Goal: Task Accomplishment & Management: Use online tool/utility

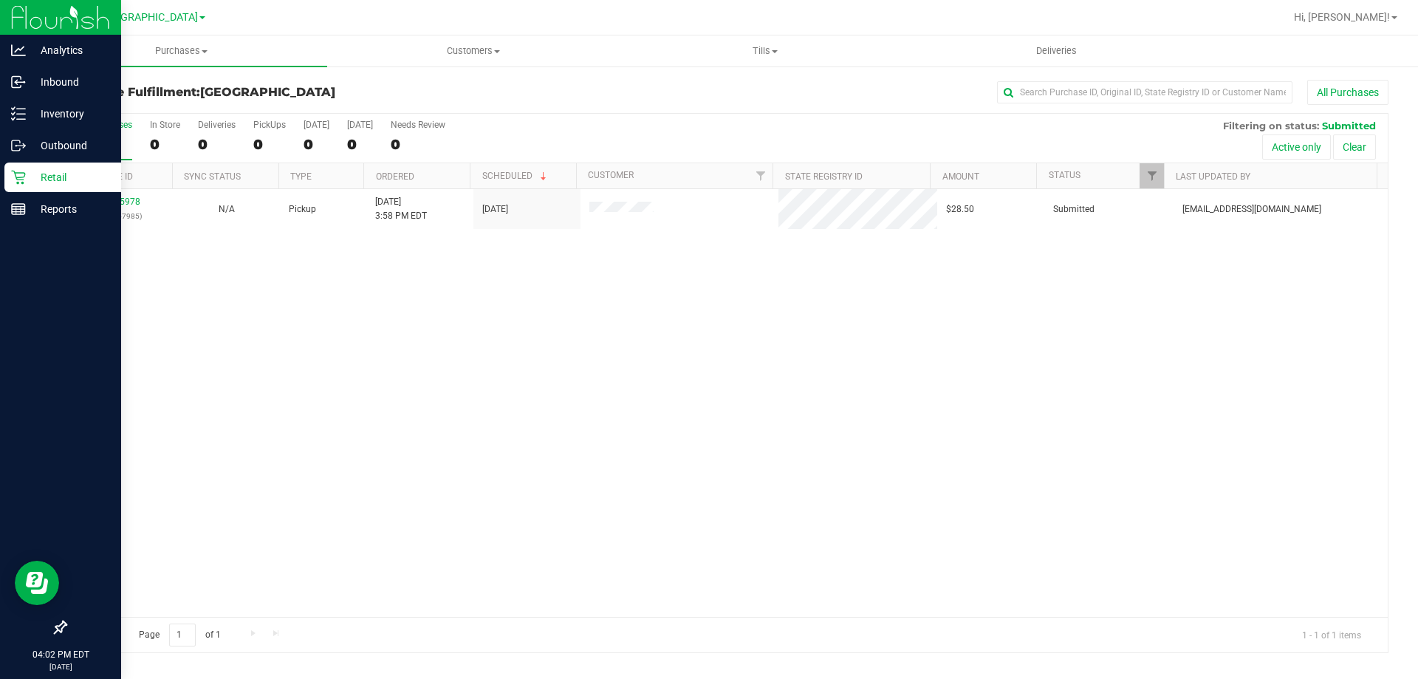
click at [22, 16] on img at bounding box center [60, 17] width 99 height 35
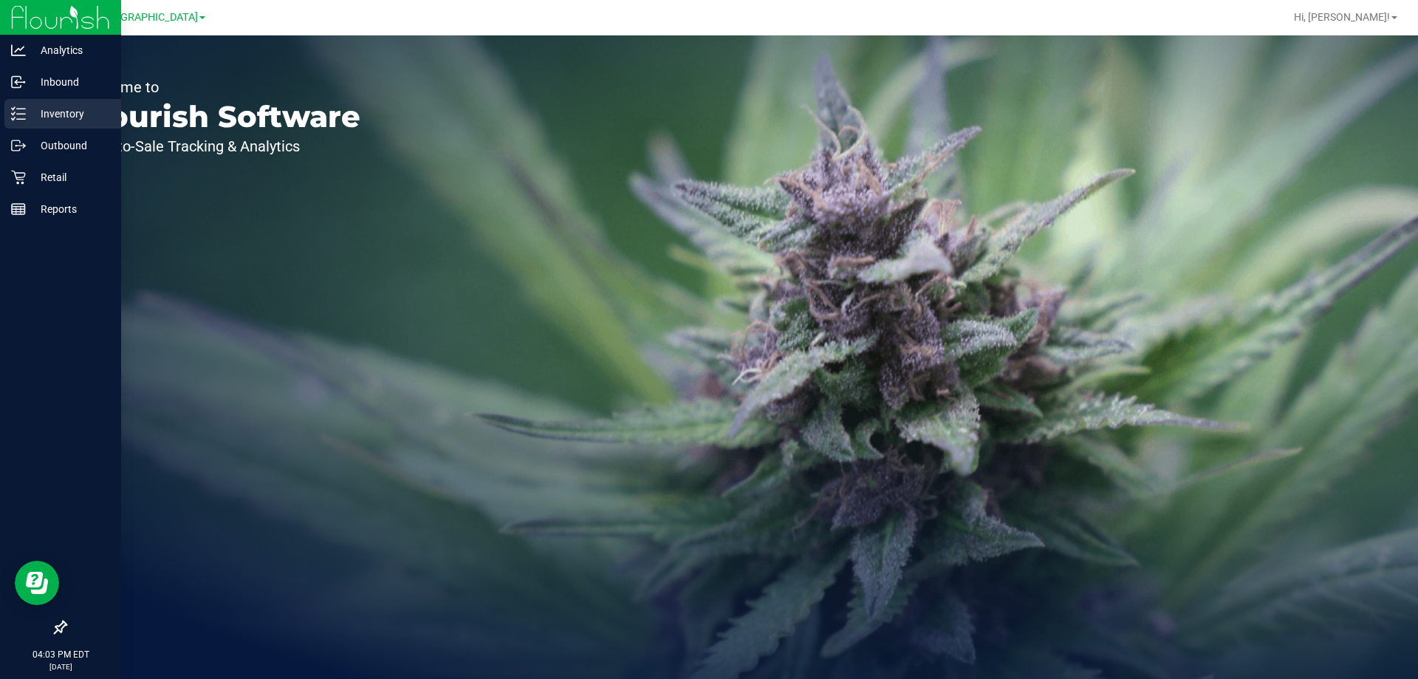
click at [70, 112] on p "Inventory" at bounding box center [70, 114] width 89 height 18
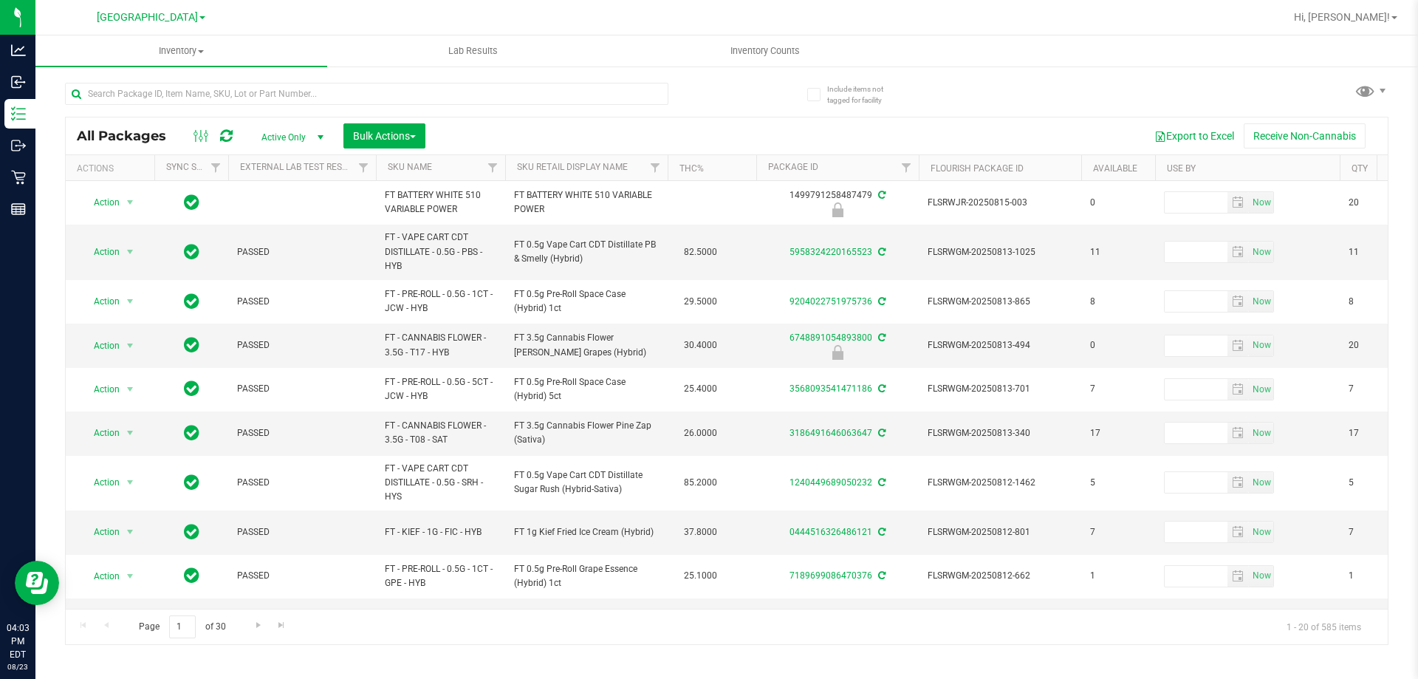
click at [459, 158] on th "SKU Name" at bounding box center [440, 168] width 129 height 26
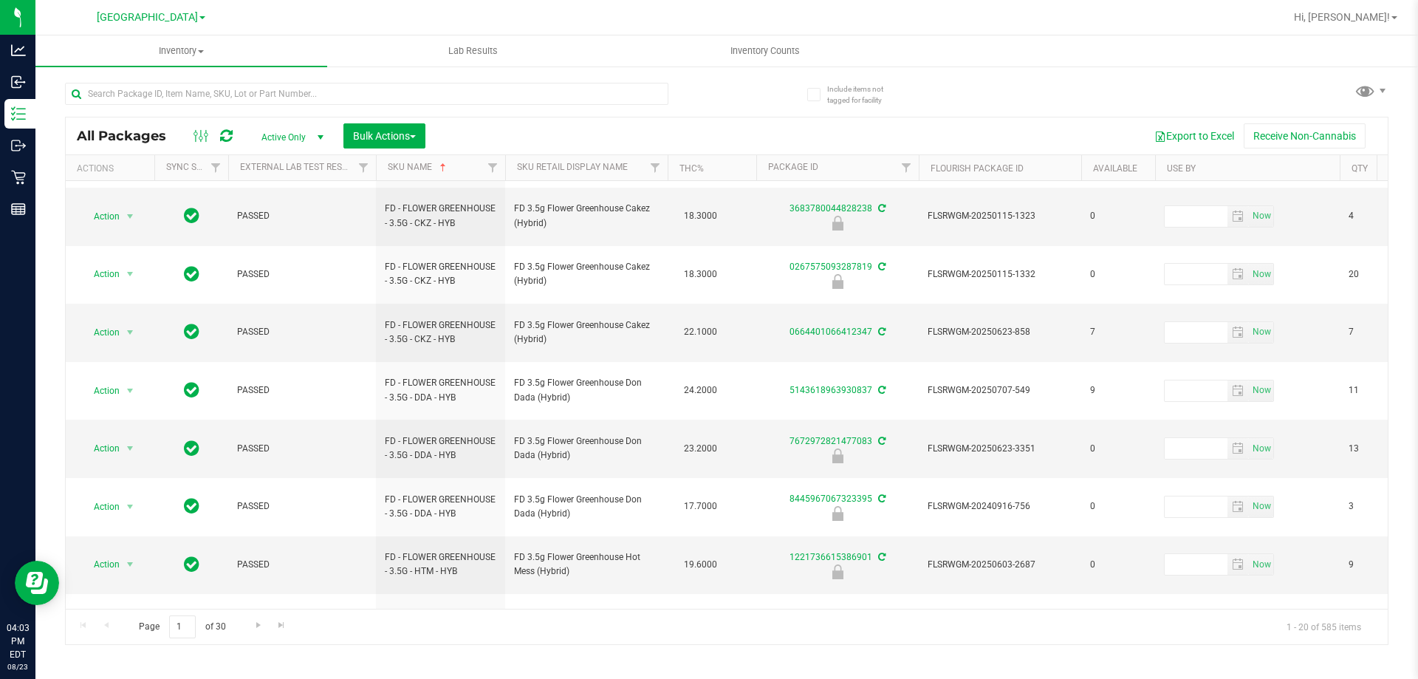
scroll to position [474, 0]
click at [250, 620] on link "Go to the next page" at bounding box center [257, 625] width 21 height 20
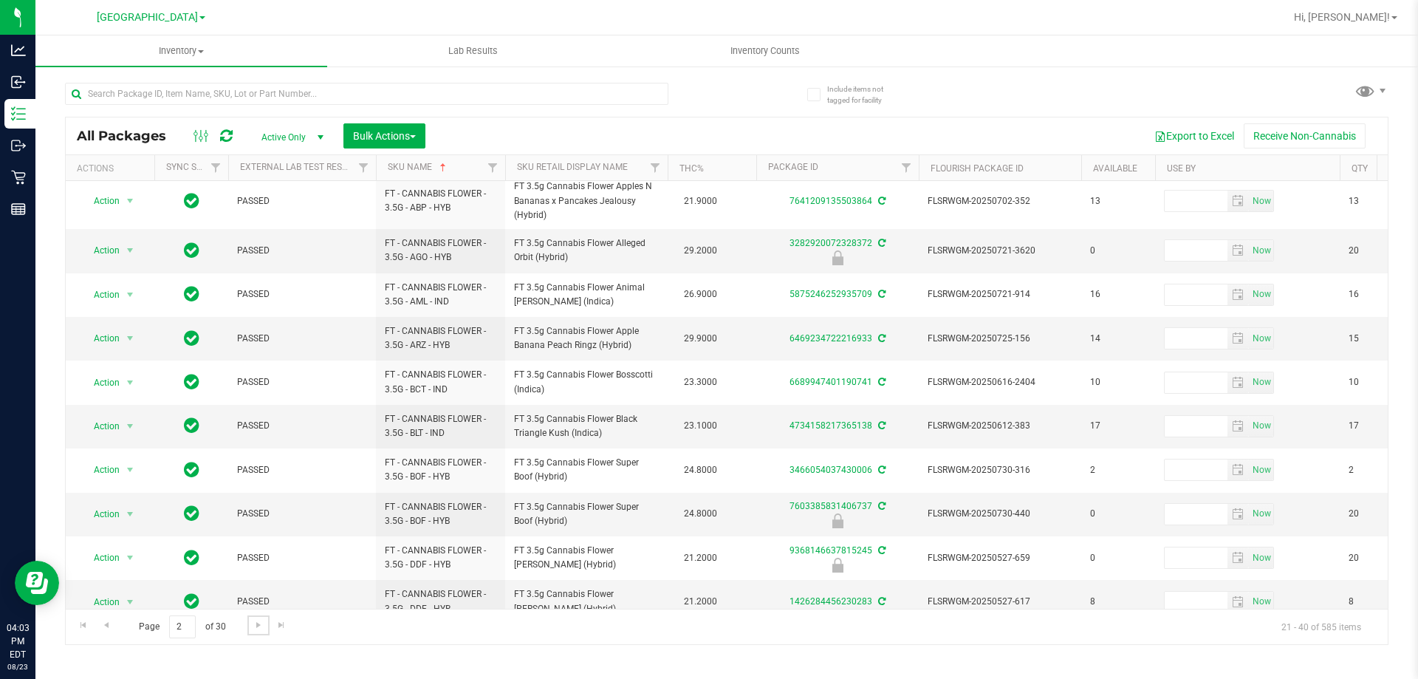
scroll to position [471, 0]
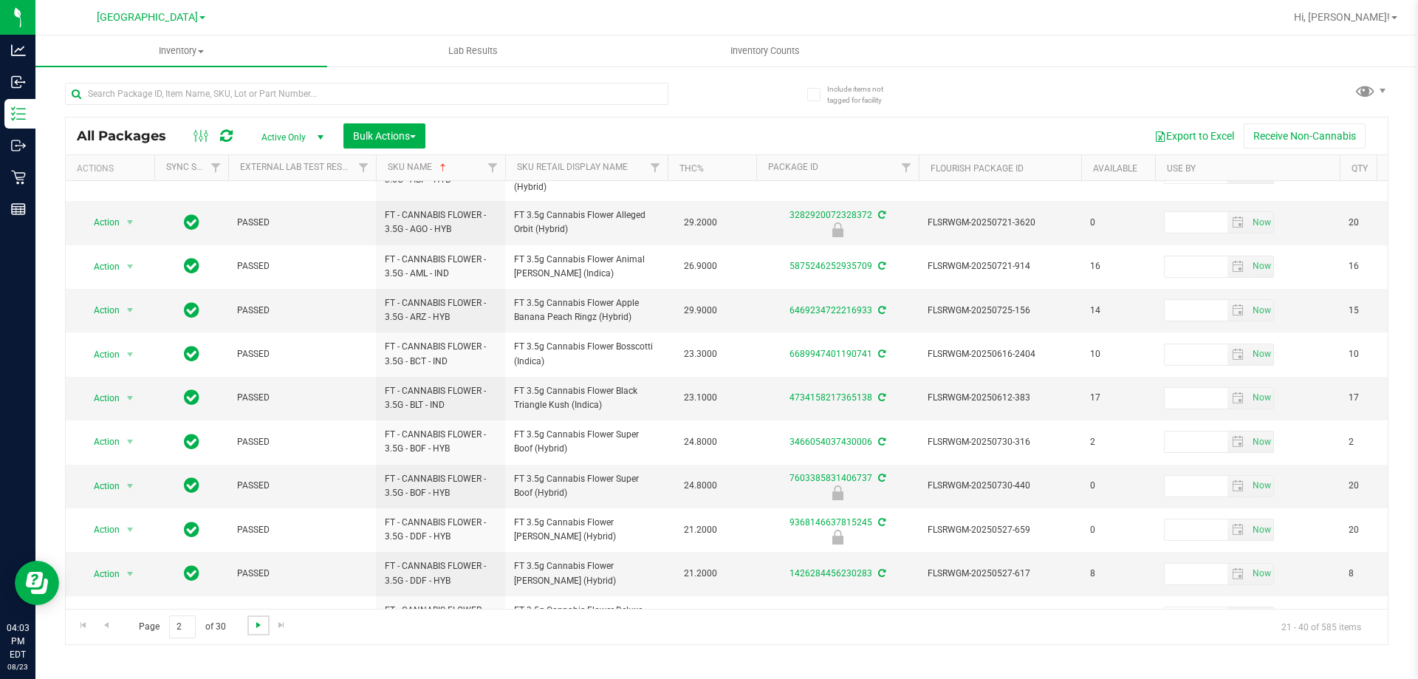
click at [261, 623] on span "Go to the next page" at bounding box center [259, 625] width 12 height 12
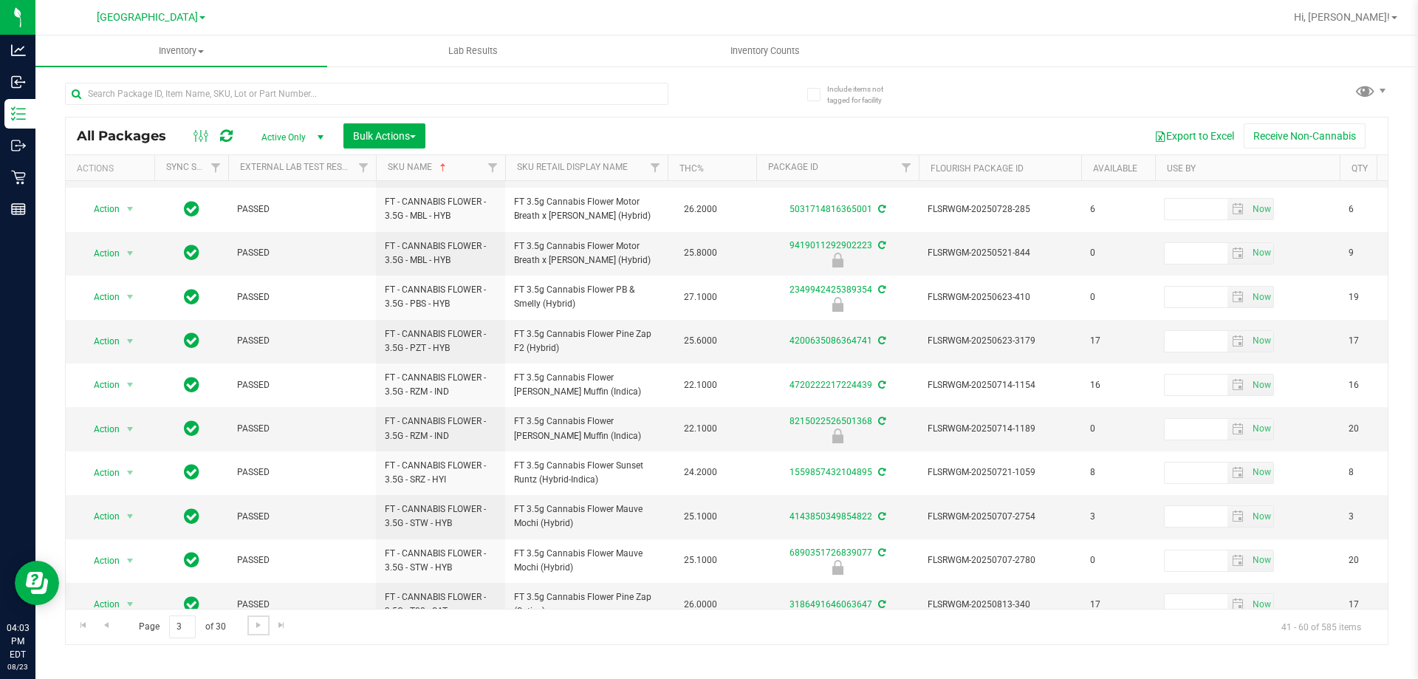
scroll to position [460, 0]
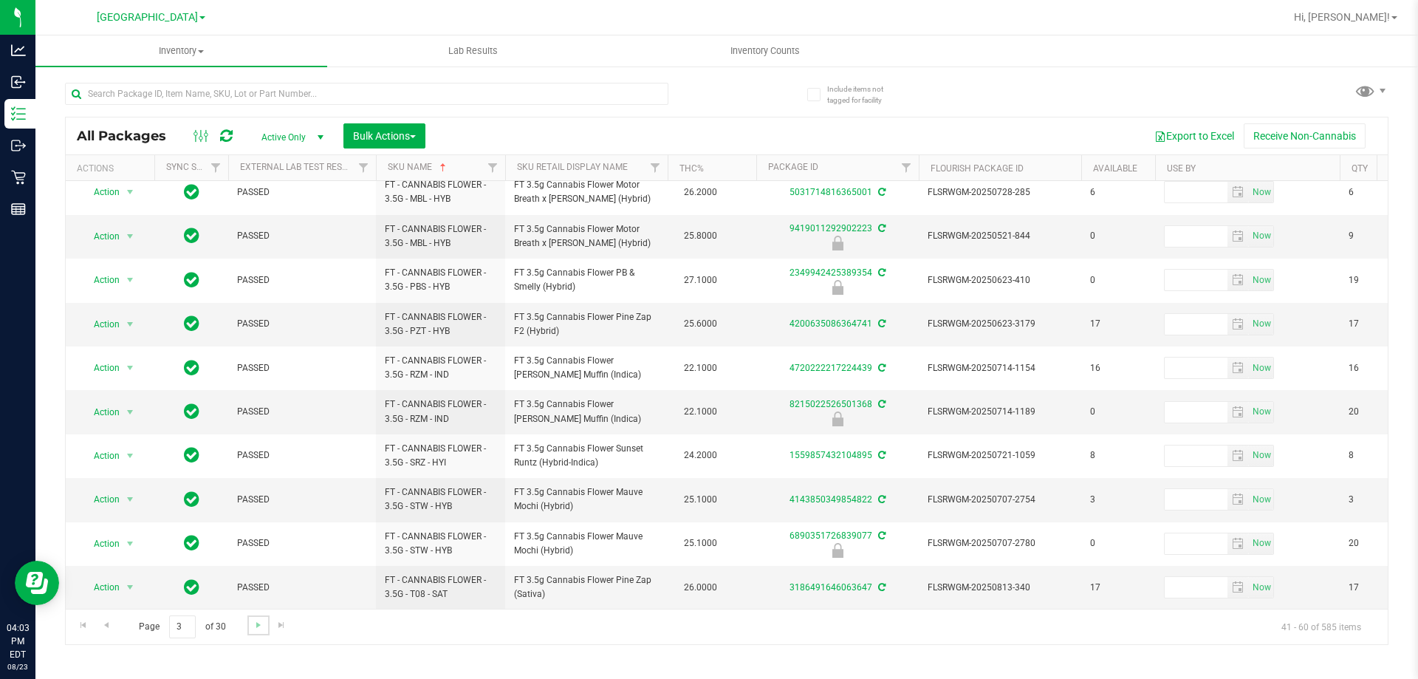
click at [250, 625] on link "Go to the next page" at bounding box center [257, 625] width 21 height 20
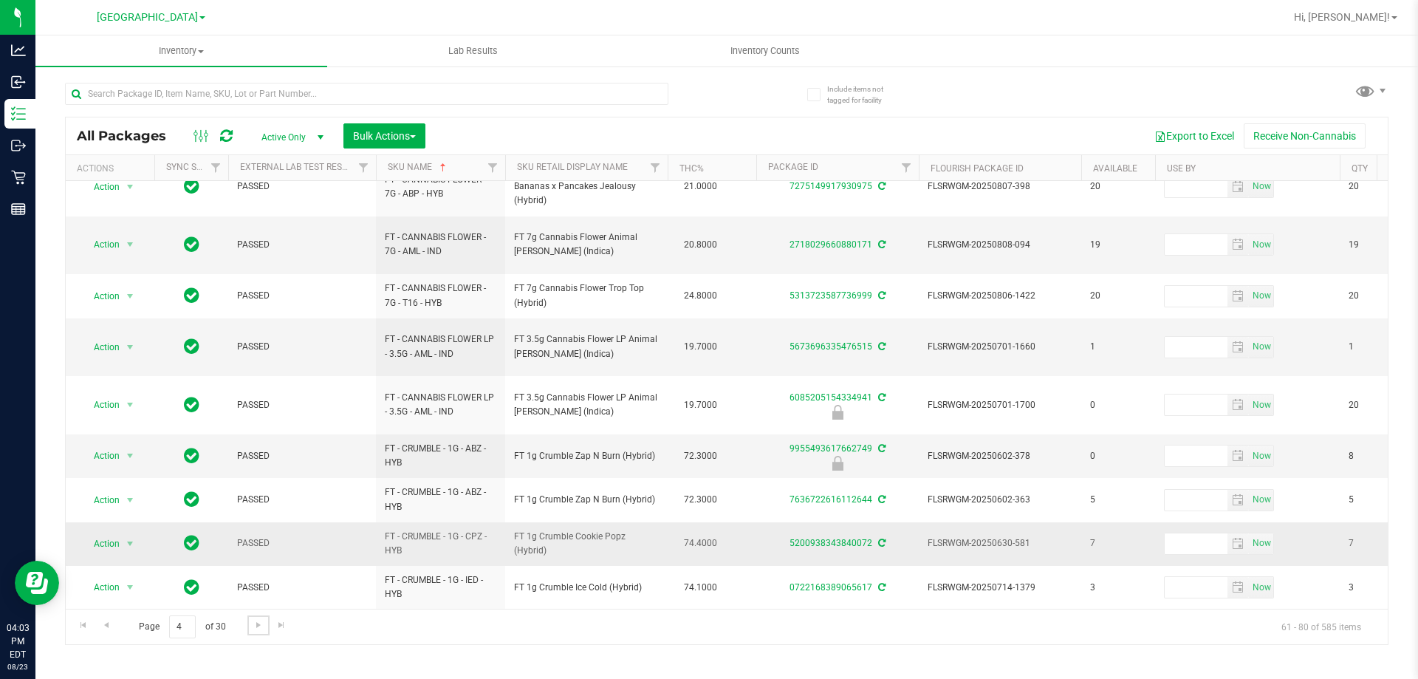
scroll to position [471, 0]
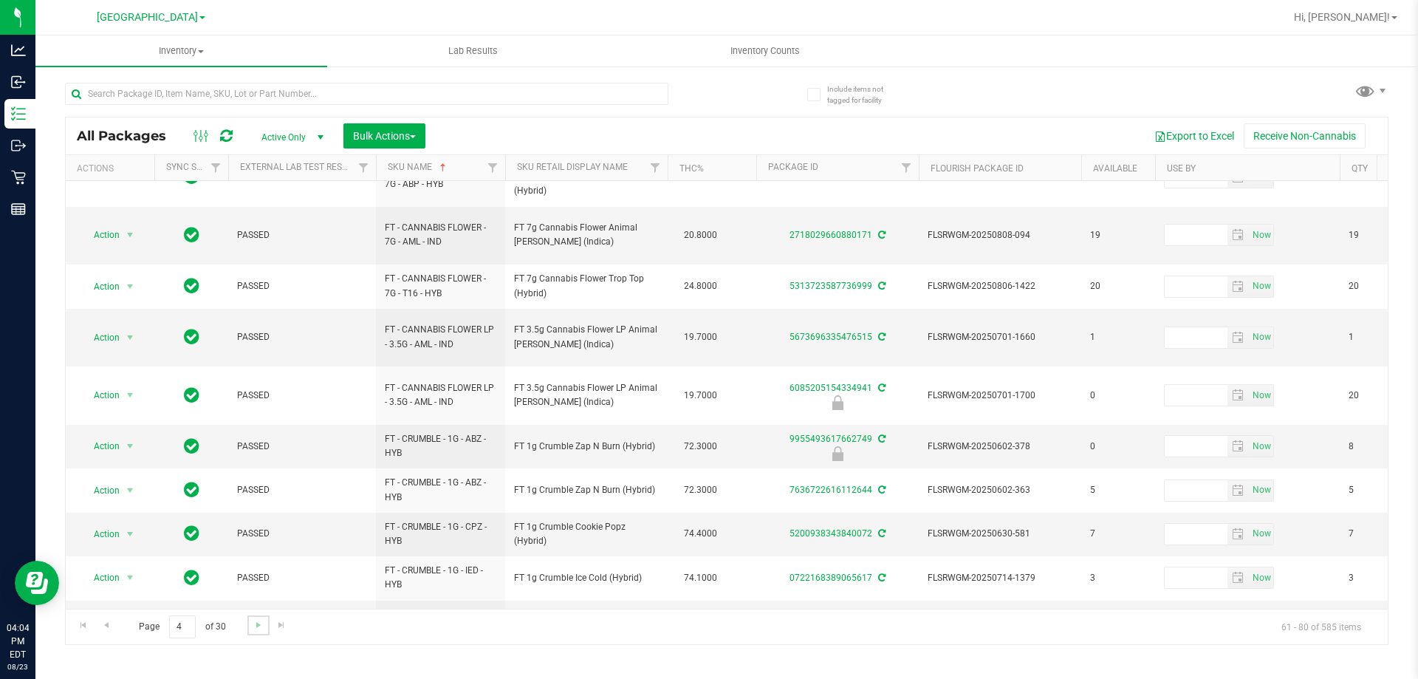
click at [251, 631] on link "Go to the next page" at bounding box center [257, 625] width 21 height 20
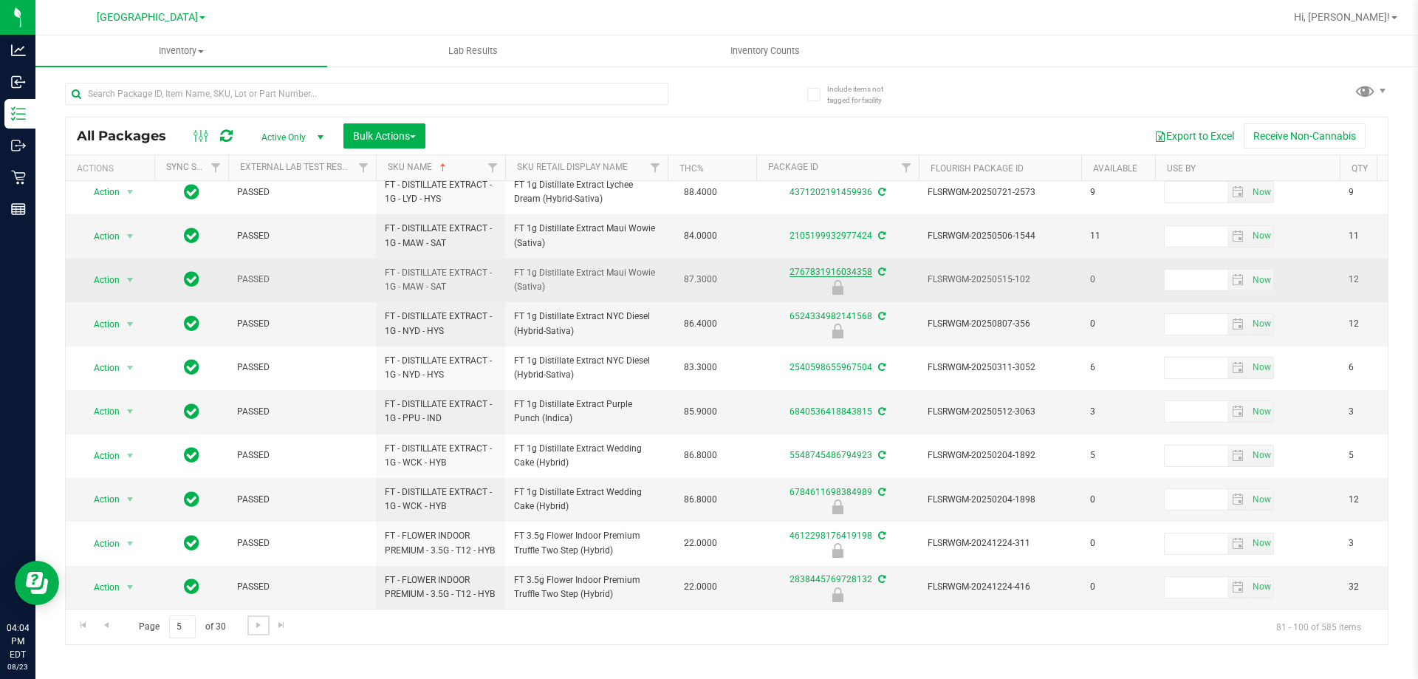
scroll to position [460, 0]
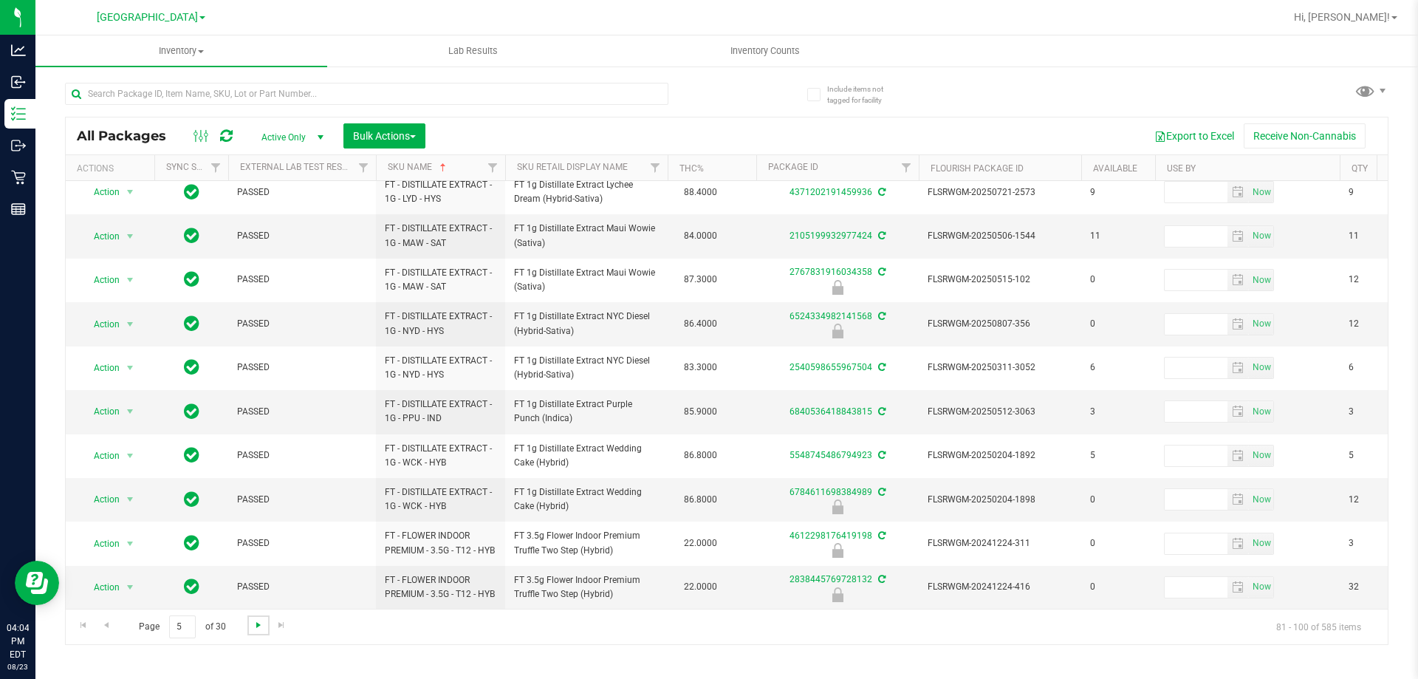
click at [262, 626] on span "Go to the next page" at bounding box center [259, 625] width 12 height 12
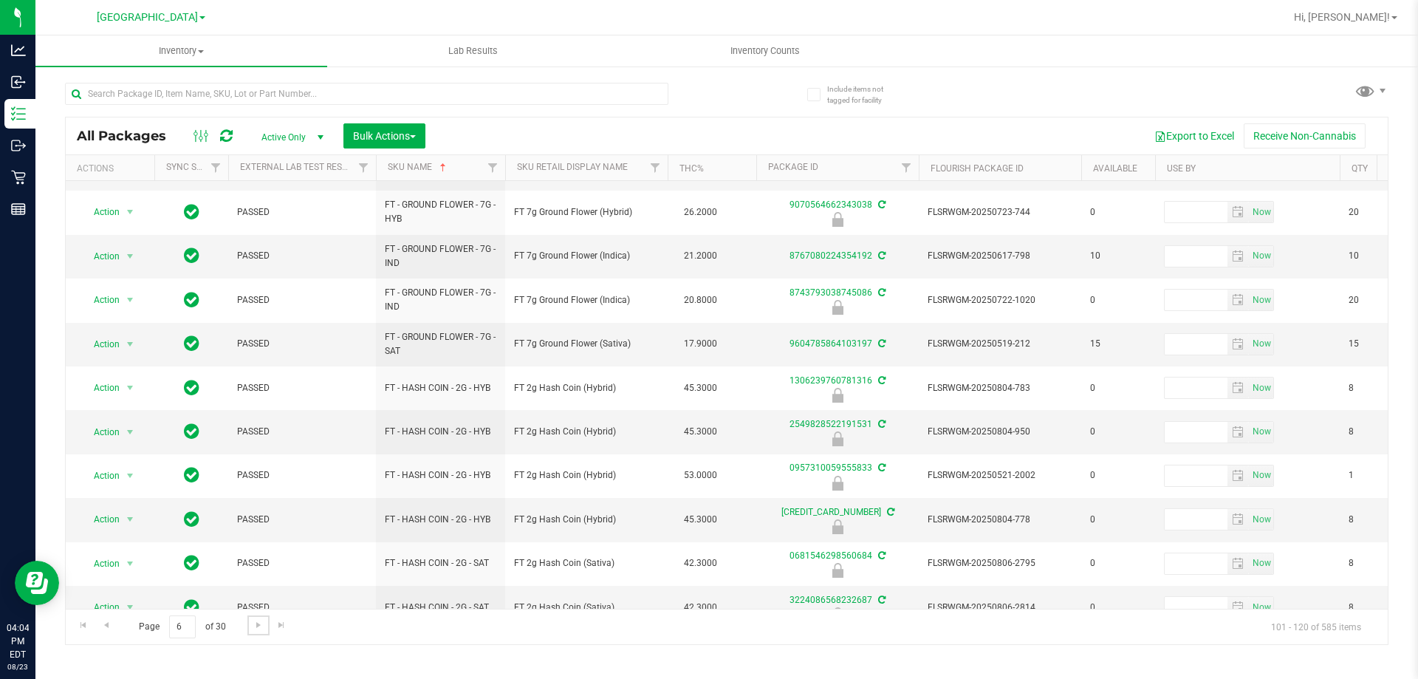
scroll to position [474, 0]
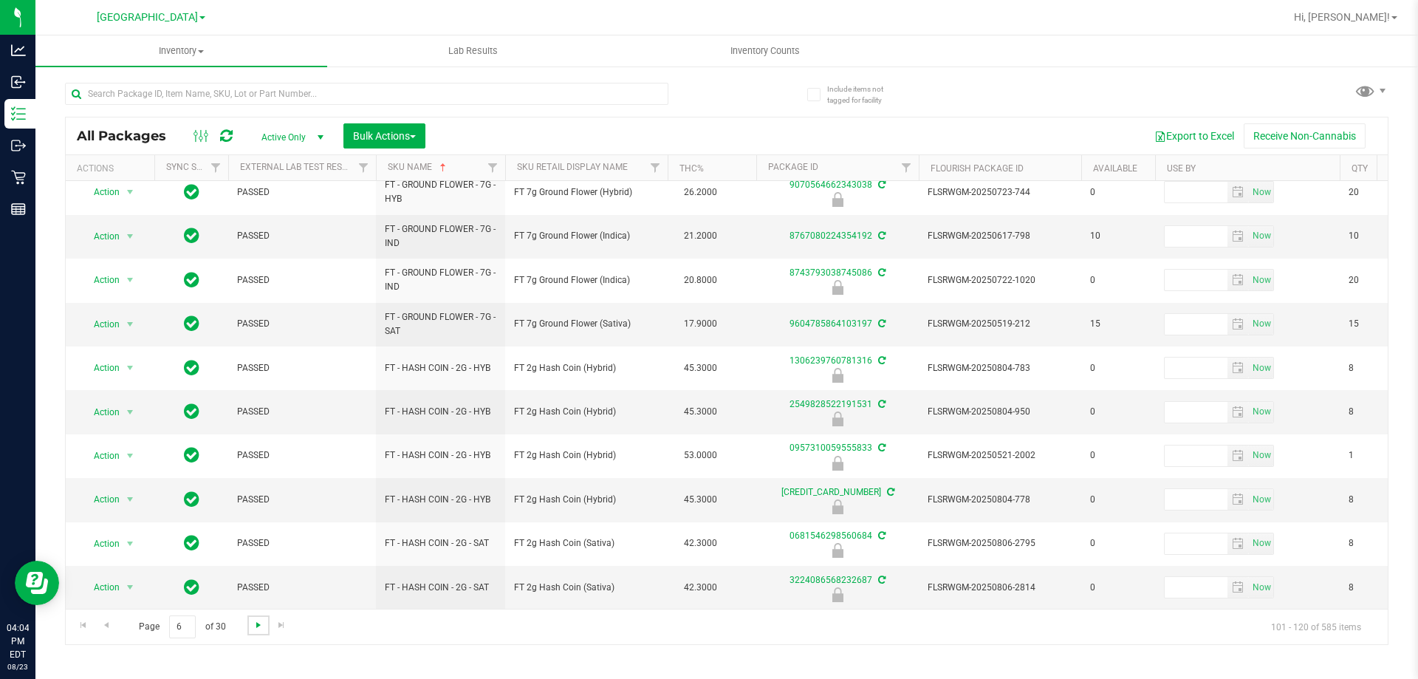
click at [262, 622] on span "Go to the next page" at bounding box center [259, 625] width 12 height 12
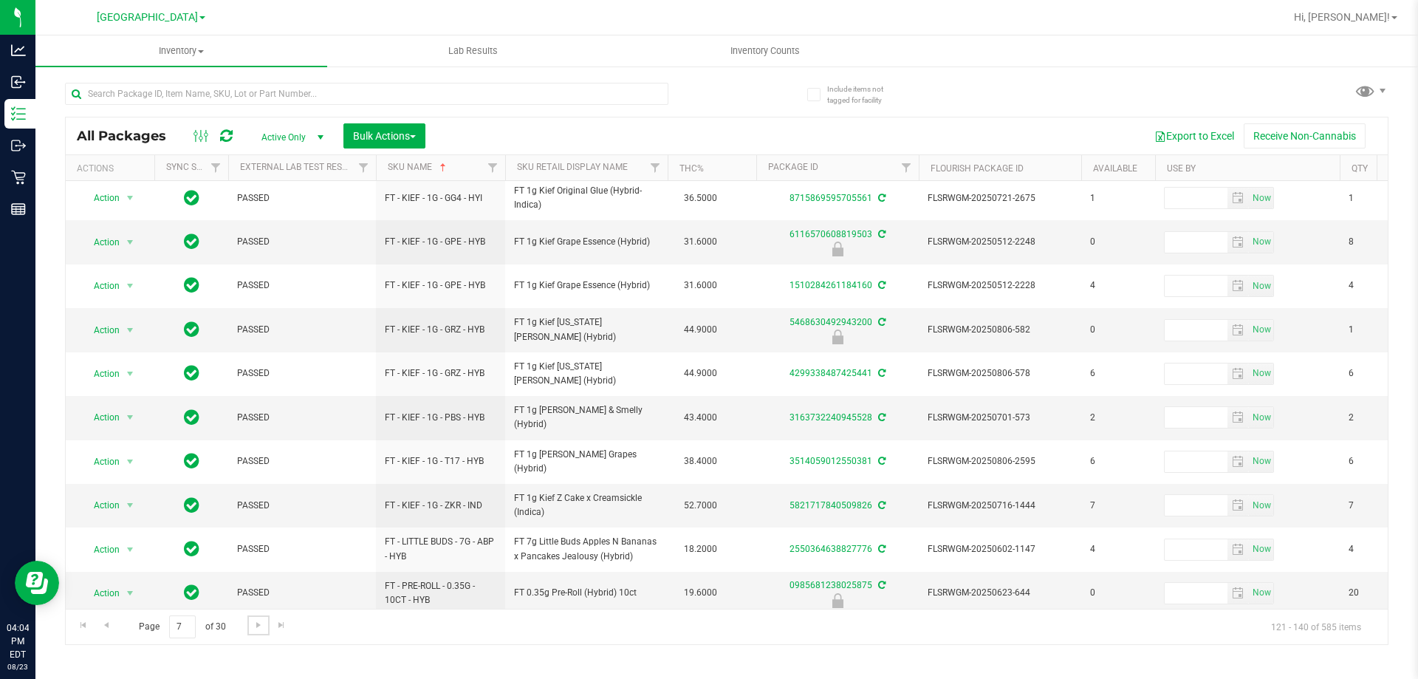
scroll to position [460, 0]
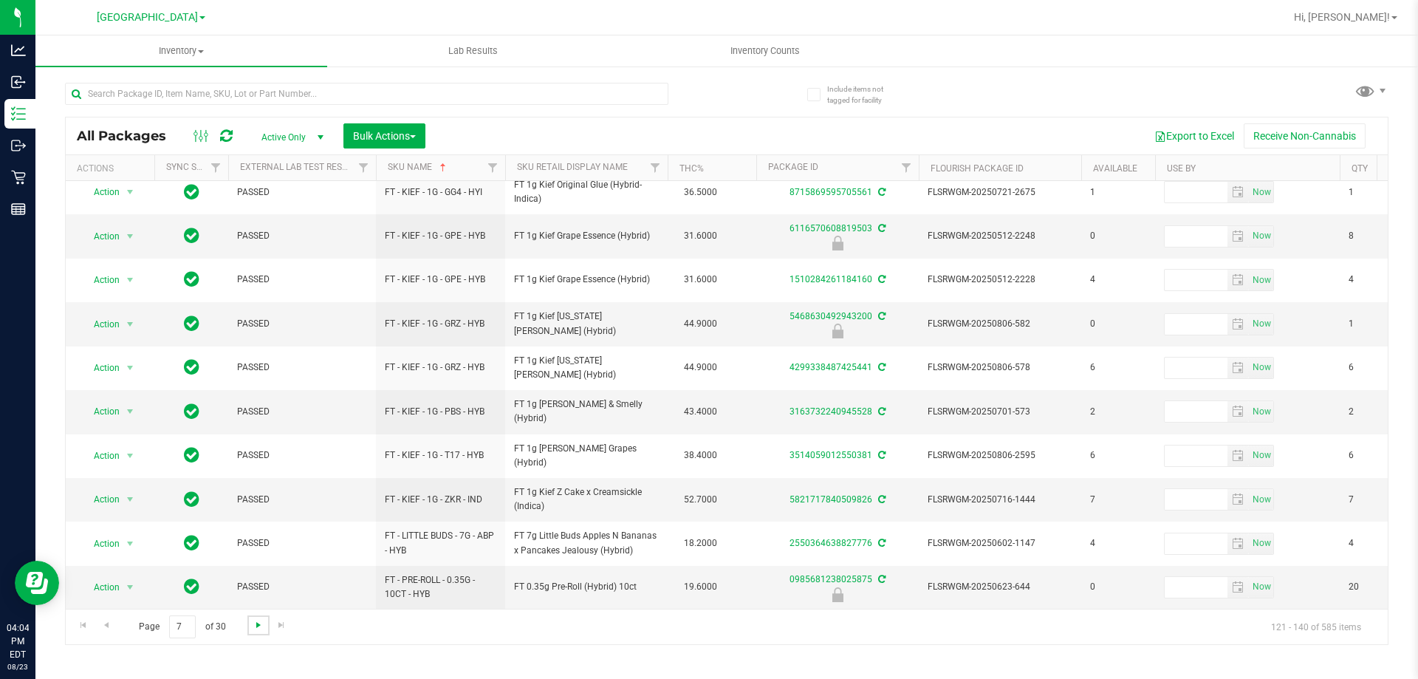
click at [258, 630] on span "Go to the next page" at bounding box center [259, 625] width 12 height 12
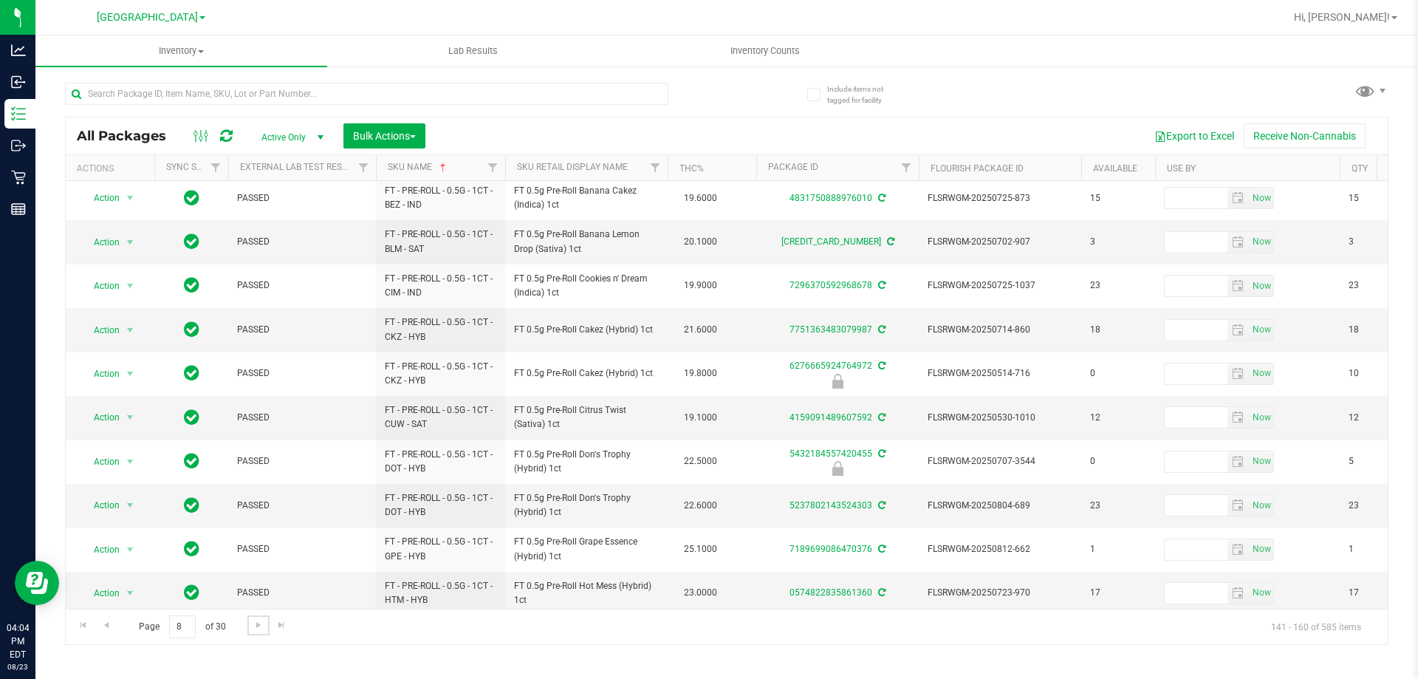
scroll to position [460, 0]
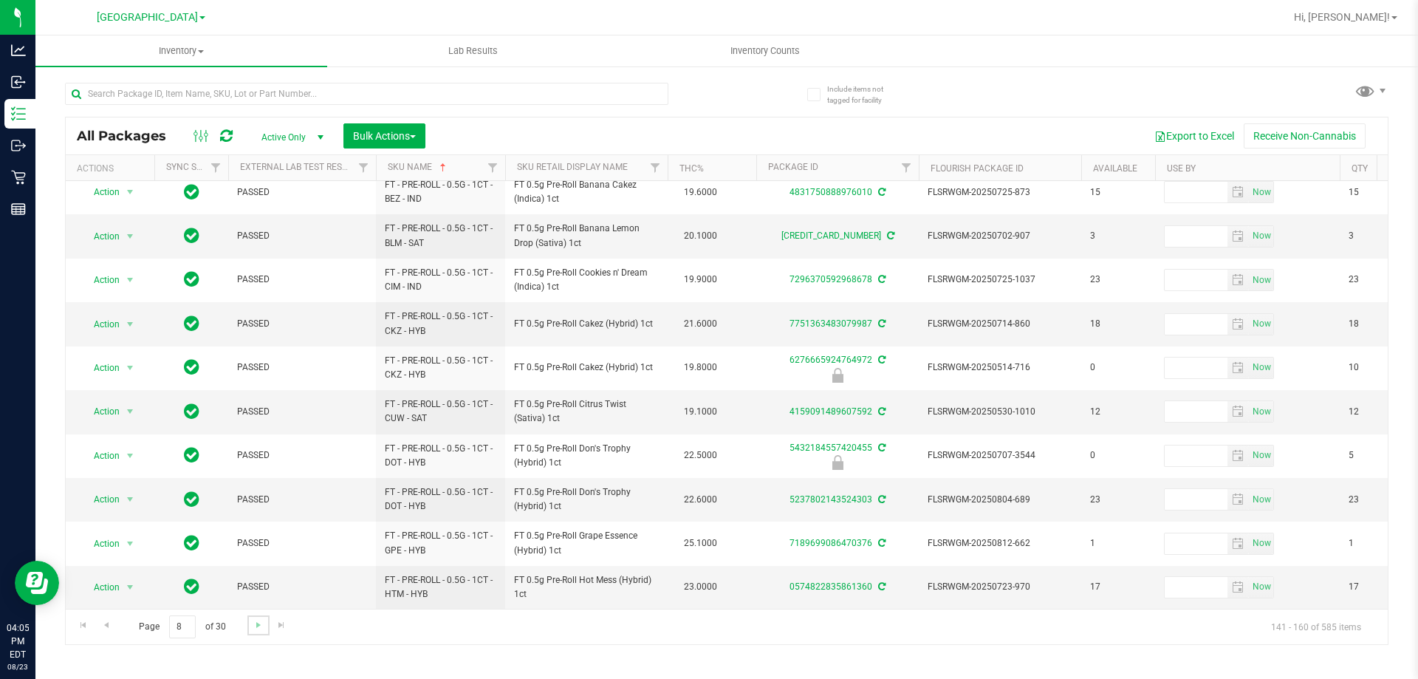
click at [262, 631] on link "Go to the next page" at bounding box center [257, 625] width 21 height 20
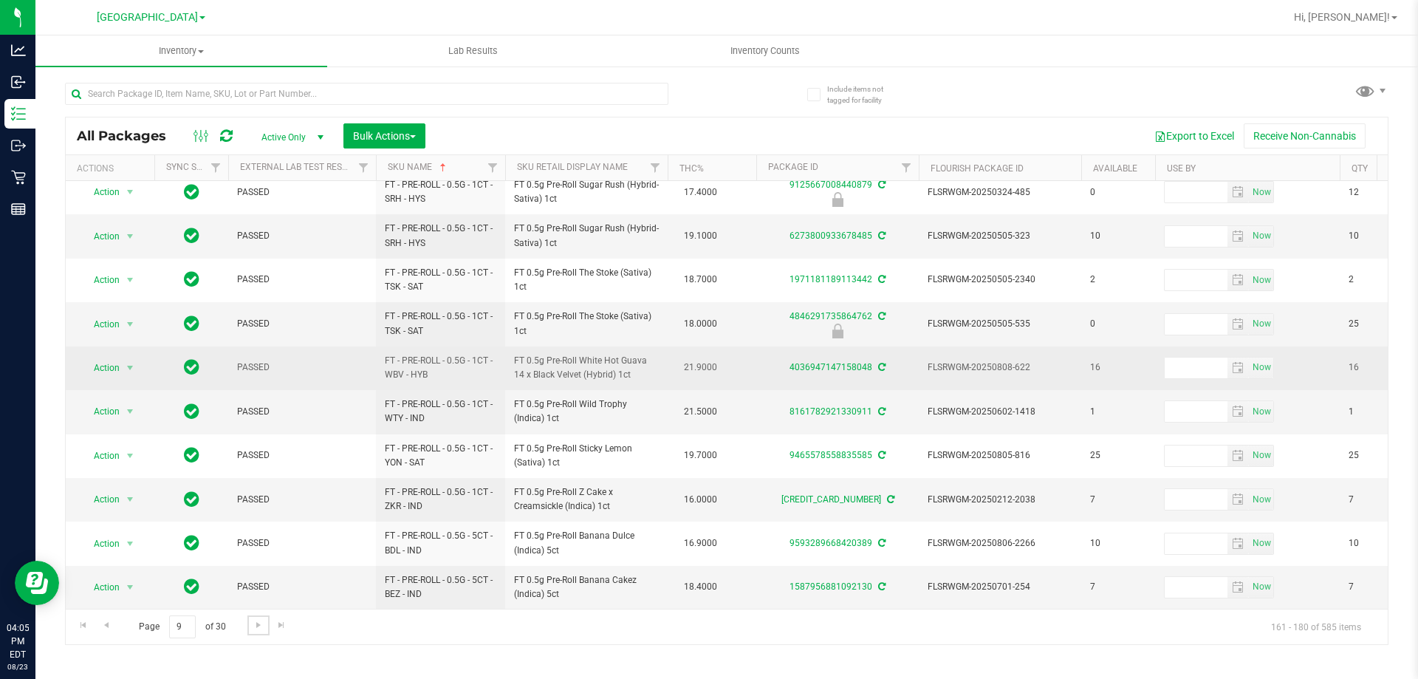
scroll to position [460, 0]
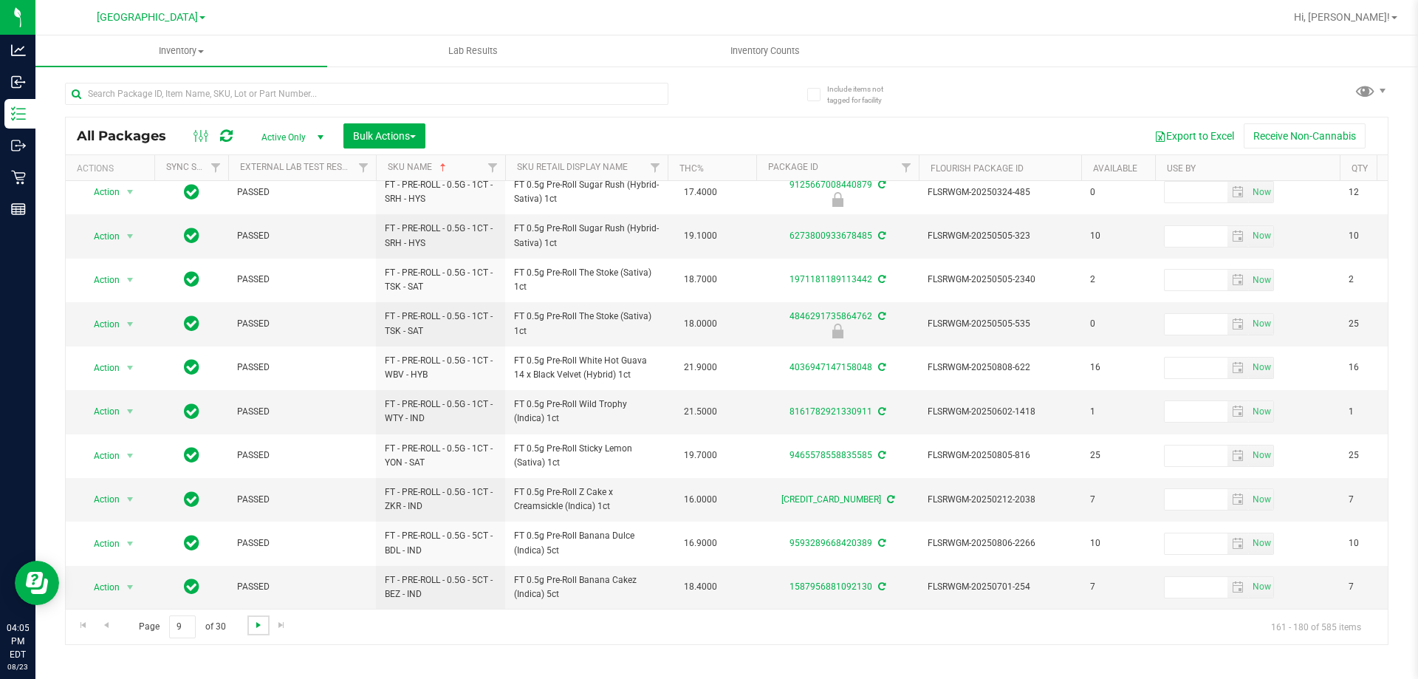
click at [255, 625] on span "Go to the next page" at bounding box center [259, 625] width 12 height 12
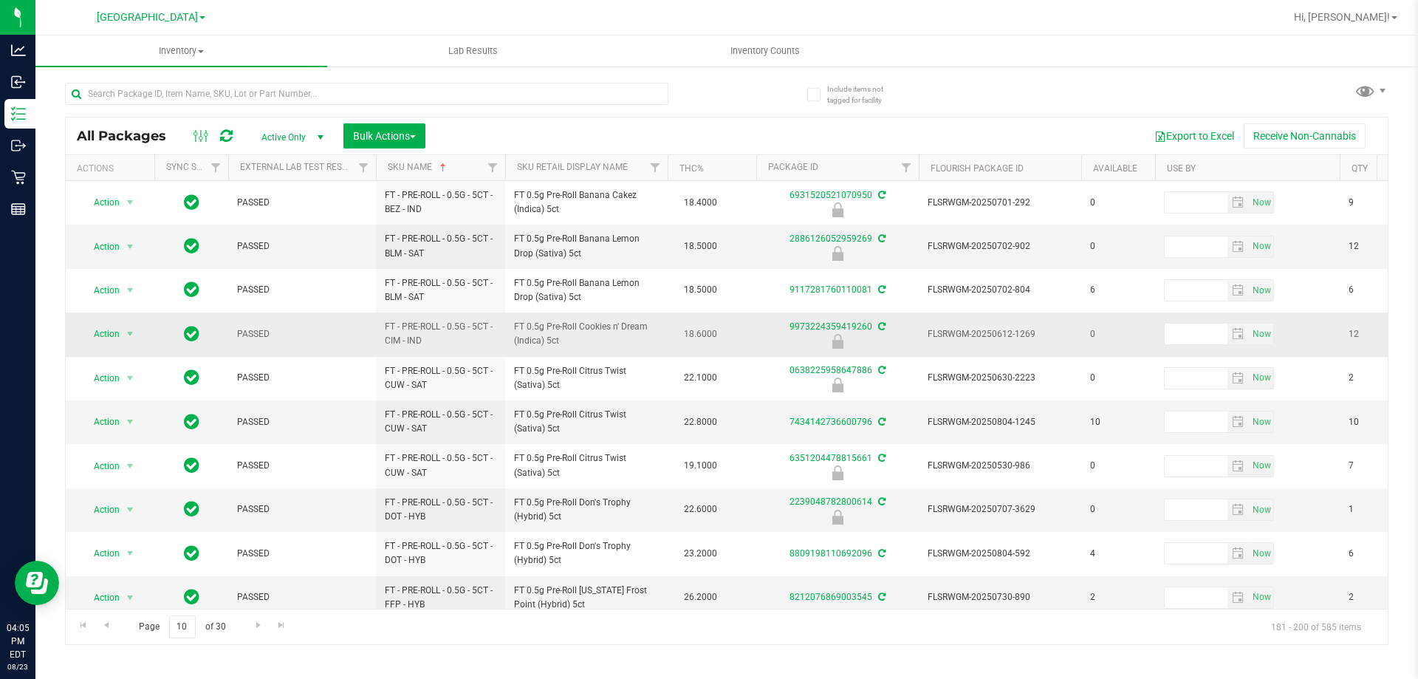
drag, startPoint x: 587, startPoint y: 341, endPoint x: 511, endPoint y: 330, distance: 76.9
click at [509, 330] on td "FT 0.5g Pre-Roll Cookies n' Dream (Indica) 5ct" at bounding box center [586, 334] width 162 height 44
drag, startPoint x: 531, startPoint y: 328, endPoint x: 568, endPoint y: 335, distance: 37.6
click at [568, 335] on span "FT 0.5g Pre-Roll Cookies n' Dream (Indica) 5ct" at bounding box center [586, 334] width 145 height 28
drag, startPoint x: 568, startPoint y: 335, endPoint x: 507, endPoint y: 329, distance: 61.6
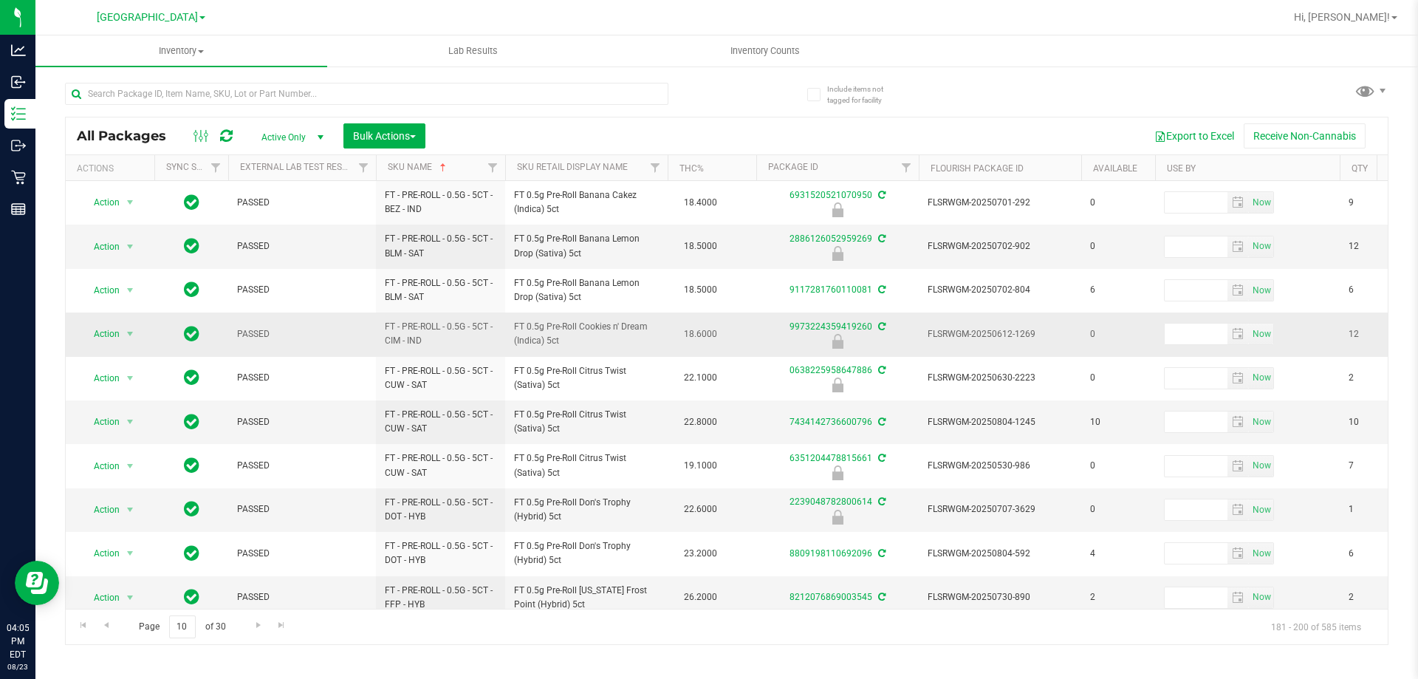
click at [507, 329] on td "FT 0.5g Pre-Roll Cookies n' Dream (Indica) 5ct" at bounding box center [586, 334] width 162 height 44
copy span "FT 0.5g Pre-Roll Cookies n' Dream (Indica) 5ct"
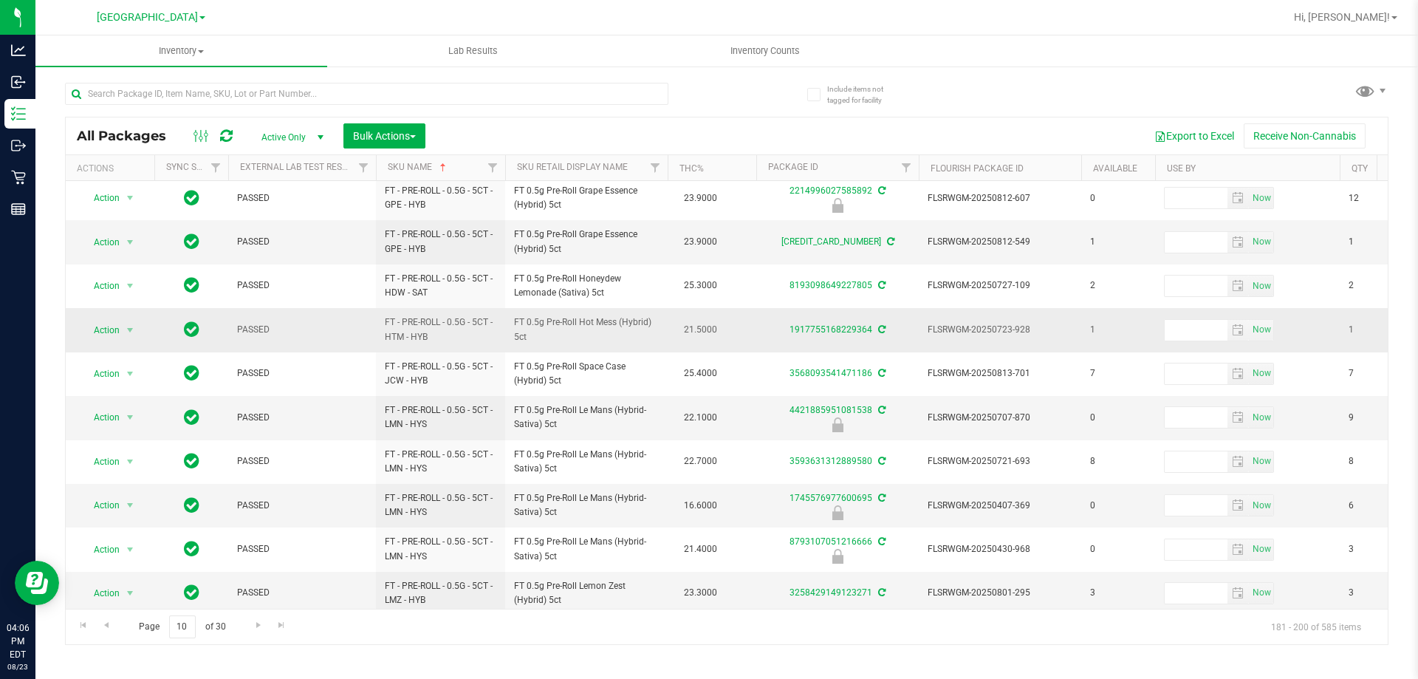
scroll to position [460, 0]
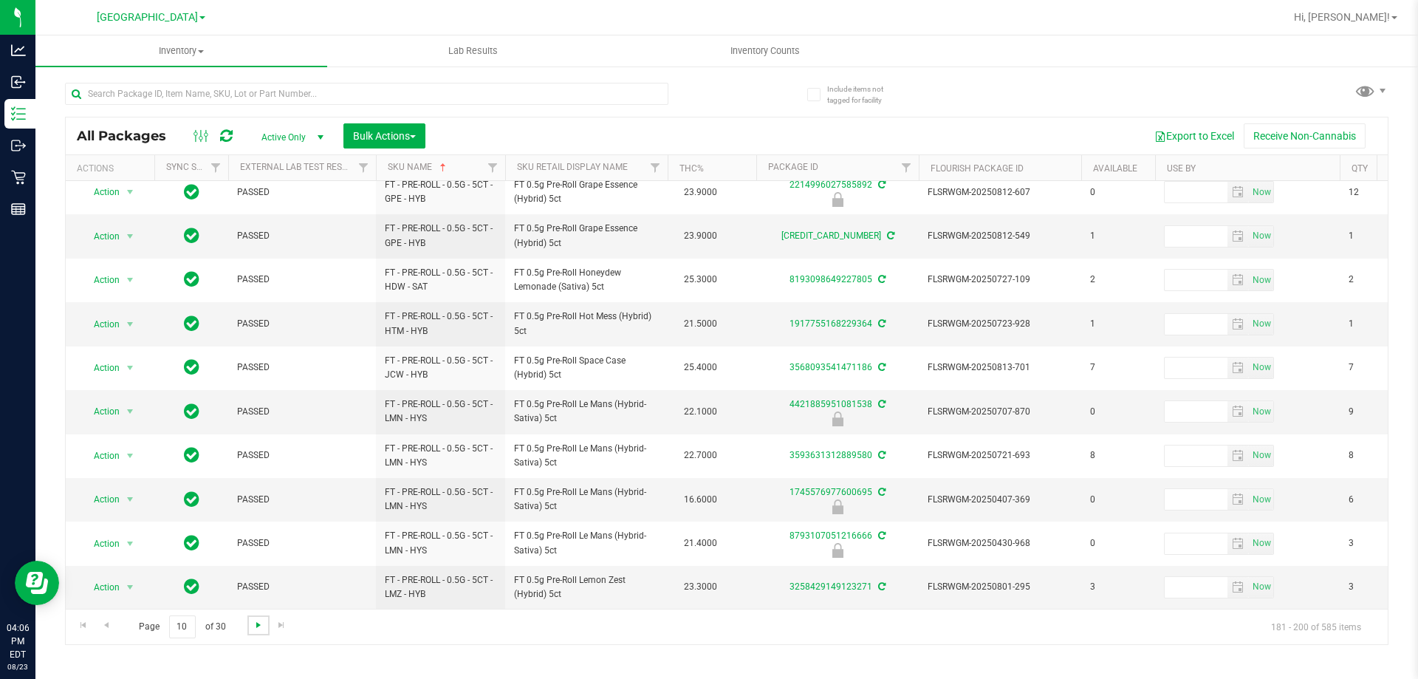
click at [258, 629] on span "Go to the next page" at bounding box center [259, 625] width 12 height 12
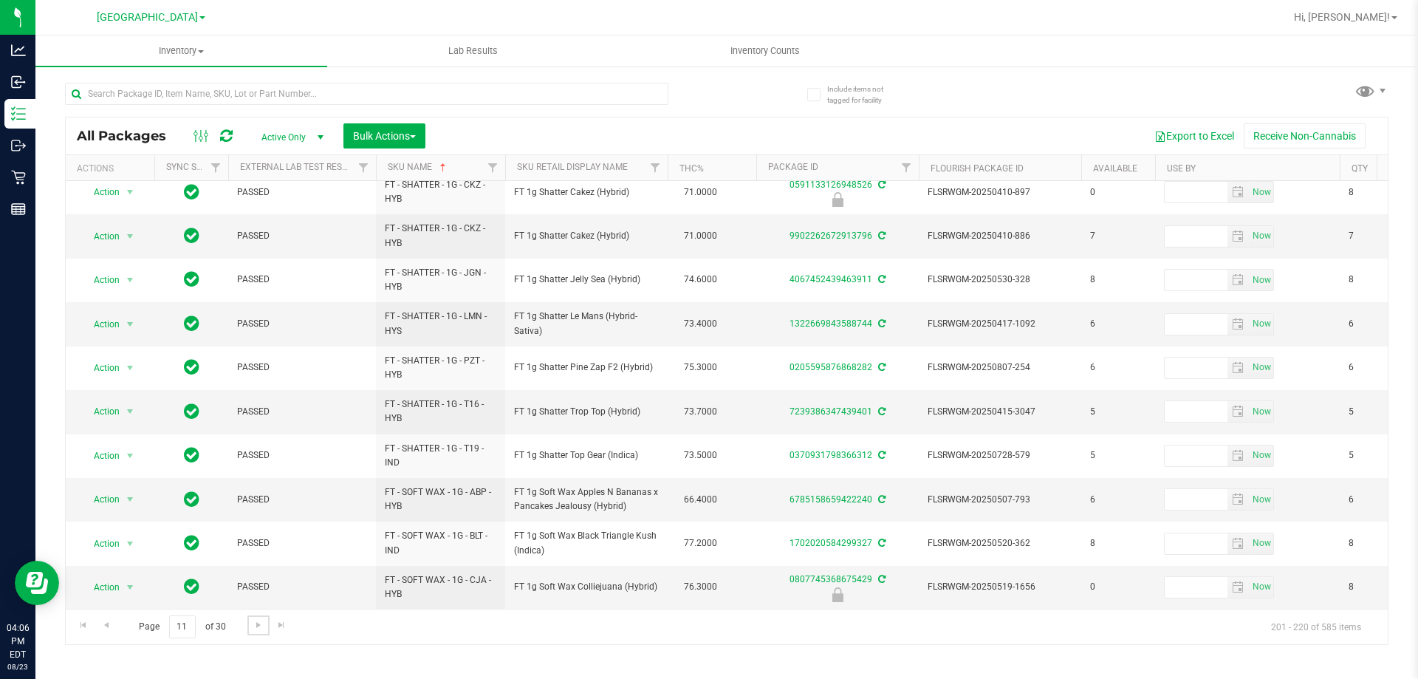
scroll to position [460, 0]
click at [258, 628] on span "Go to the next page" at bounding box center [259, 625] width 12 height 12
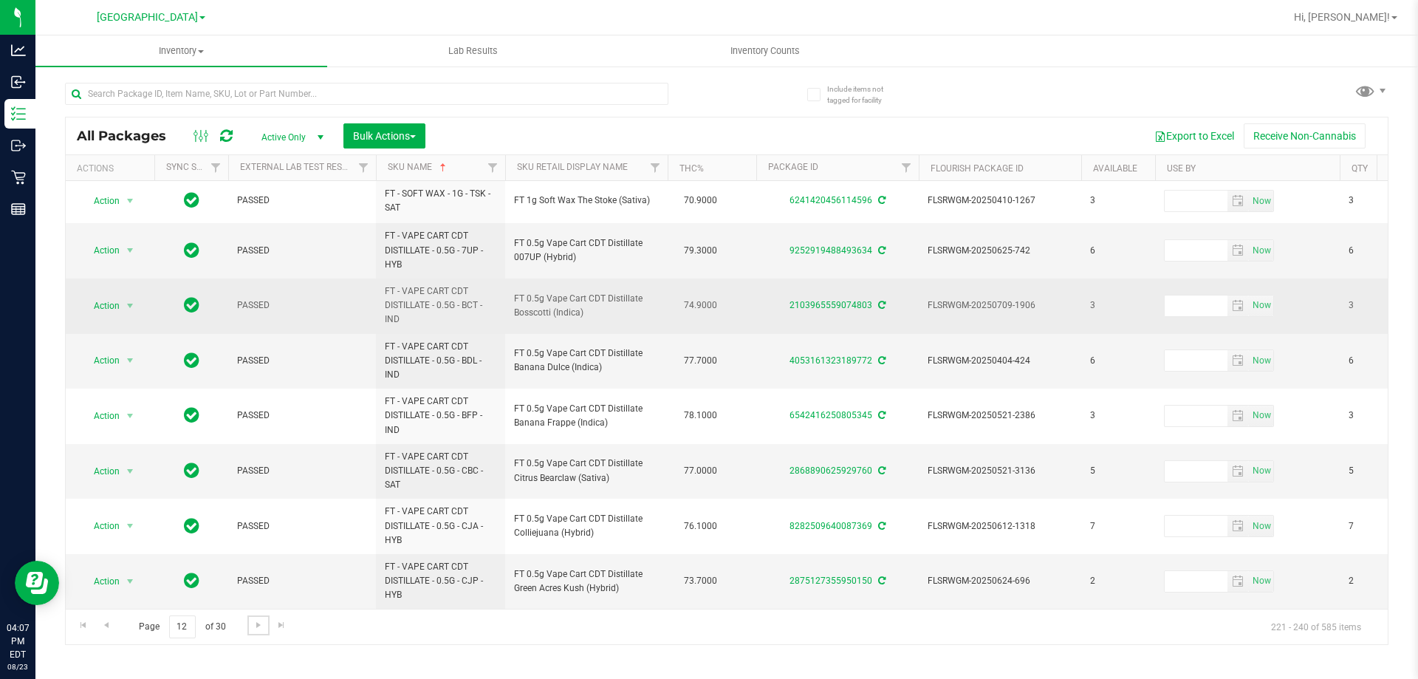
scroll to position [539, 0]
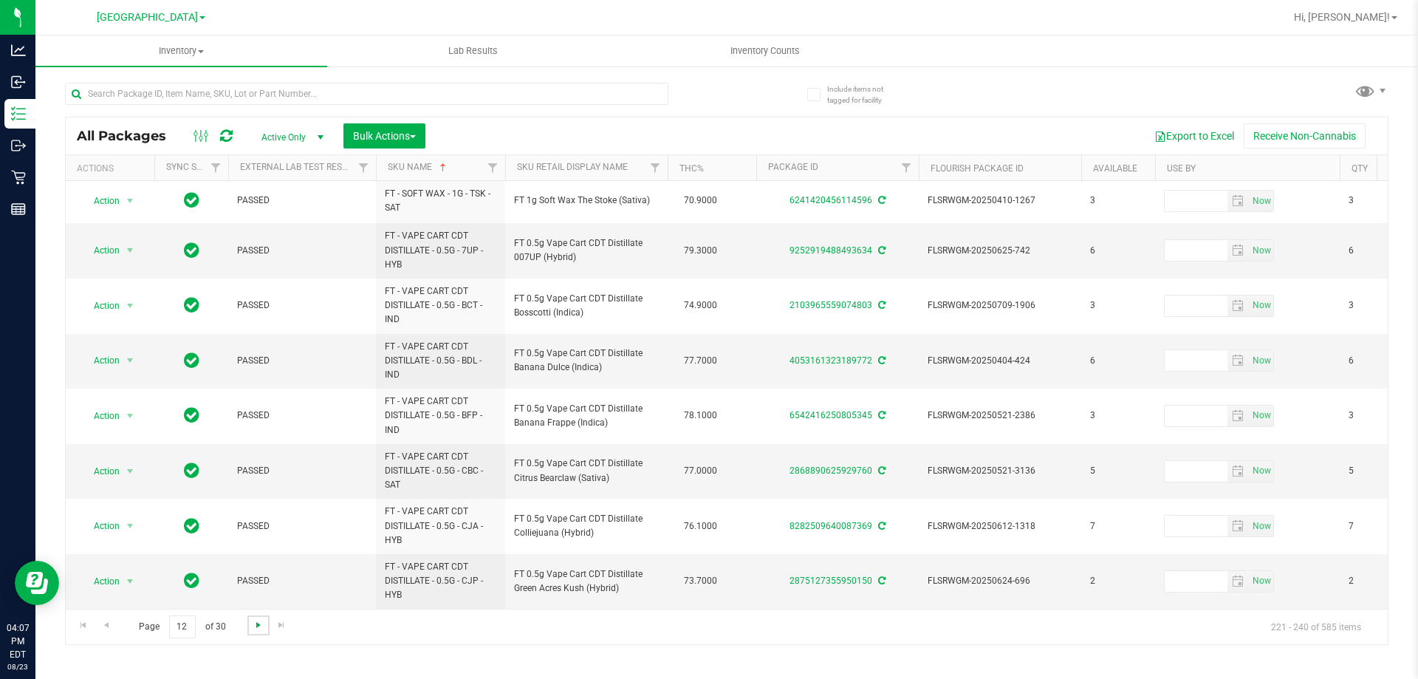
click at [258, 622] on span "Go to the next page" at bounding box center [259, 625] width 12 height 12
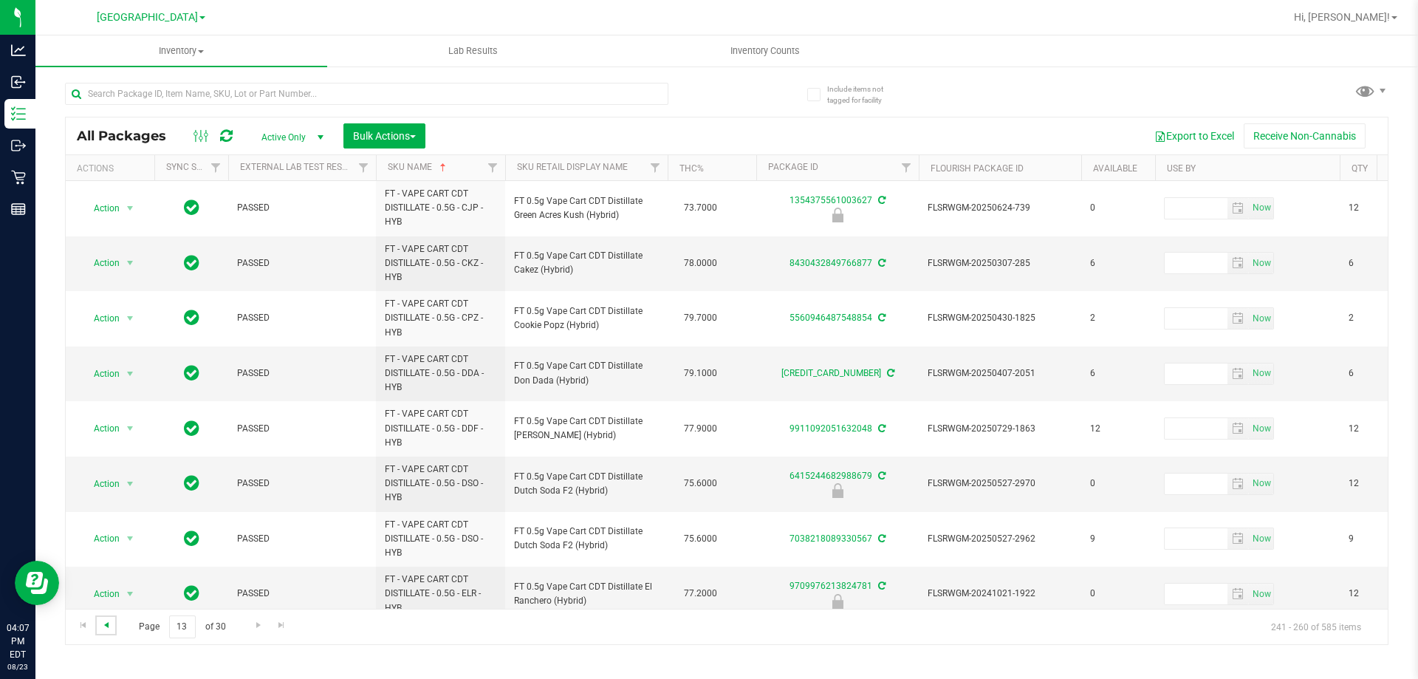
click at [104, 628] on span "Go to the previous page" at bounding box center [106, 625] width 12 height 12
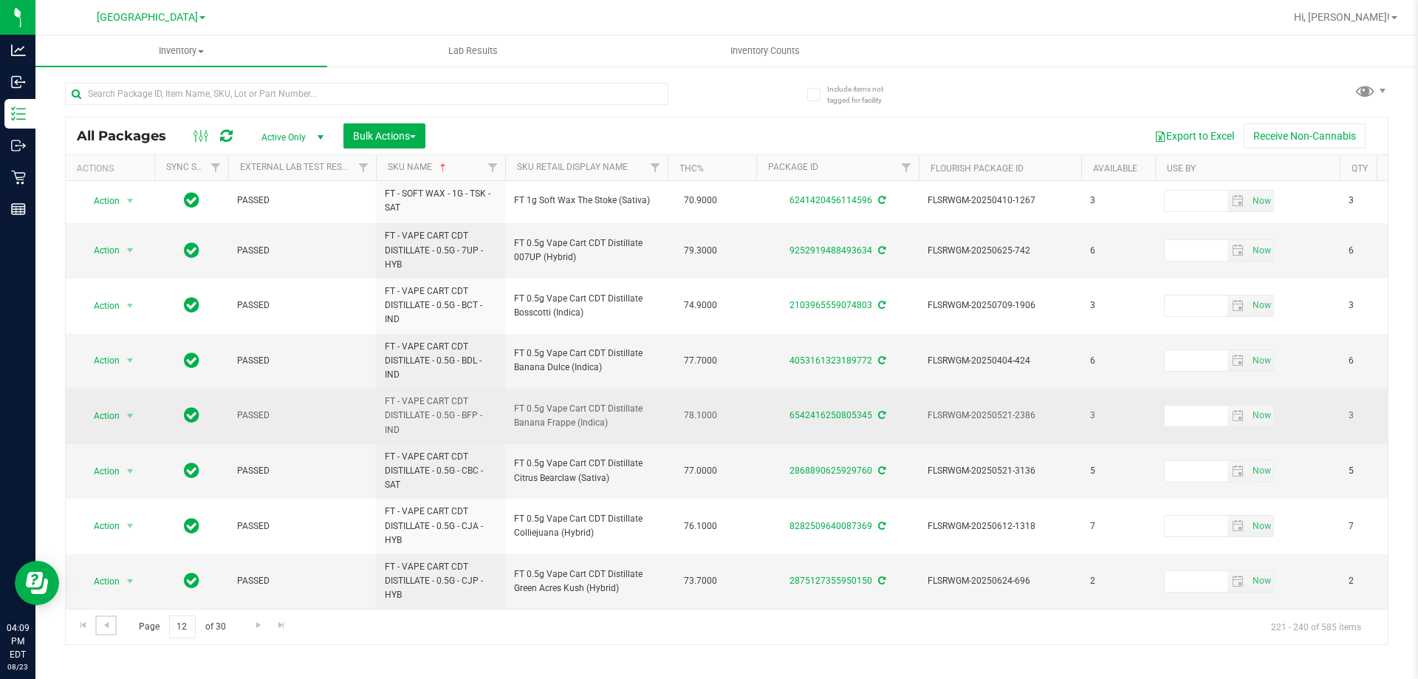
scroll to position [539, 0]
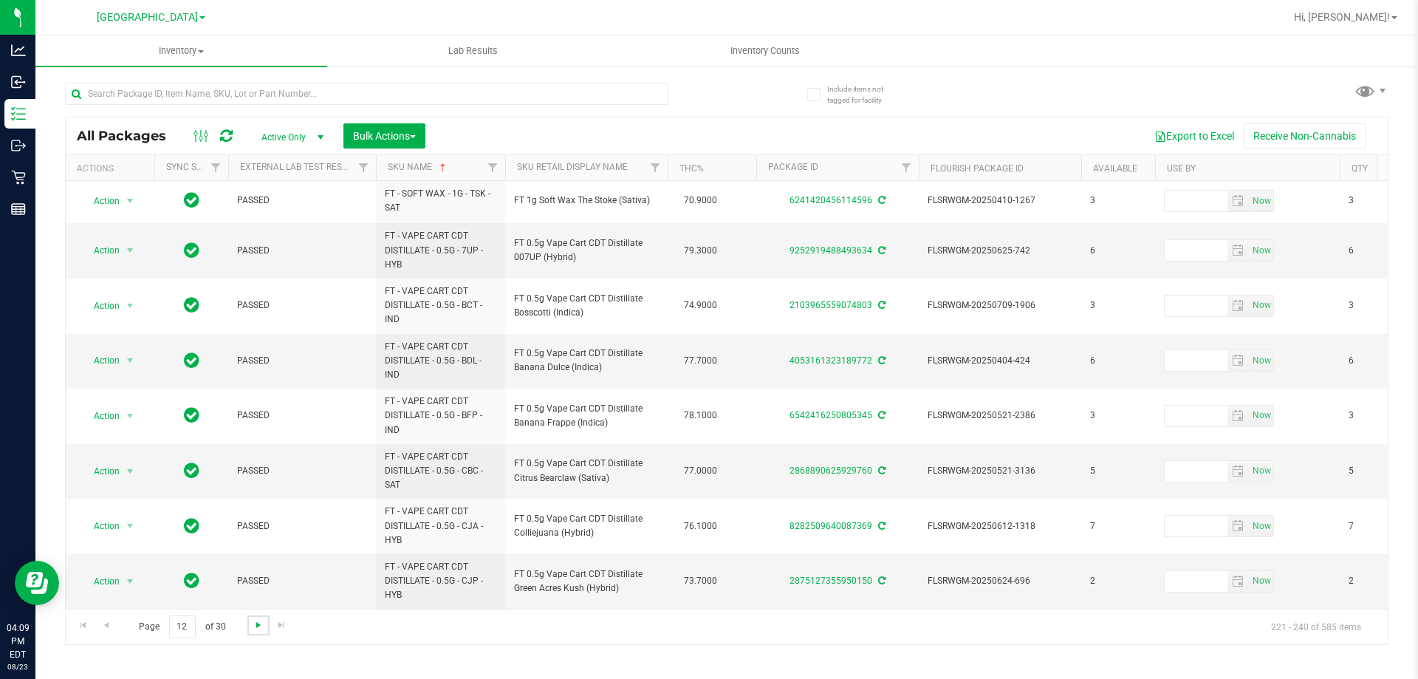
click at [256, 625] on span "Go to the next page" at bounding box center [259, 625] width 12 height 12
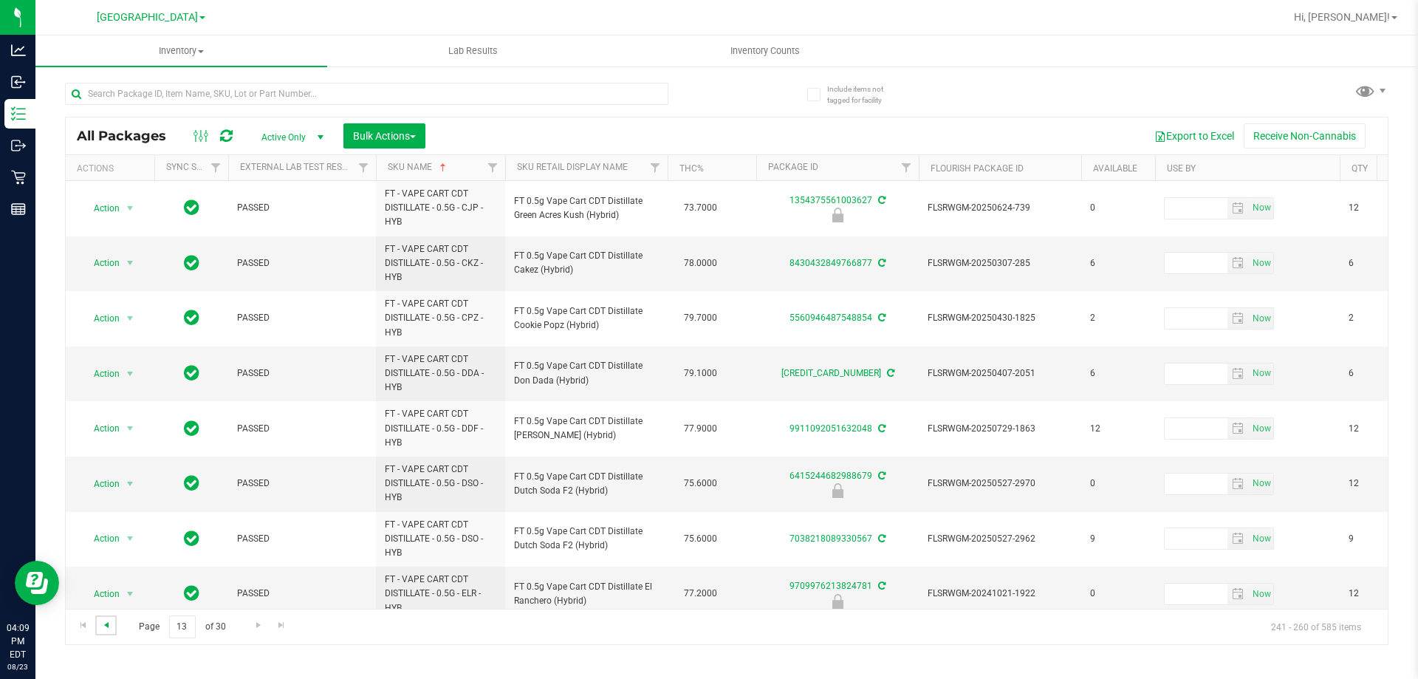
click at [106, 628] on span "Go to the previous page" at bounding box center [106, 625] width 12 height 12
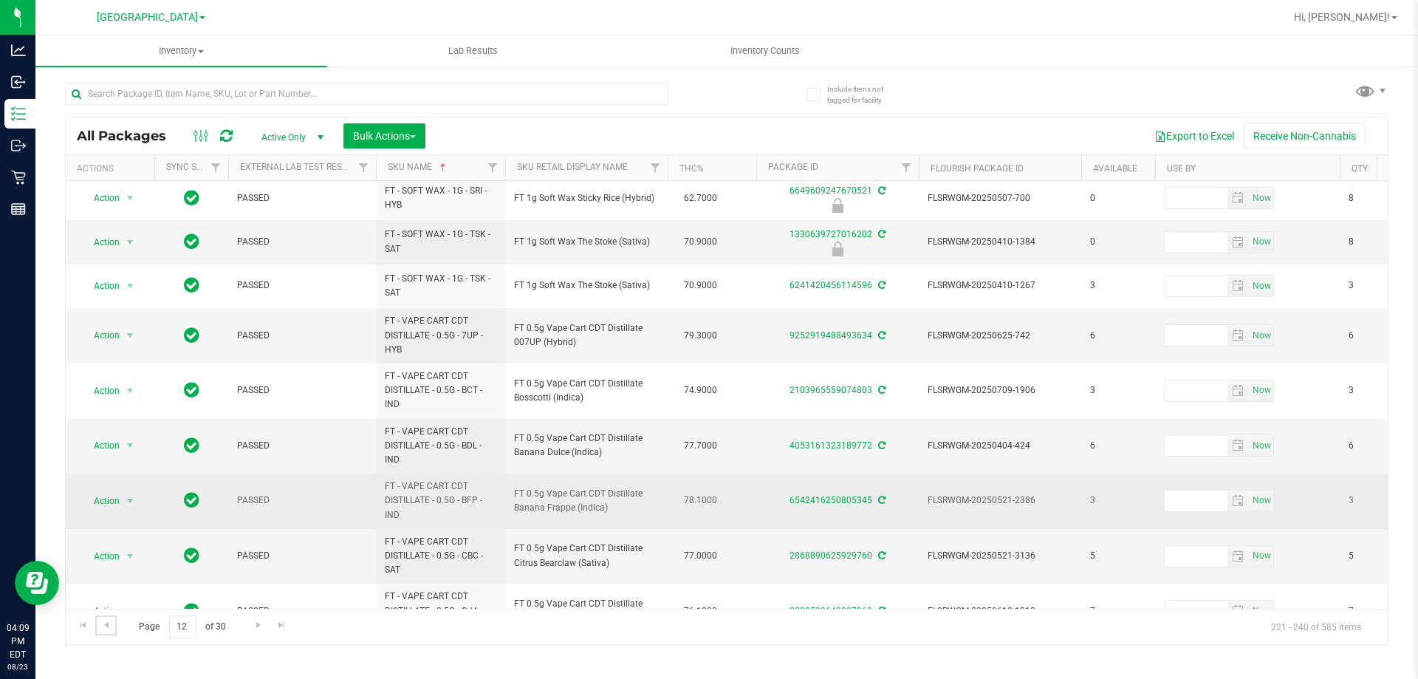
scroll to position [539, 0]
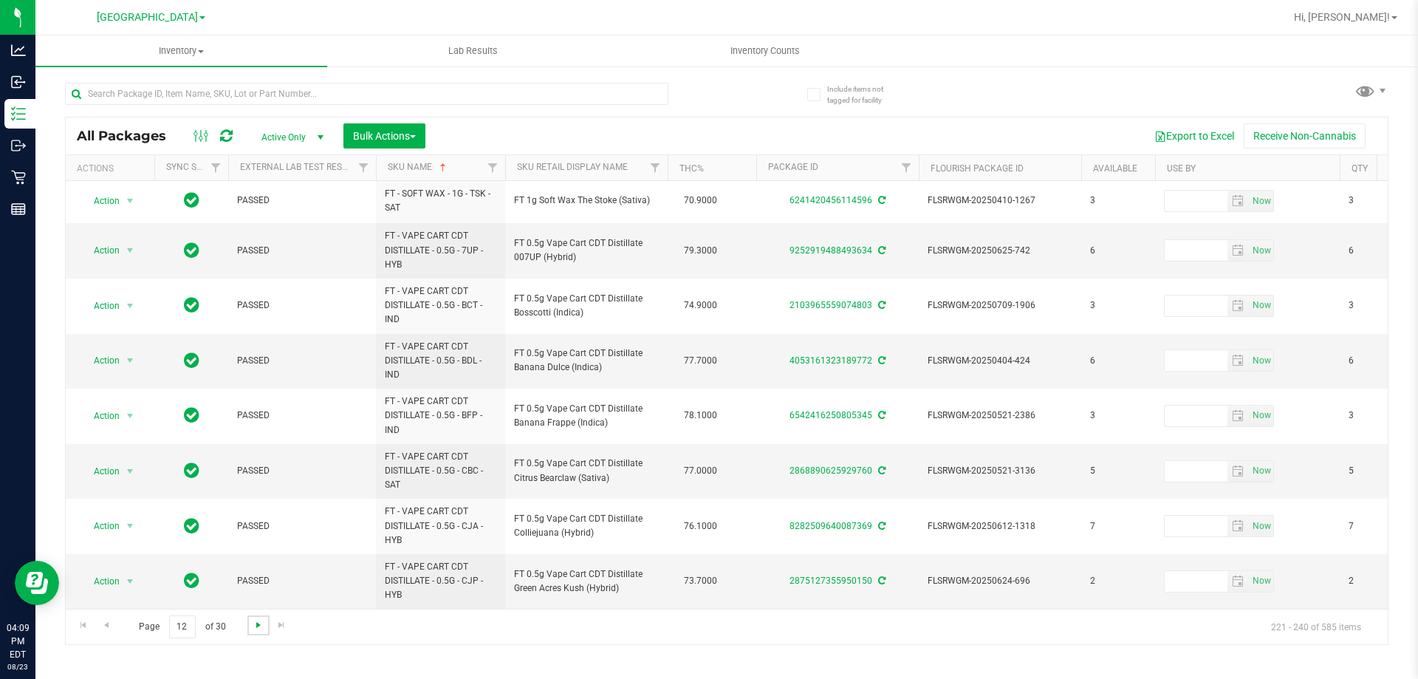
click at [260, 620] on span "Go to the next page" at bounding box center [259, 625] width 12 height 12
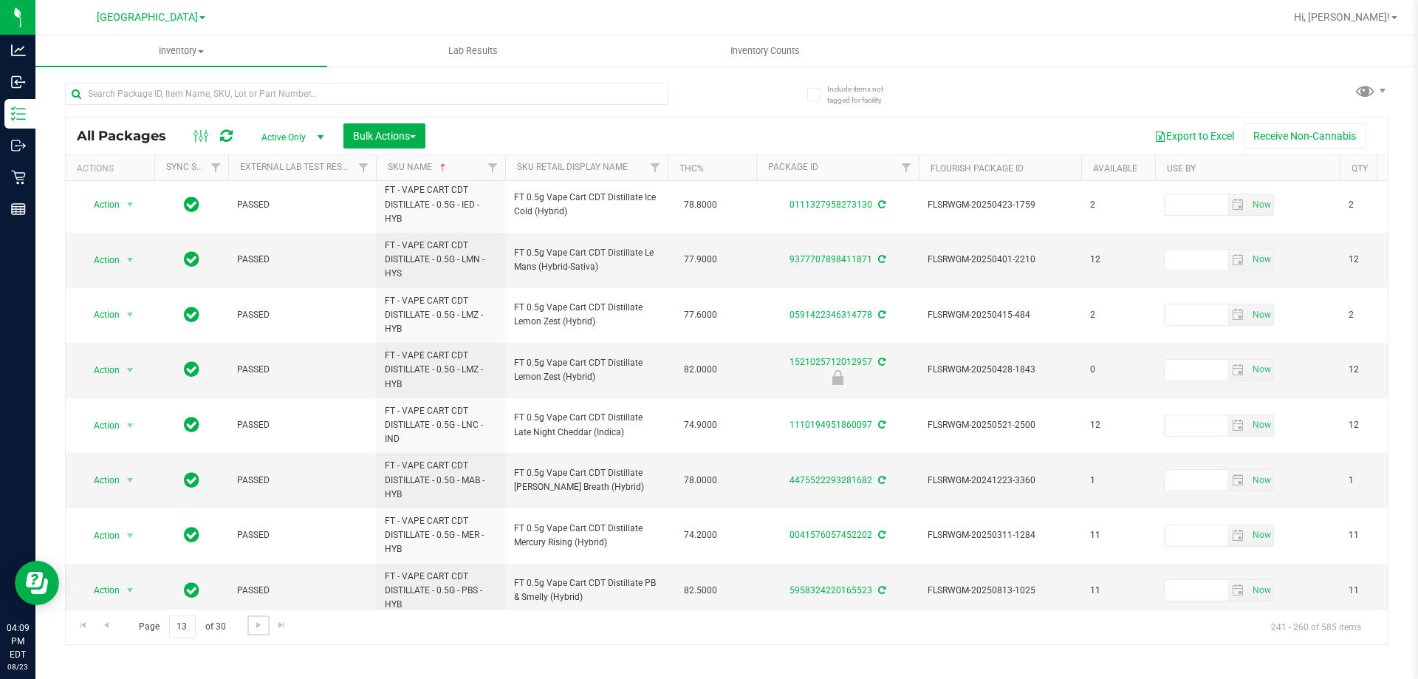
scroll to position [684, 0]
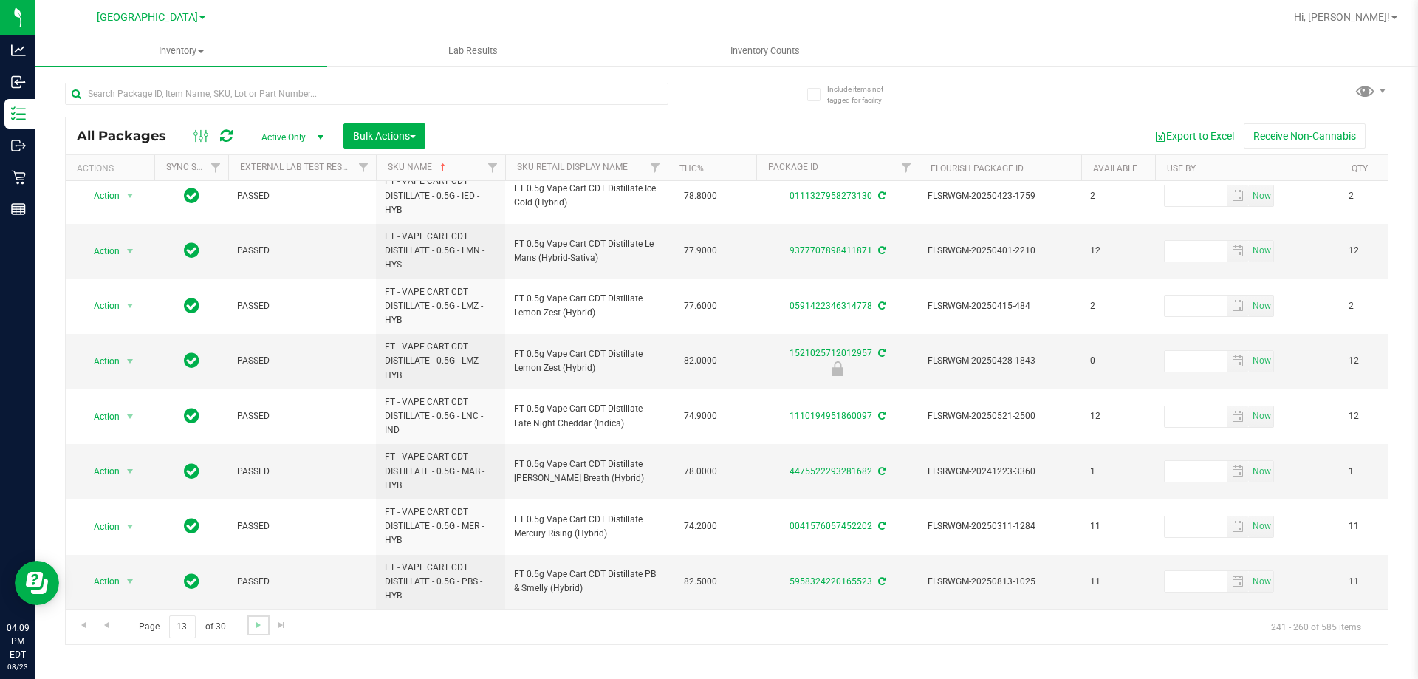
click at [255, 631] on link "Go to the next page" at bounding box center [257, 625] width 21 height 20
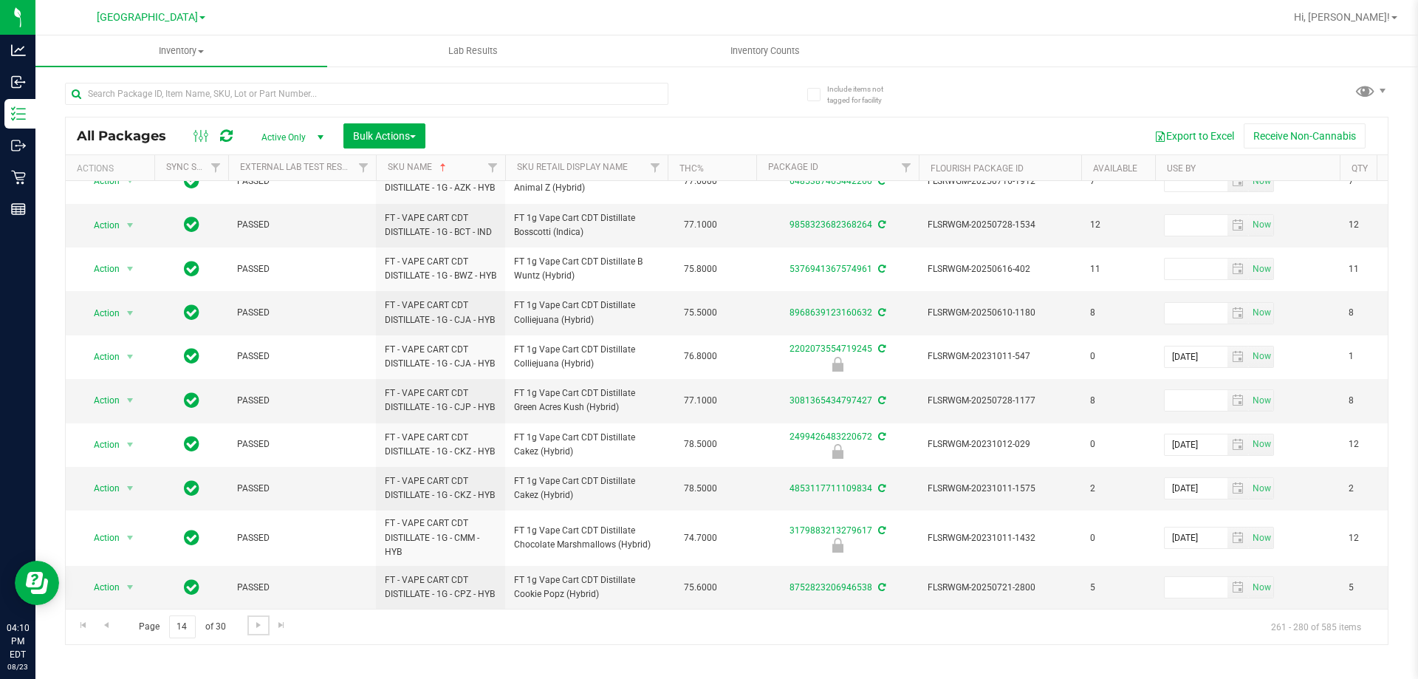
scroll to position [628, 0]
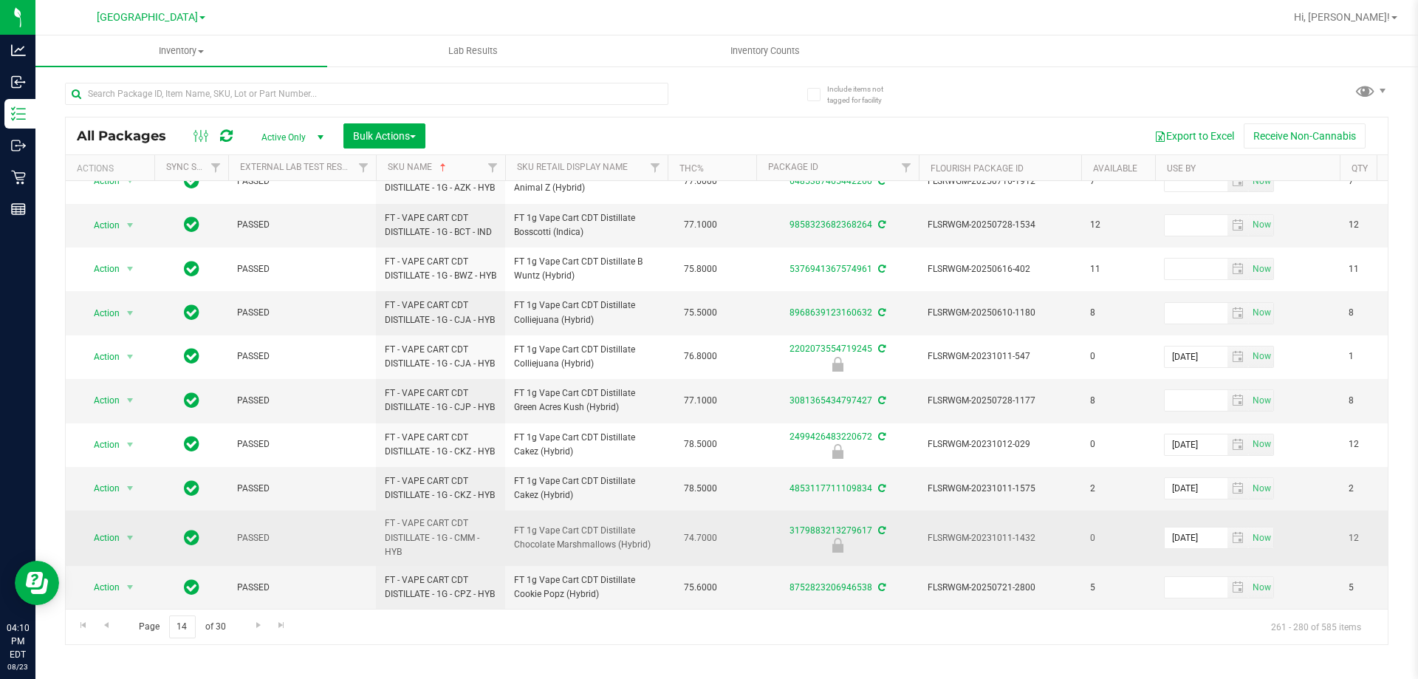
drag, startPoint x: 368, startPoint y: 545, endPoint x: 354, endPoint y: 523, distance: 25.8
copy tr "FT - VAPE CART CDT DISTILLATE - 1G - CMM - HYB"
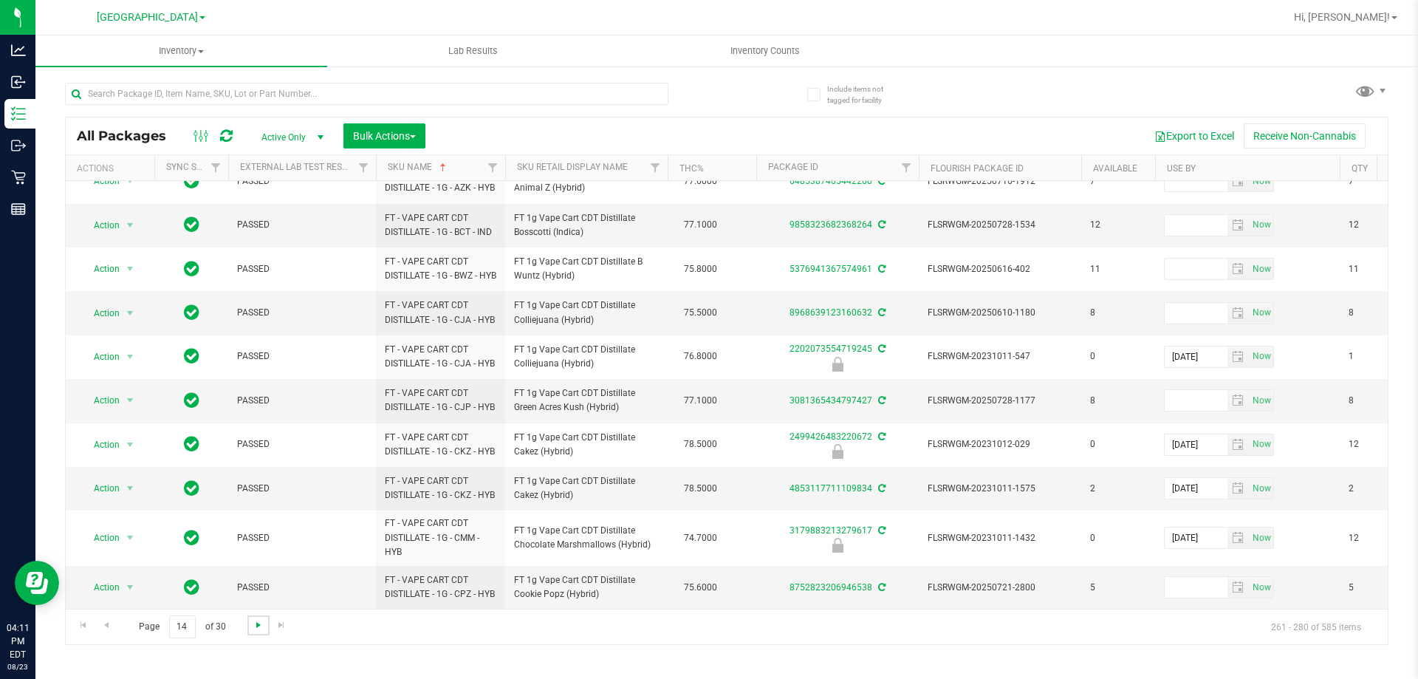
click at [253, 621] on span "Go to the next page" at bounding box center [259, 625] width 12 height 12
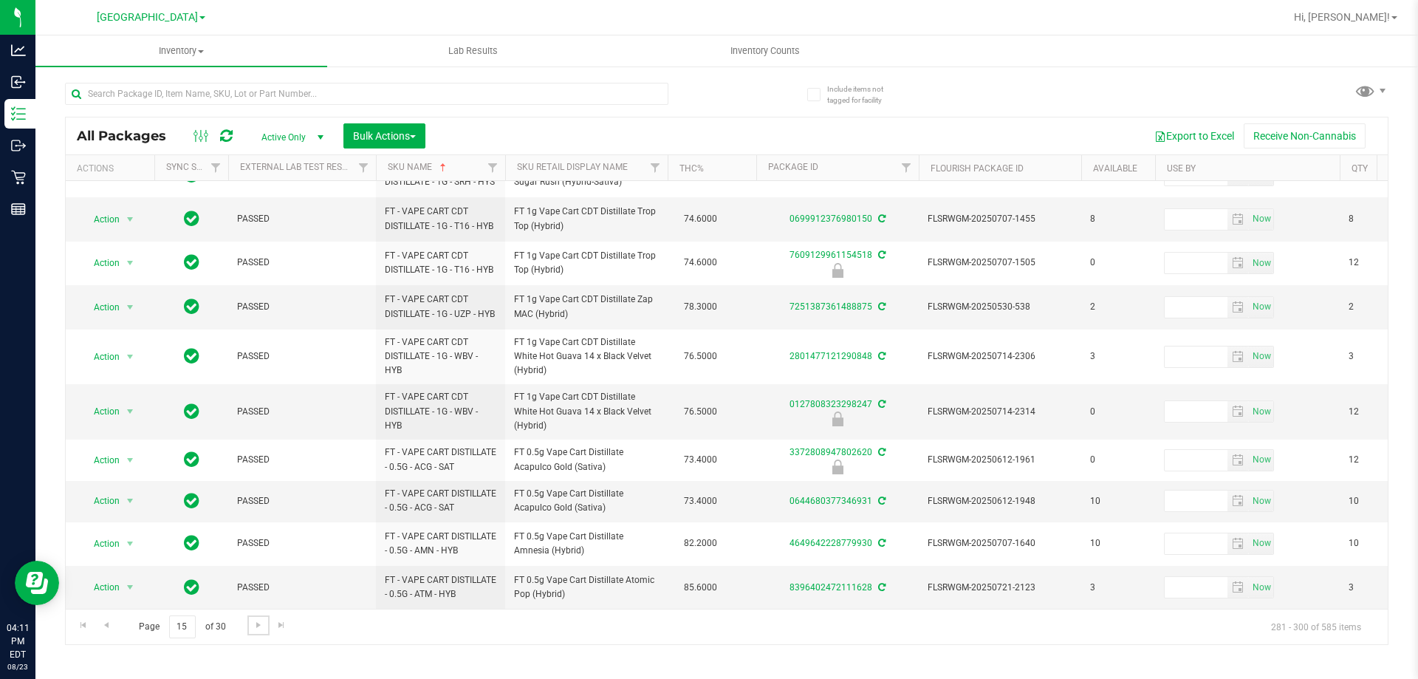
scroll to position [556, 0]
click at [255, 623] on span "Go to the next page" at bounding box center [259, 625] width 12 height 12
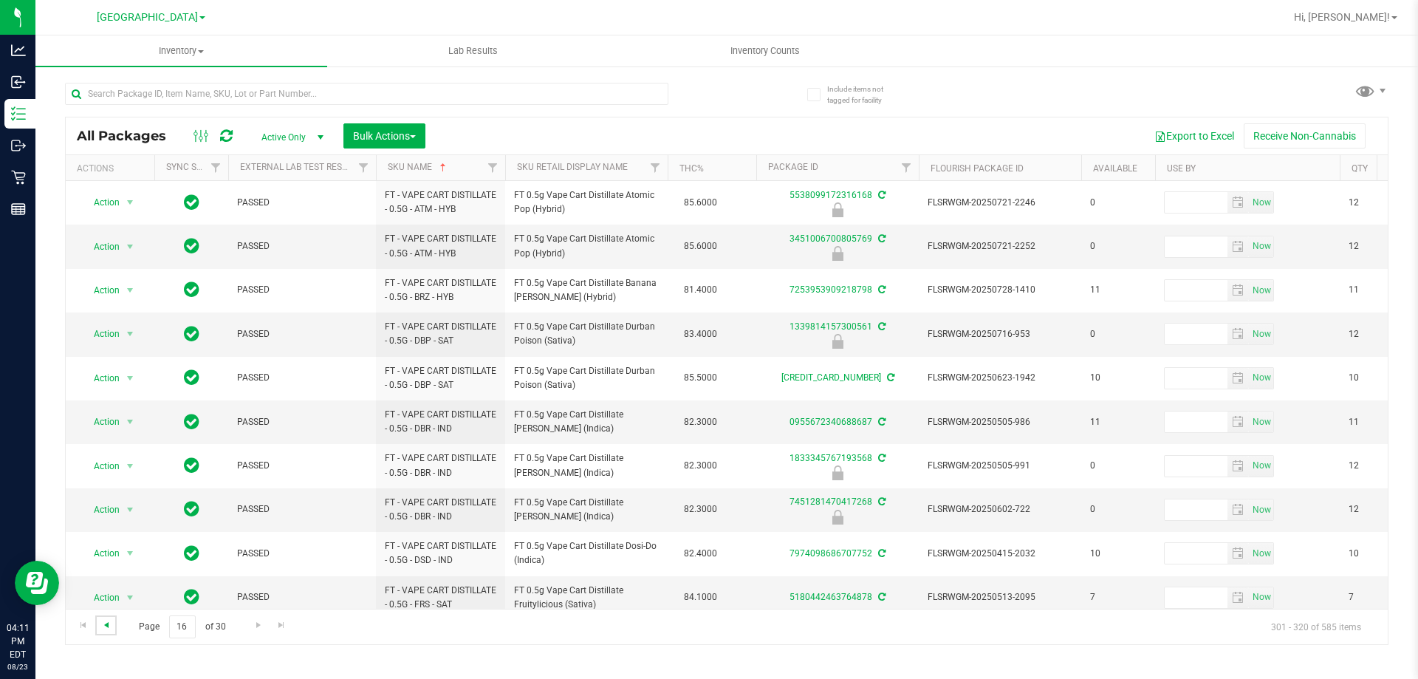
click at [109, 623] on span "Go to the previous page" at bounding box center [106, 625] width 12 height 12
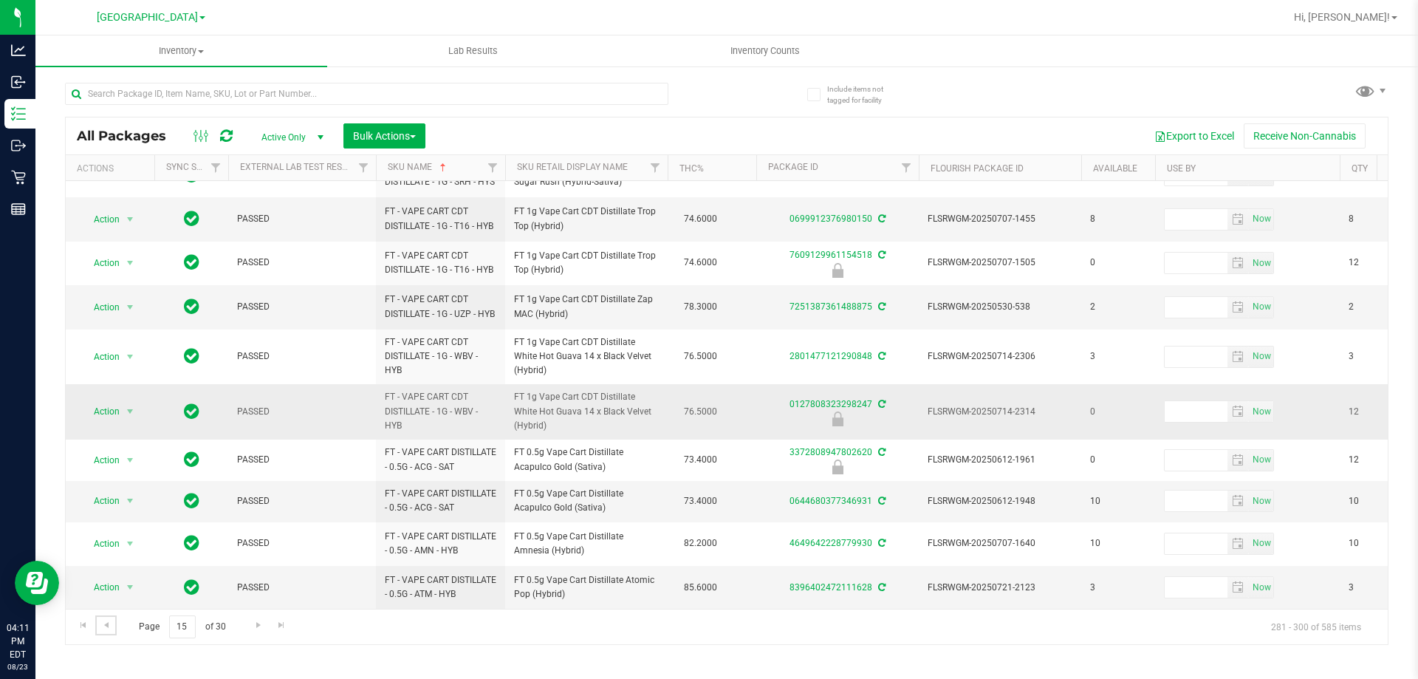
scroll to position [556, 0]
click at [253, 624] on span "Go to the next page" at bounding box center [259, 625] width 12 height 12
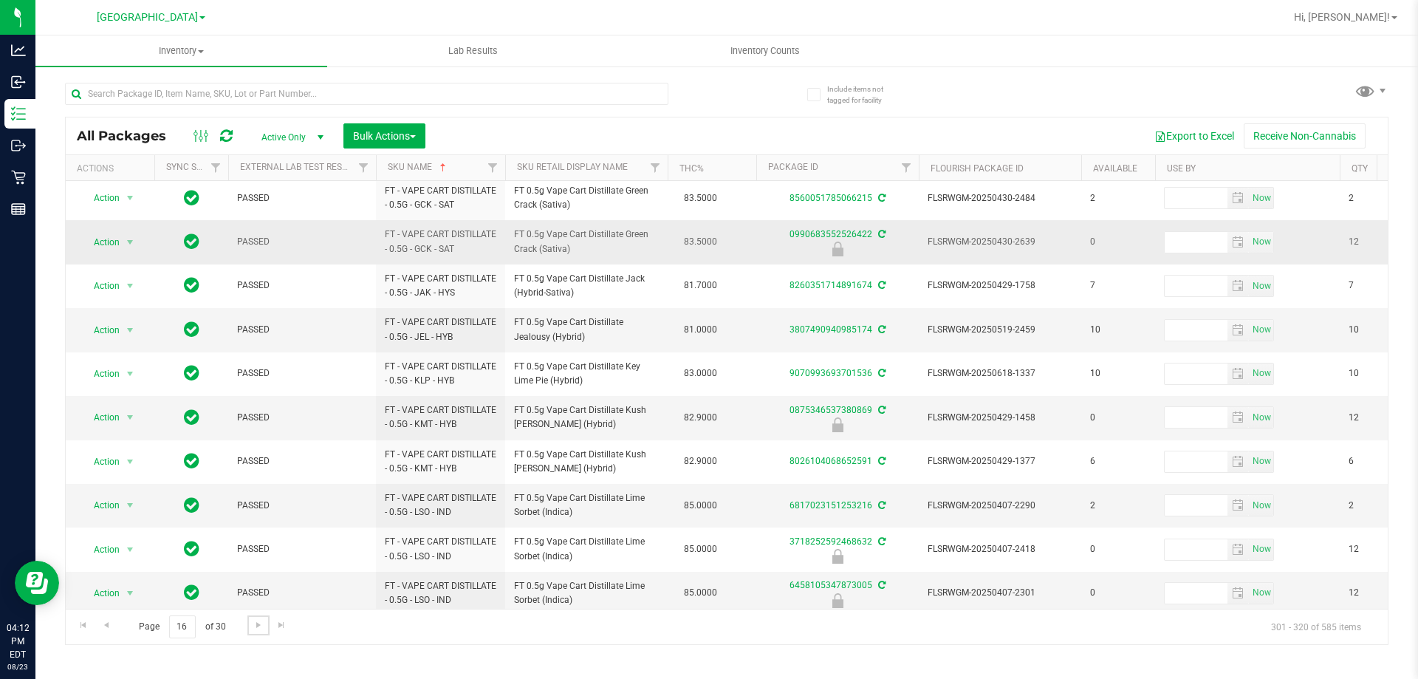
scroll to position [460, 0]
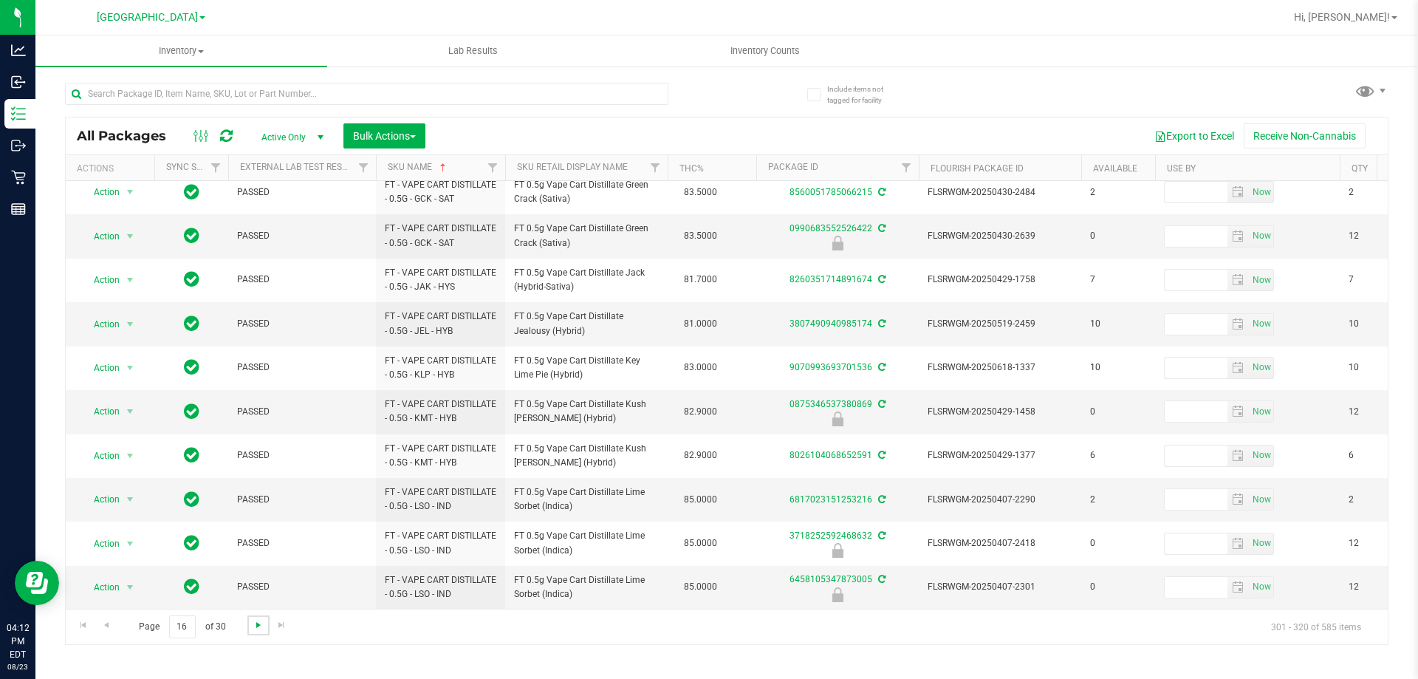
click at [261, 629] on span "Go to the next page" at bounding box center [259, 625] width 12 height 12
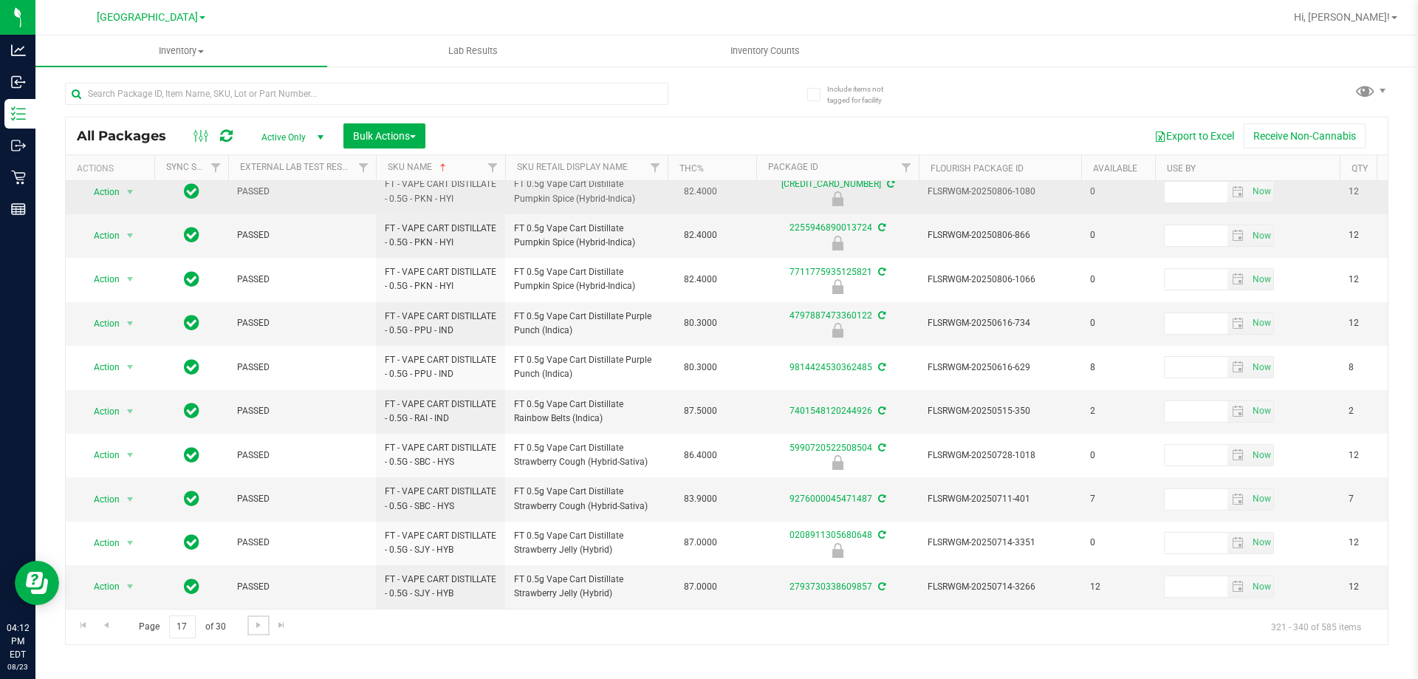
scroll to position [447, 0]
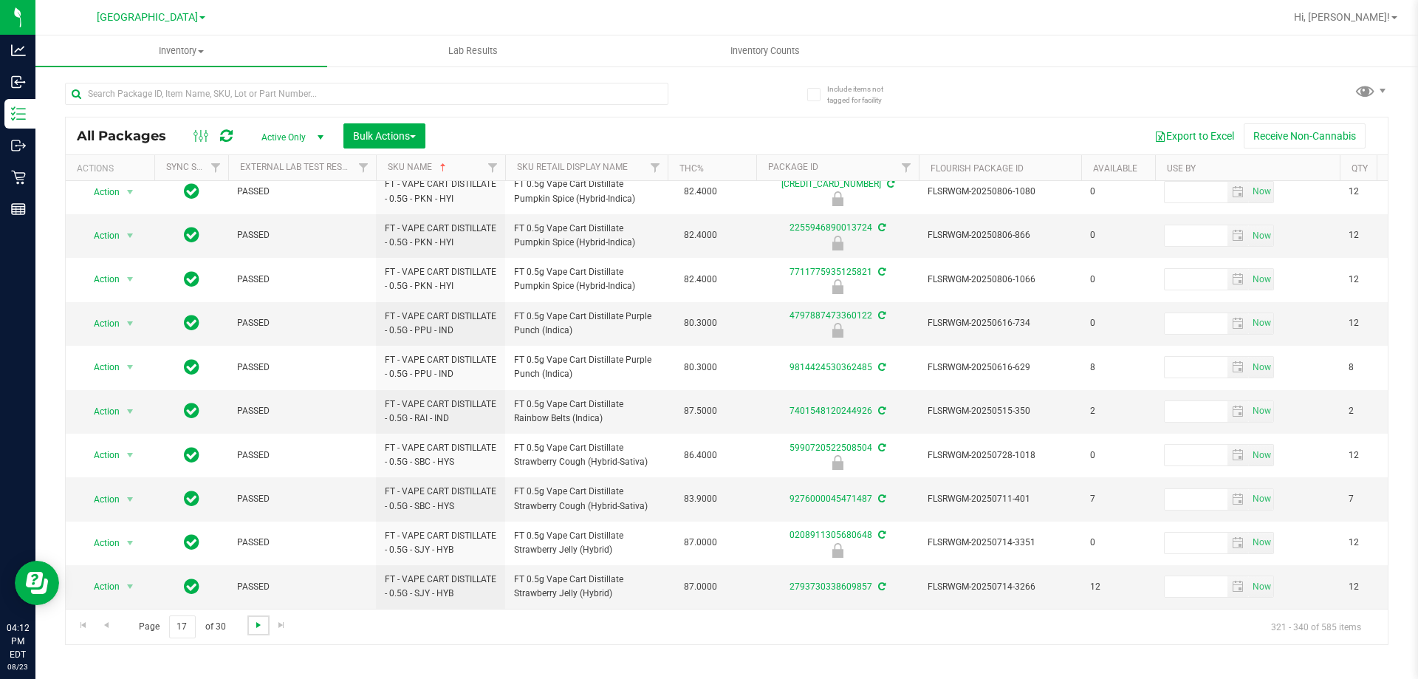
click at [258, 620] on span "Go to the next page" at bounding box center [259, 625] width 12 height 12
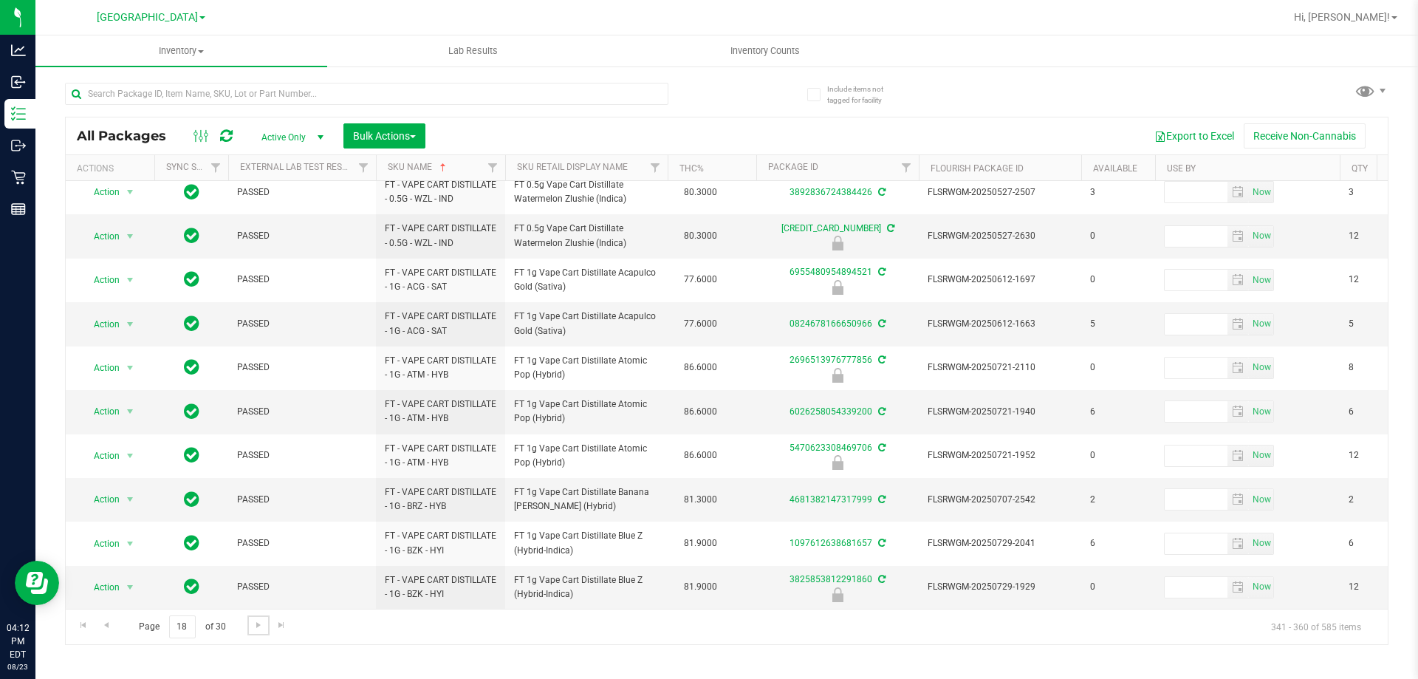
scroll to position [503, 0]
click at [253, 625] on span "Go to the next page" at bounding box center [259, 625] width 12 height 12
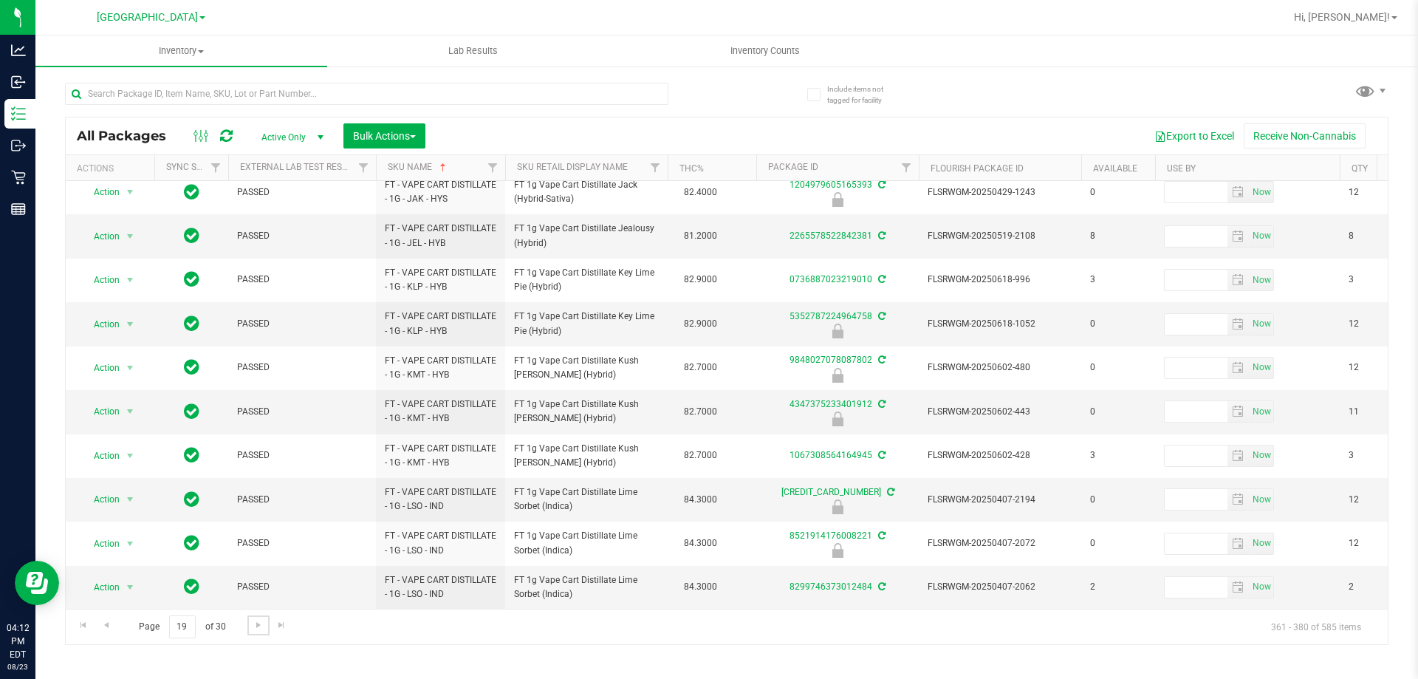
scroll to position [460, 0]
click at [253, 629] on span "Go to the next page" at bounding box center [259, 625] width 12 height 12
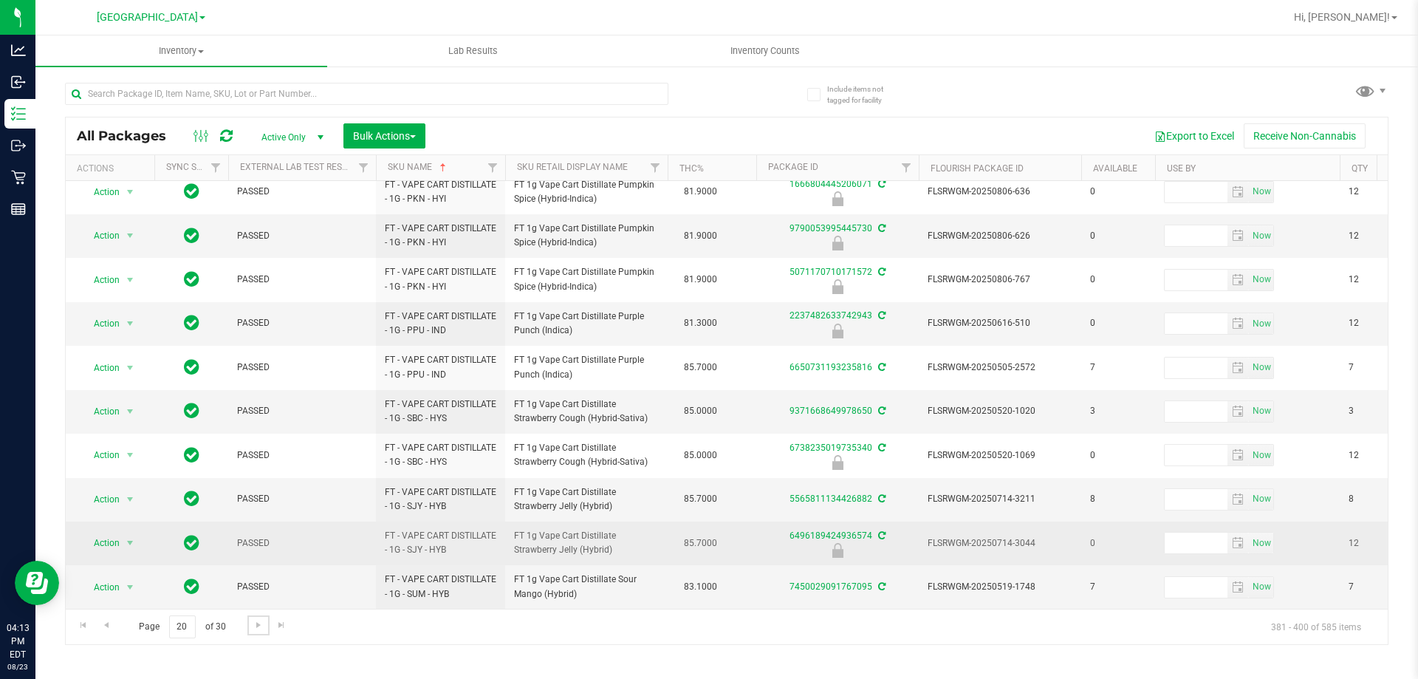
scroll to position [453, 0]
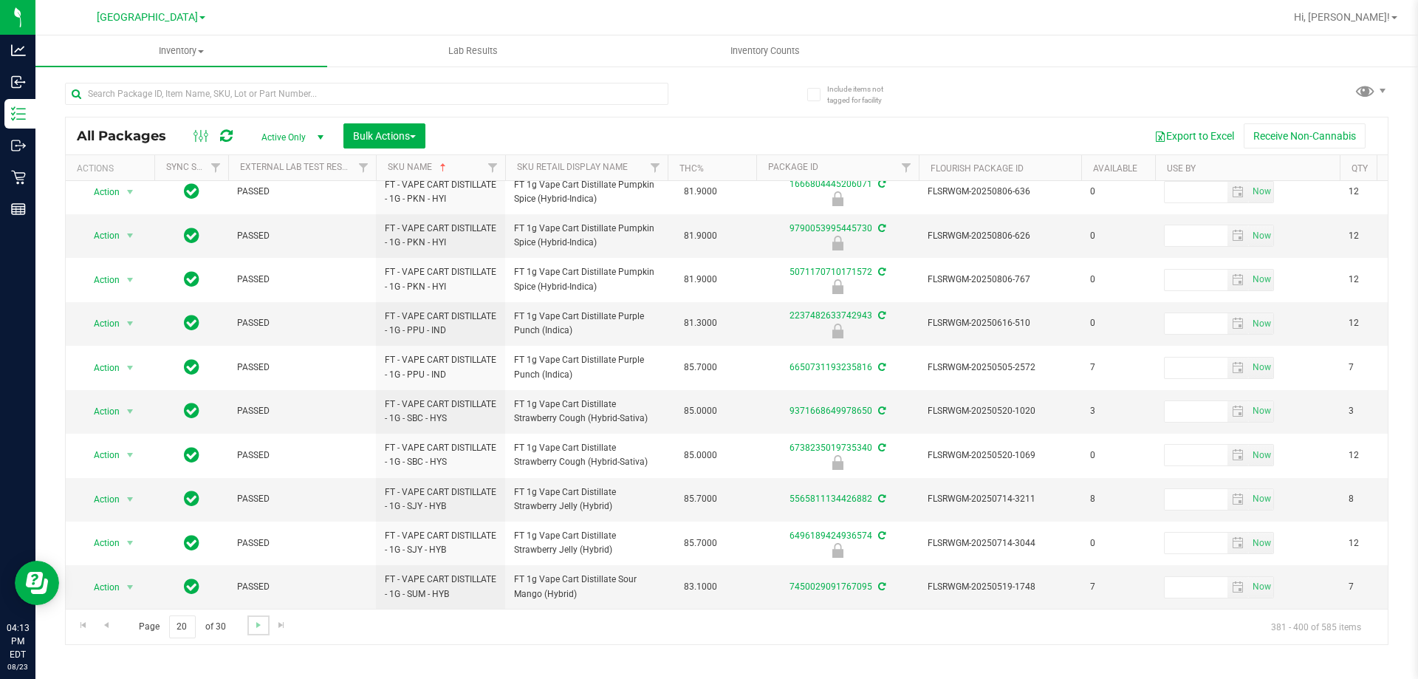
click at [260, 631] on link "Go to the next page" at bounding box center [257, 625] width 21 height 20
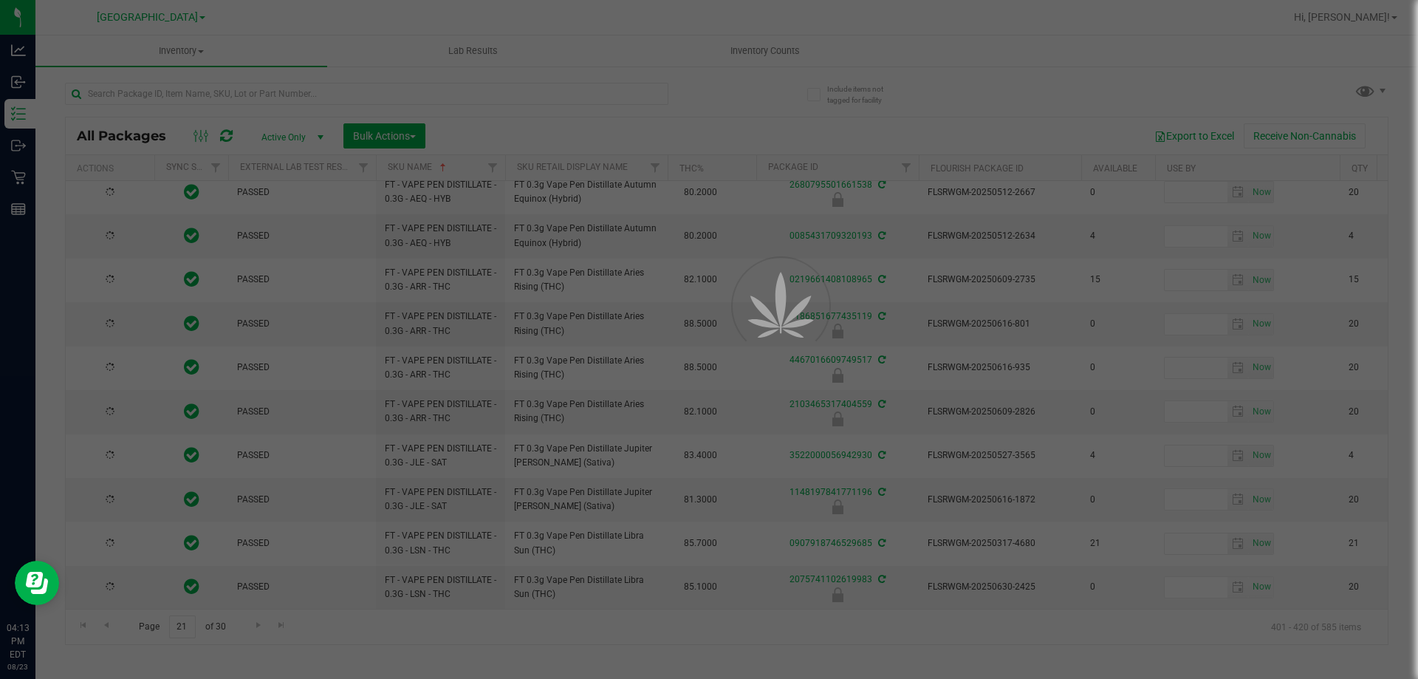
drag, startPoint x: 261, startPoint y: 628, endPoint x: 261, endPoint y: 620, distance: 7.4
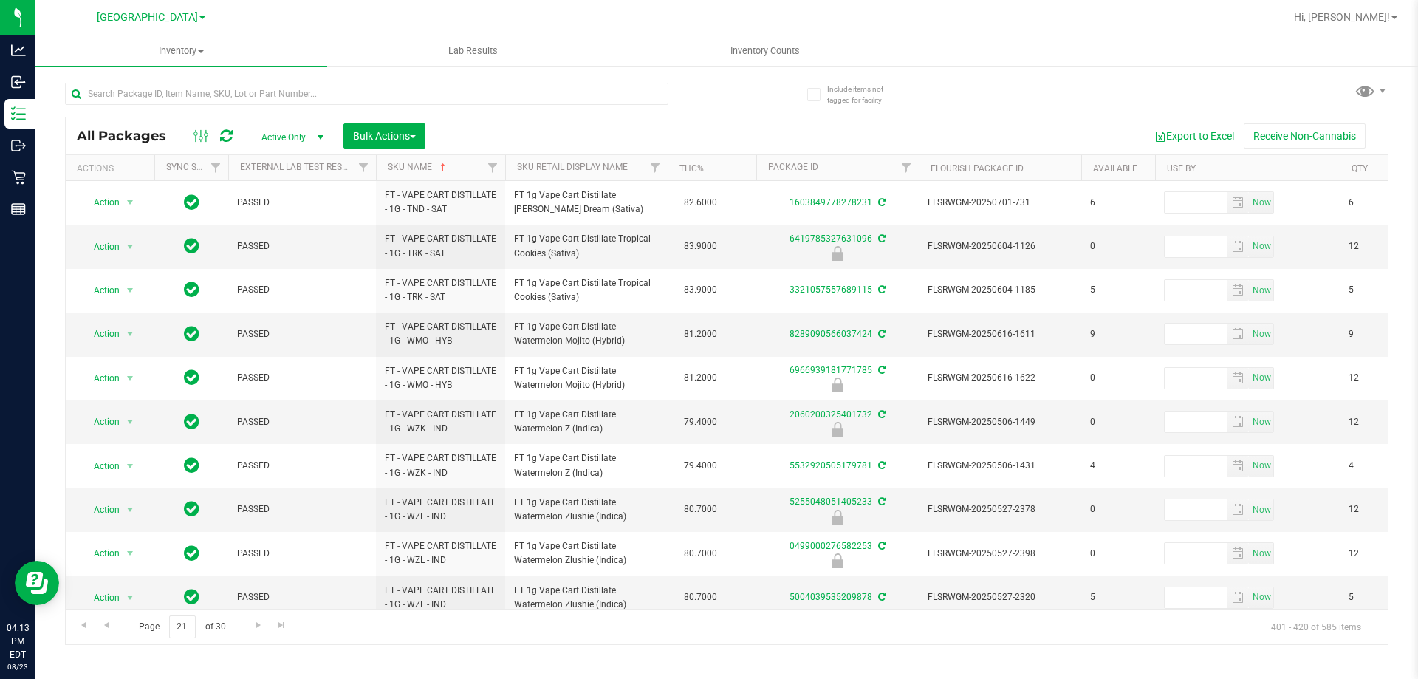
drag, startPoint x: 261, startPoint y: 620, endPoint x: 935, endPoint y: 102, distance: 849.8
click at [935, 102] on div "All Packages Active Only Active Only Lab Samples Locked All External Internal B…" at bounding box center [726, 357] width 1323 height 576
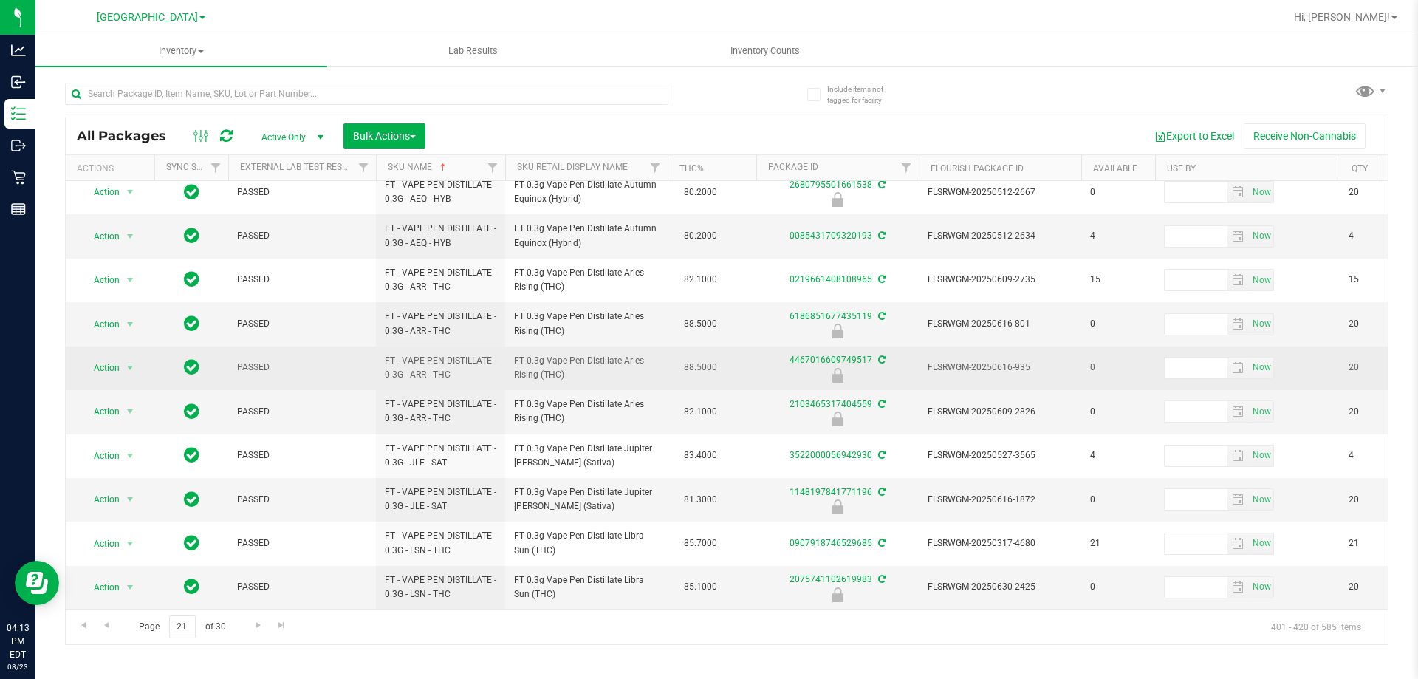
scroll to position [460, 0]
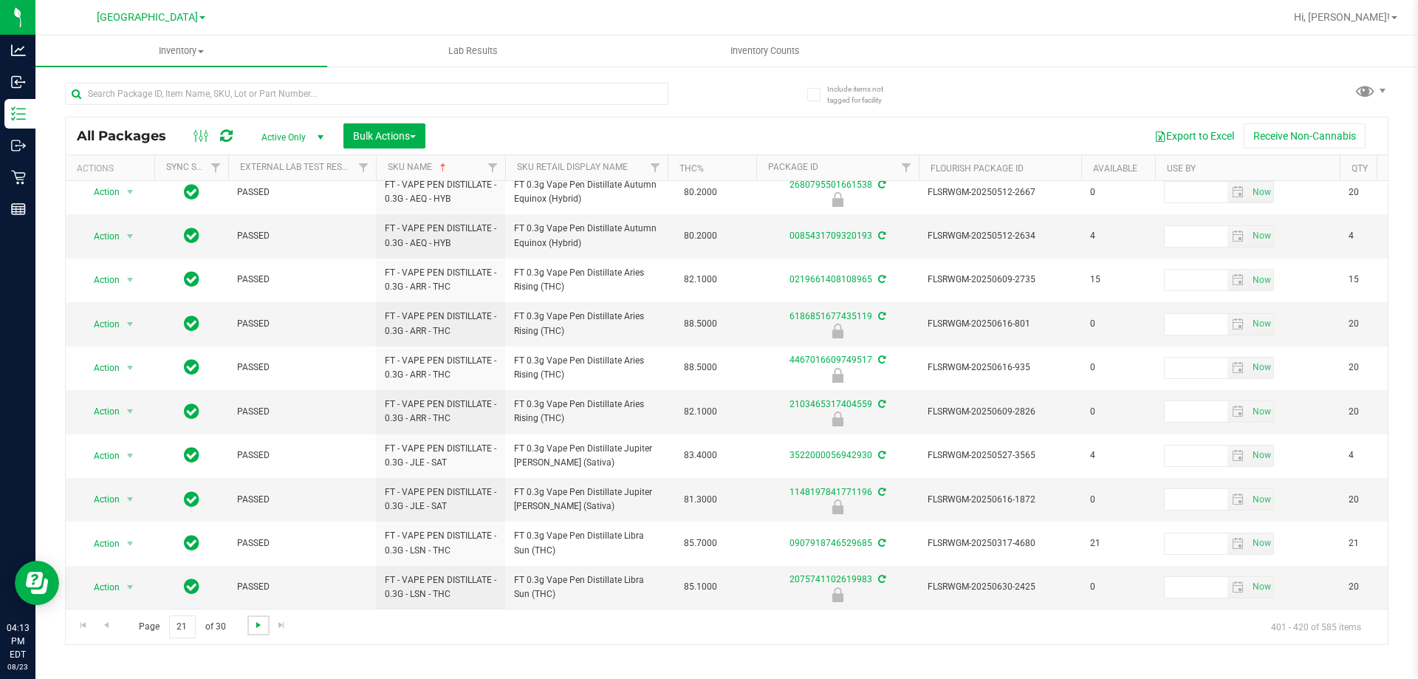
click at [257, 622] on span "Go to the next page" at bounding box center [259, 625] width 12 height 12
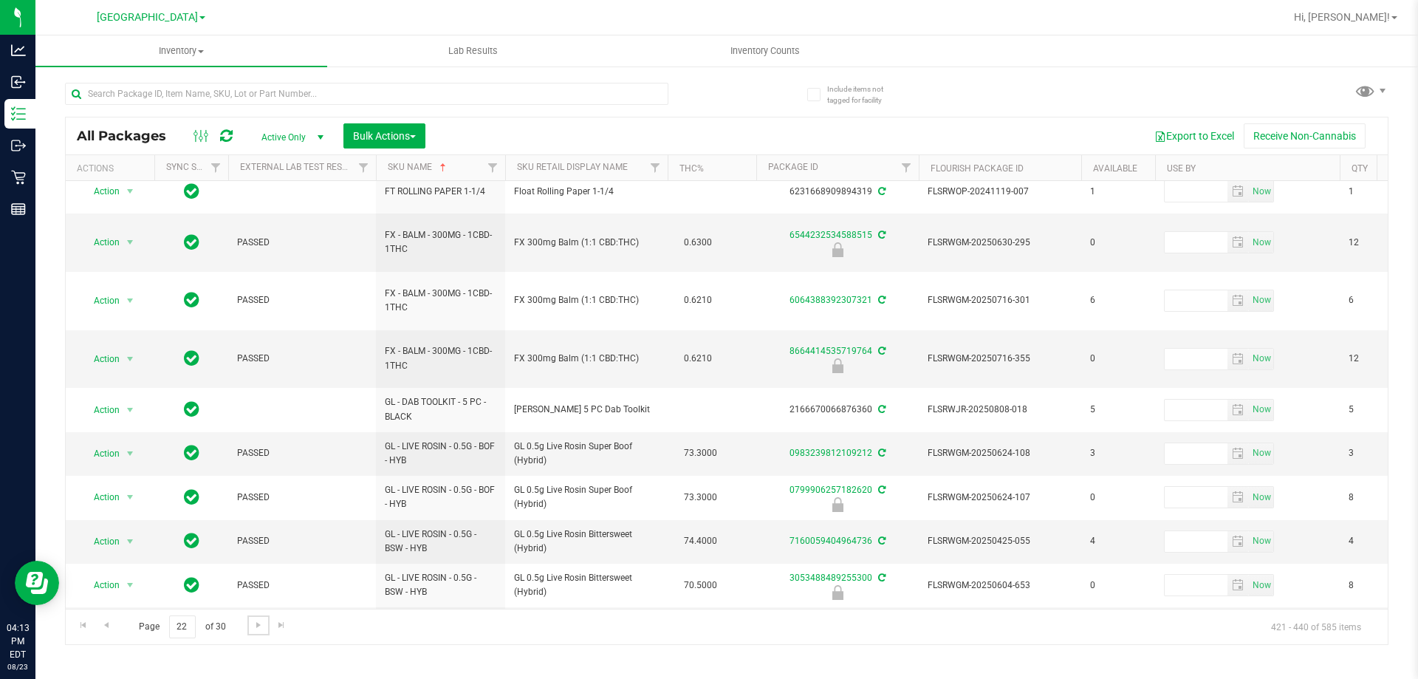
scroll to position [460, 0]
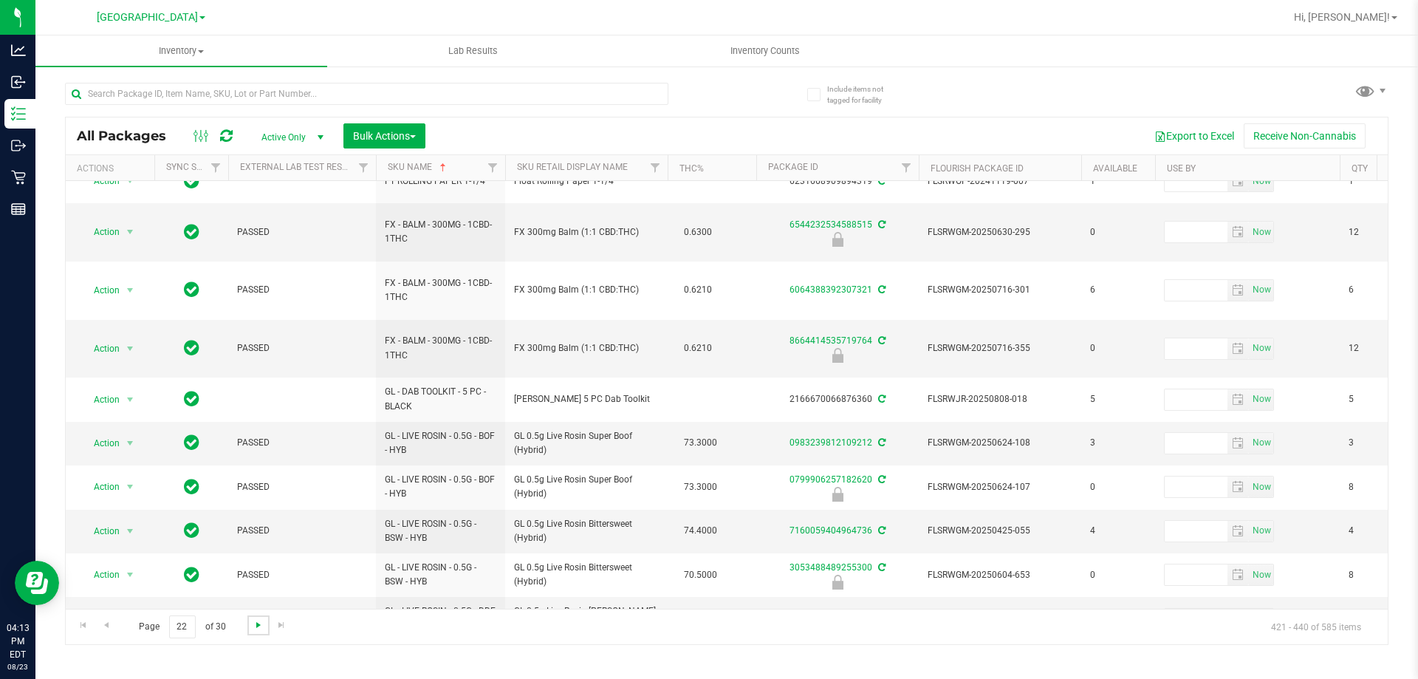
click at [259, 622] on span "Go to the next page" at bounding box center [259, 625] width 12 height 12
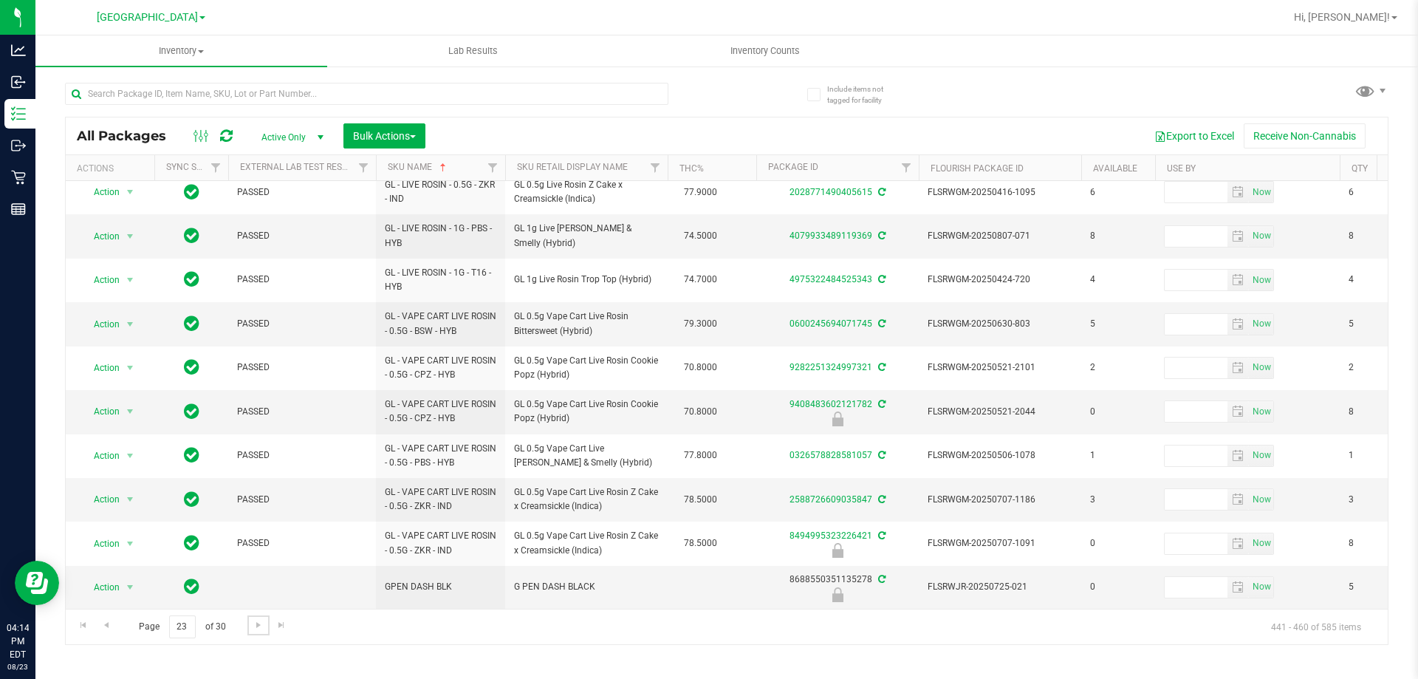
scroll to position [460, 0]
click at [253, 622] on span "Go to the next page" at bounding box center [259, 625] width 12 height 12
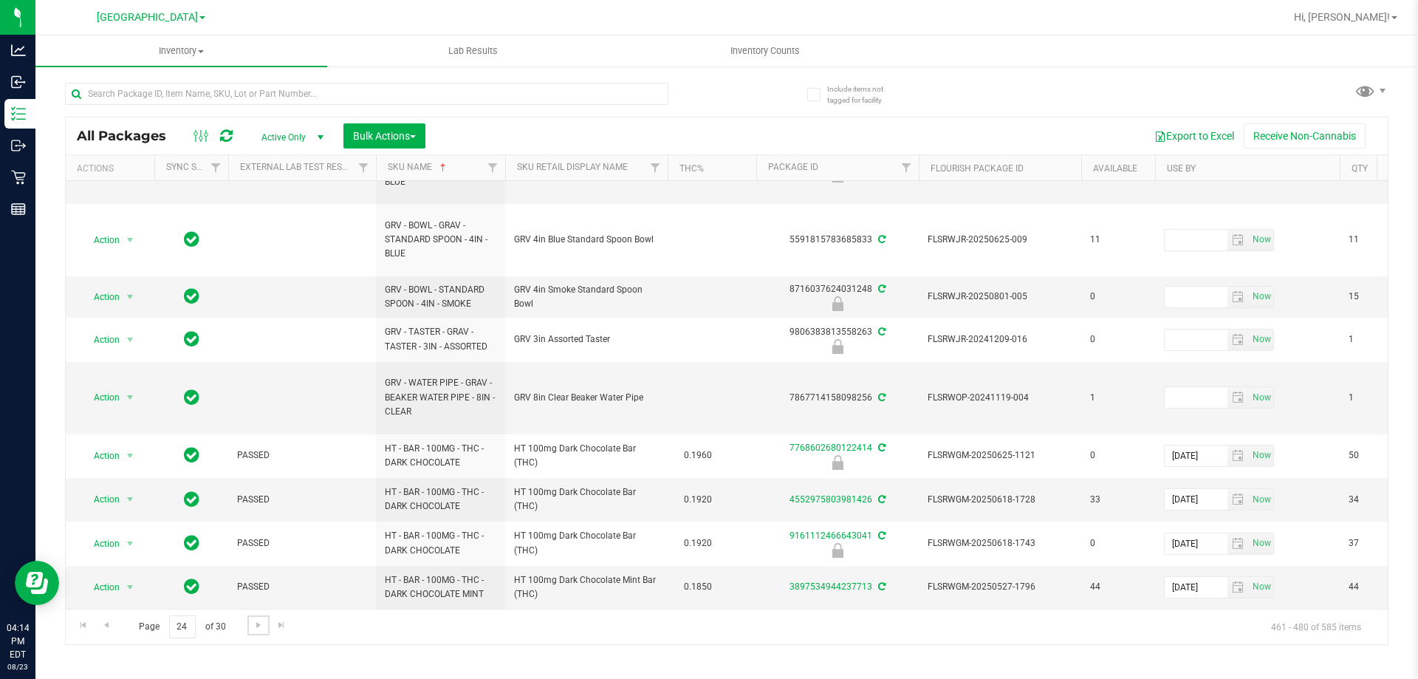
scroll to position [702, 0]
click at [264, 617] on link "Go to the next page" at bounding box center [257, 625] width 21 height 20
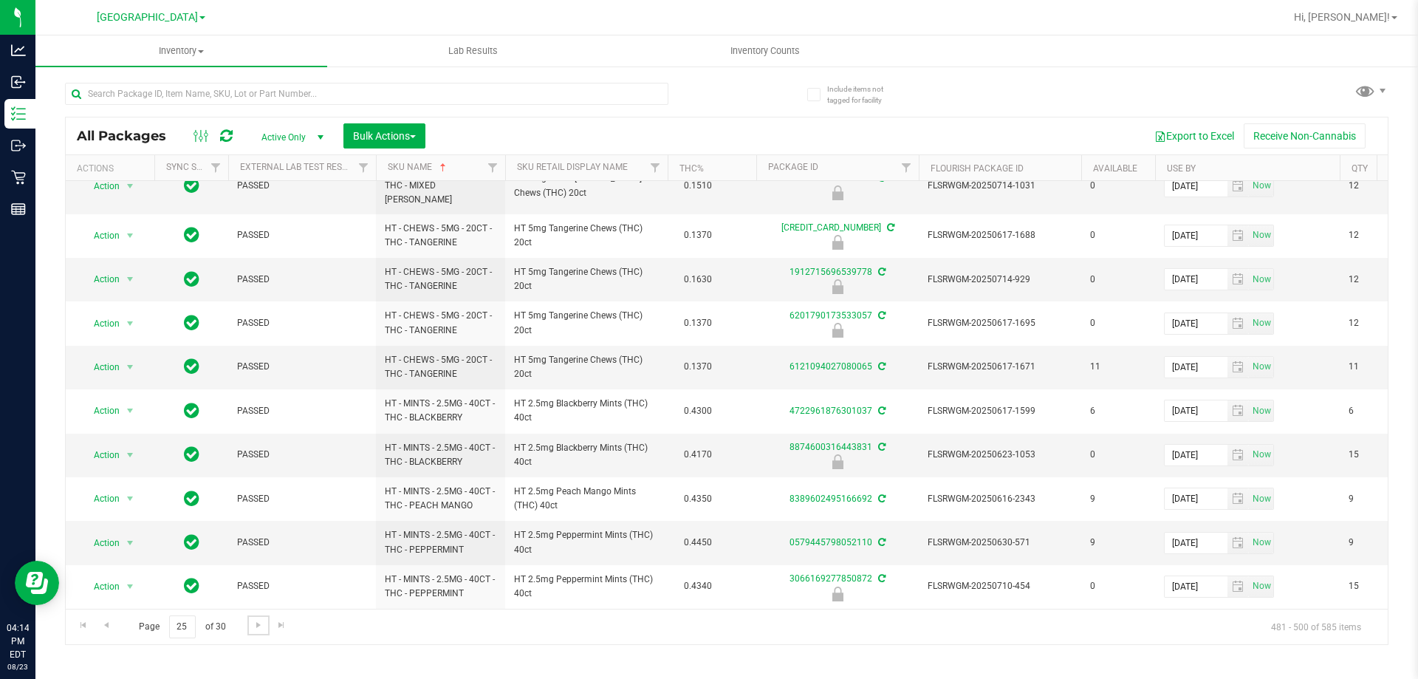
scroll to position [508, 0]
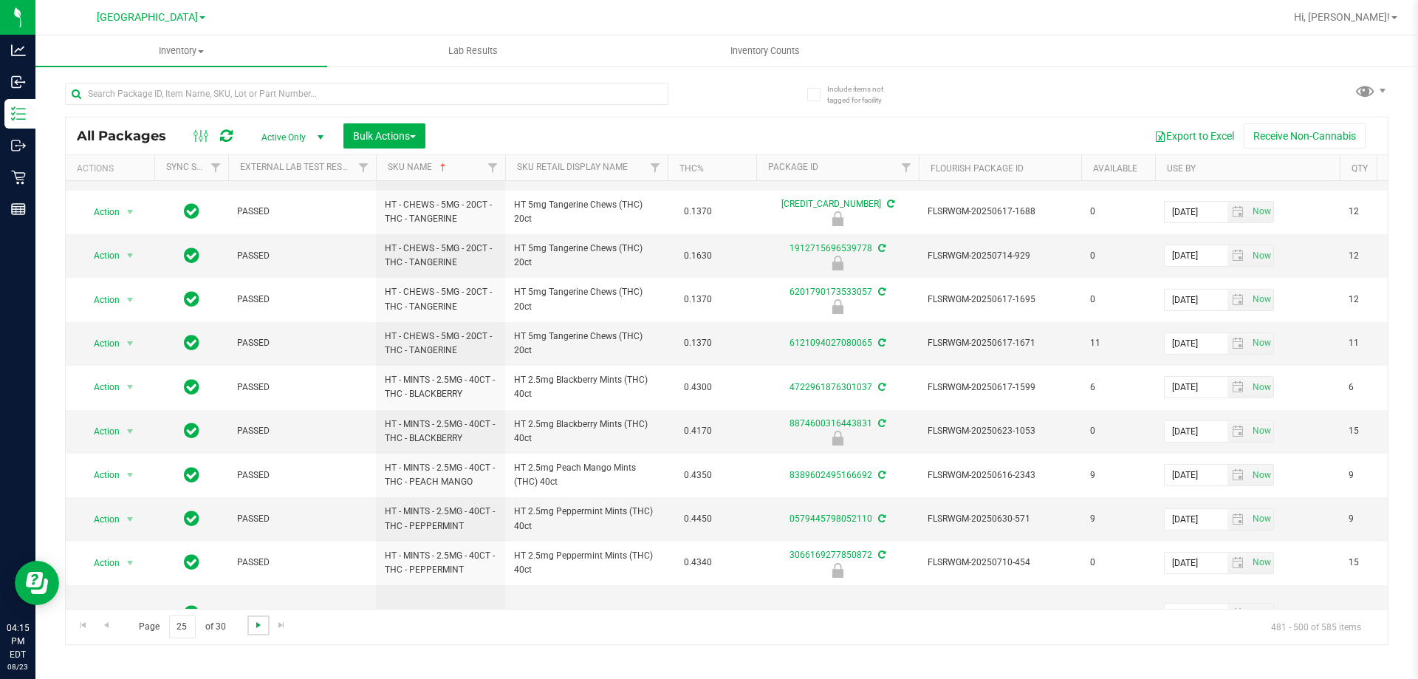
click at [253, 623] on span "Go to the next page" at bounding box center [259, 625] width 12 height 12
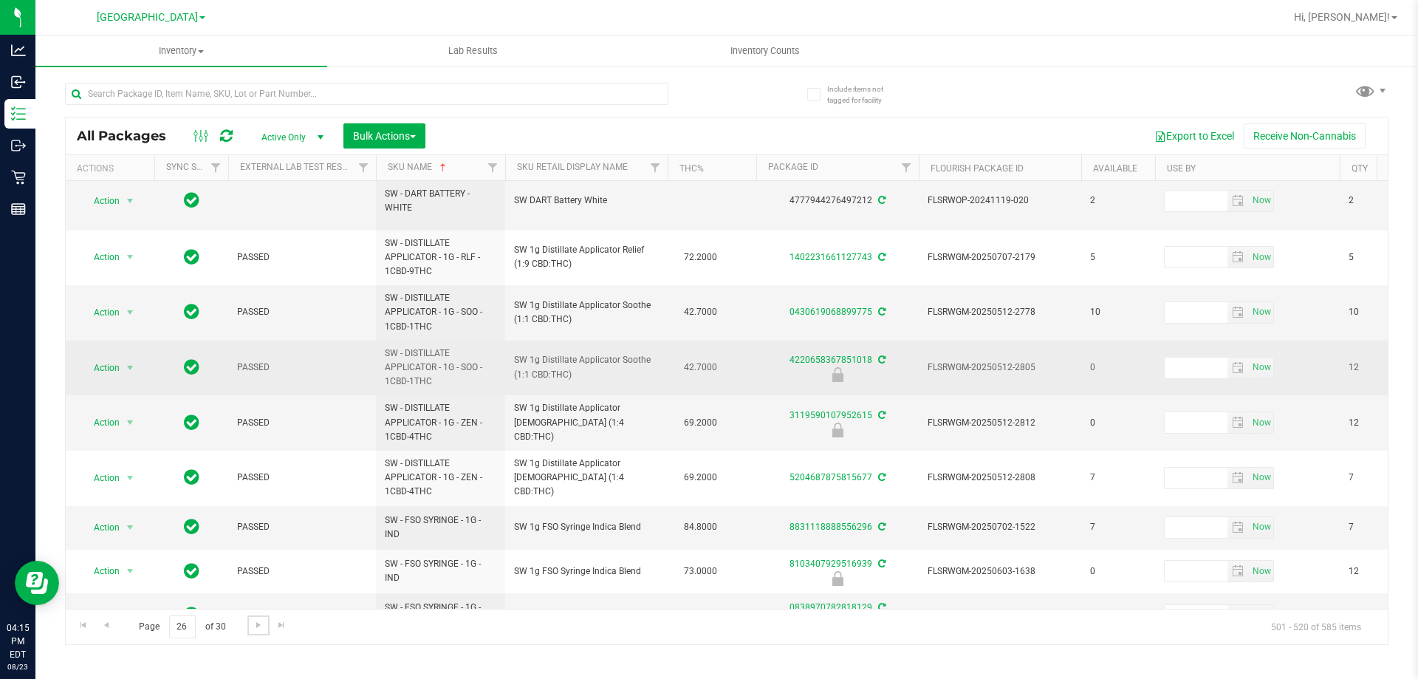
scroll to position [641, 0]
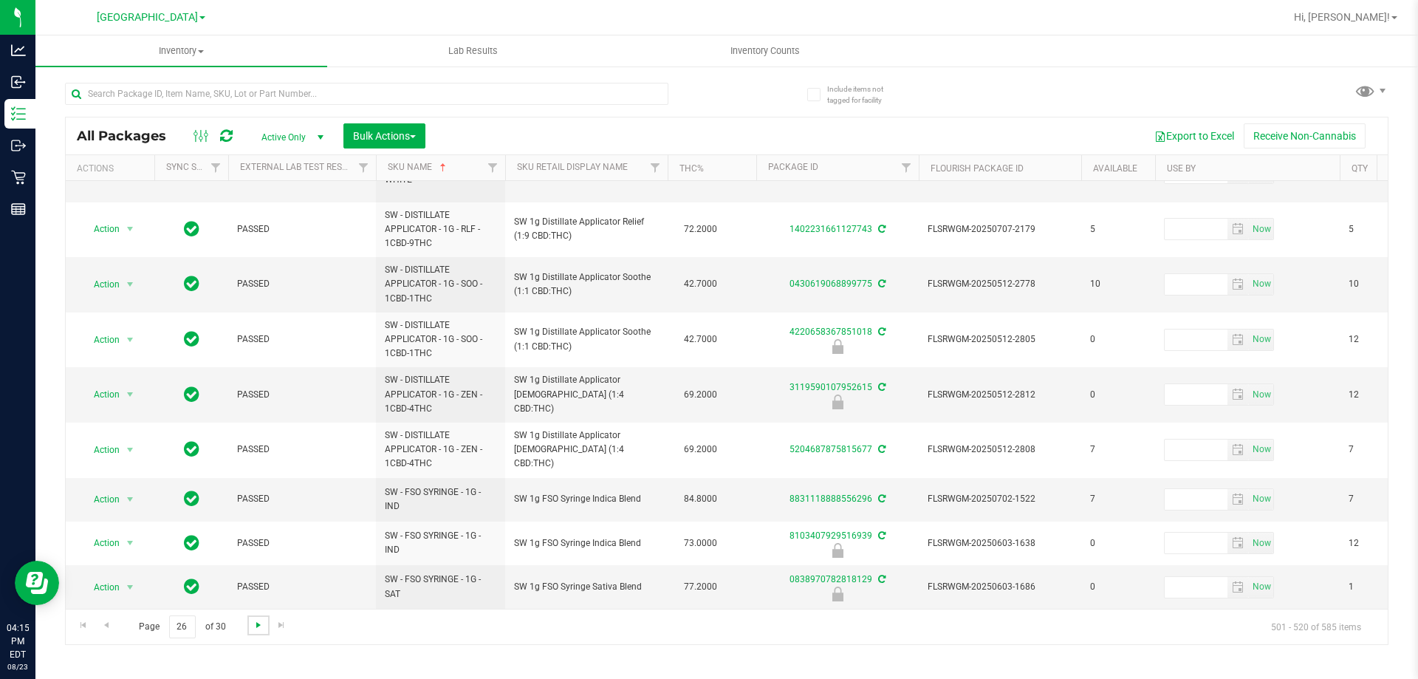
click at [253, 626] on span "Go to the next page" at bounding box center [259, 625] width 12 height 12
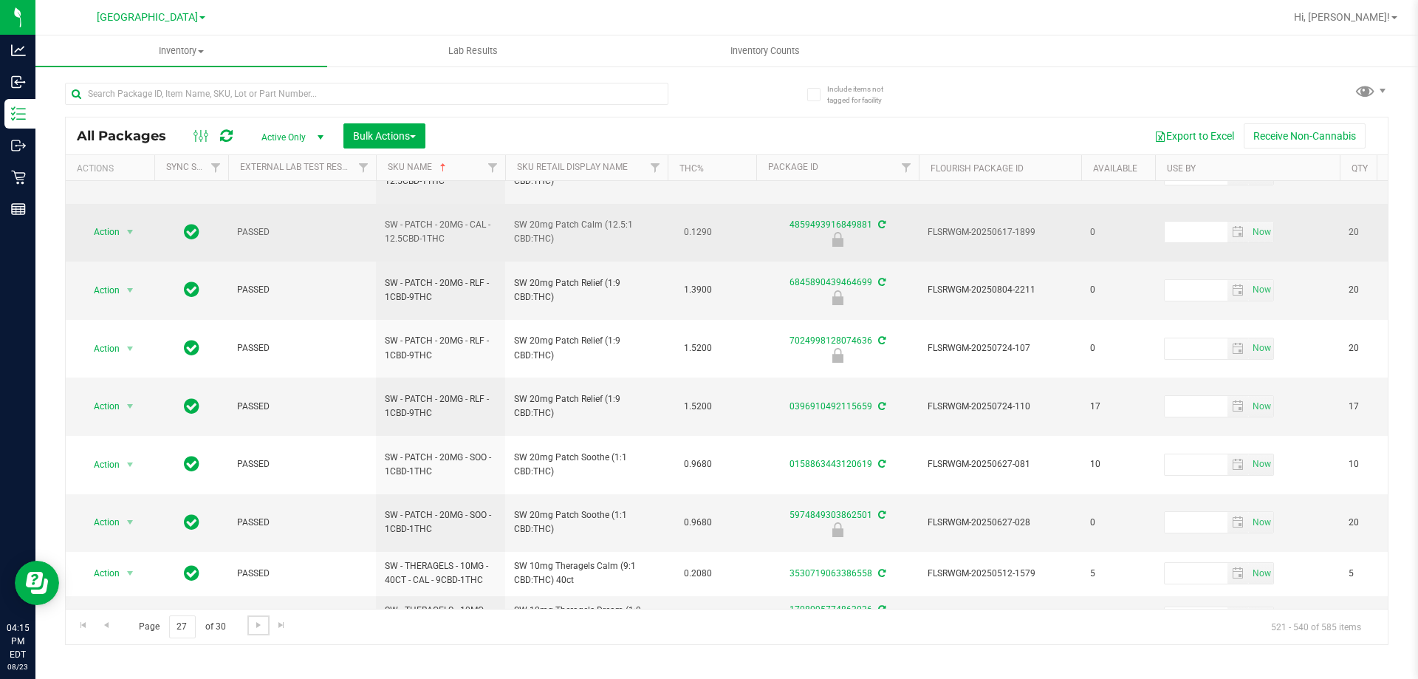
scroll to position [522, 0]
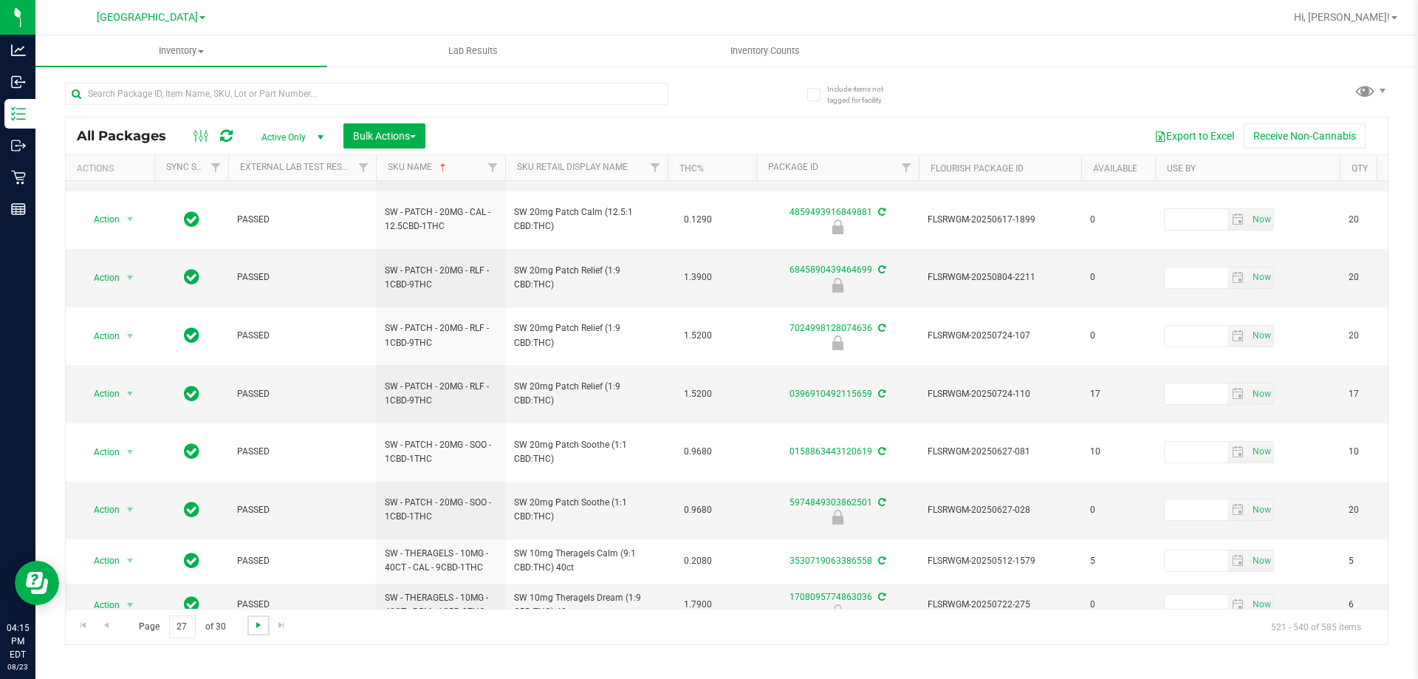
click at [254, 629] on span "Go to the next page" at bounding box center [259, 625] width 12 height 12
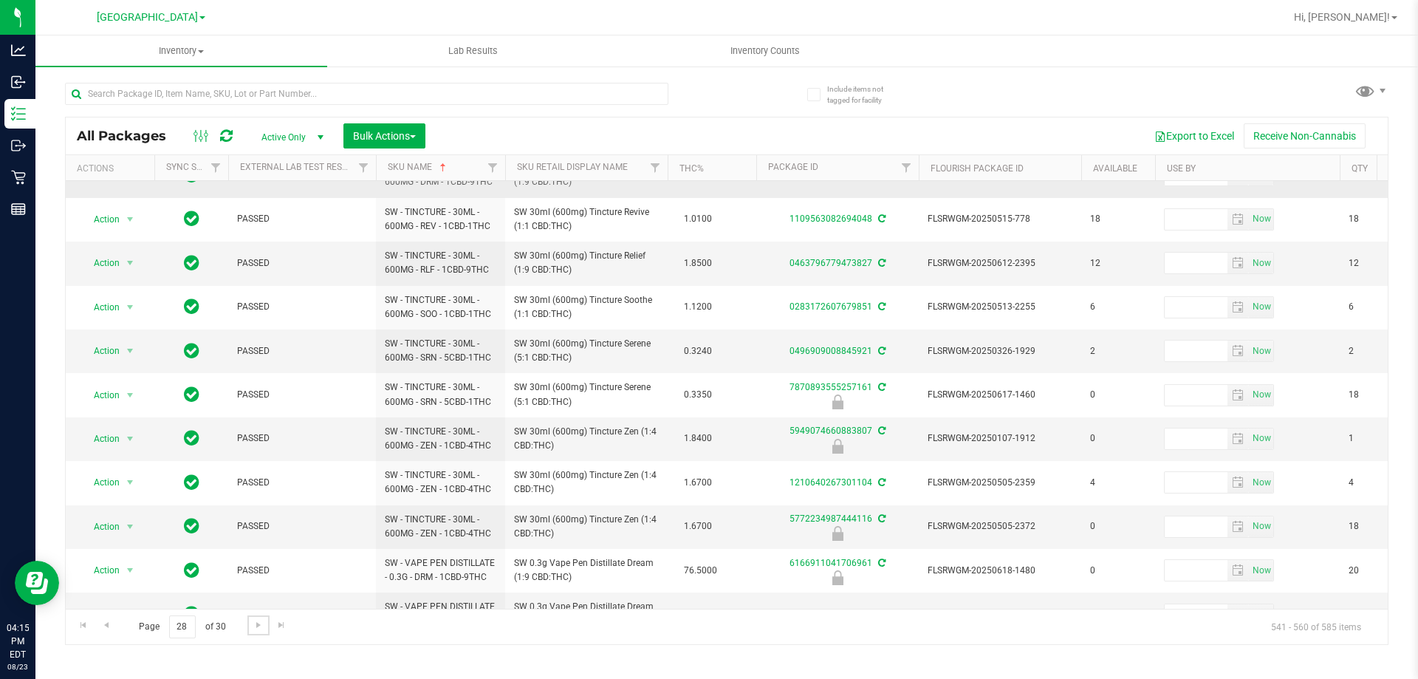
scroll to position [471, 0]
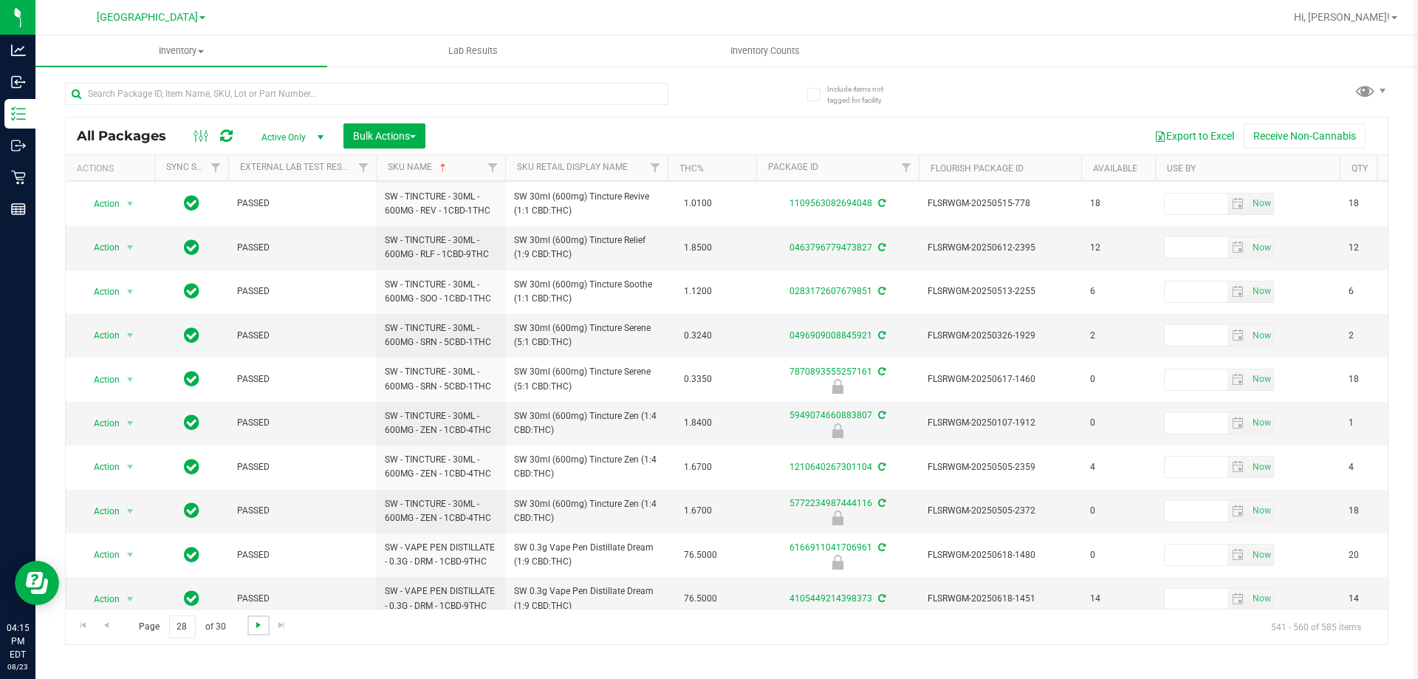
click at [258, 627] on span "Go to the next page" at bounding box center [259, 625] width 12 height 12
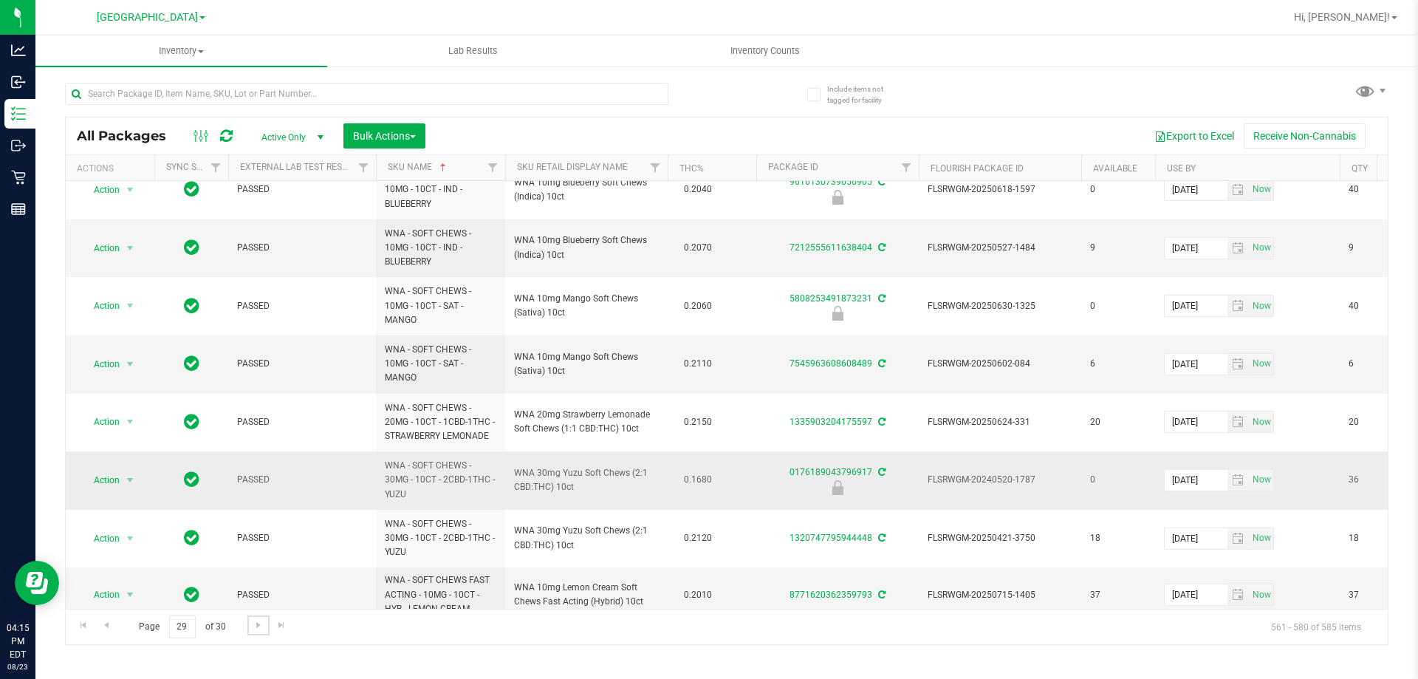
scroll to position [585, 0]
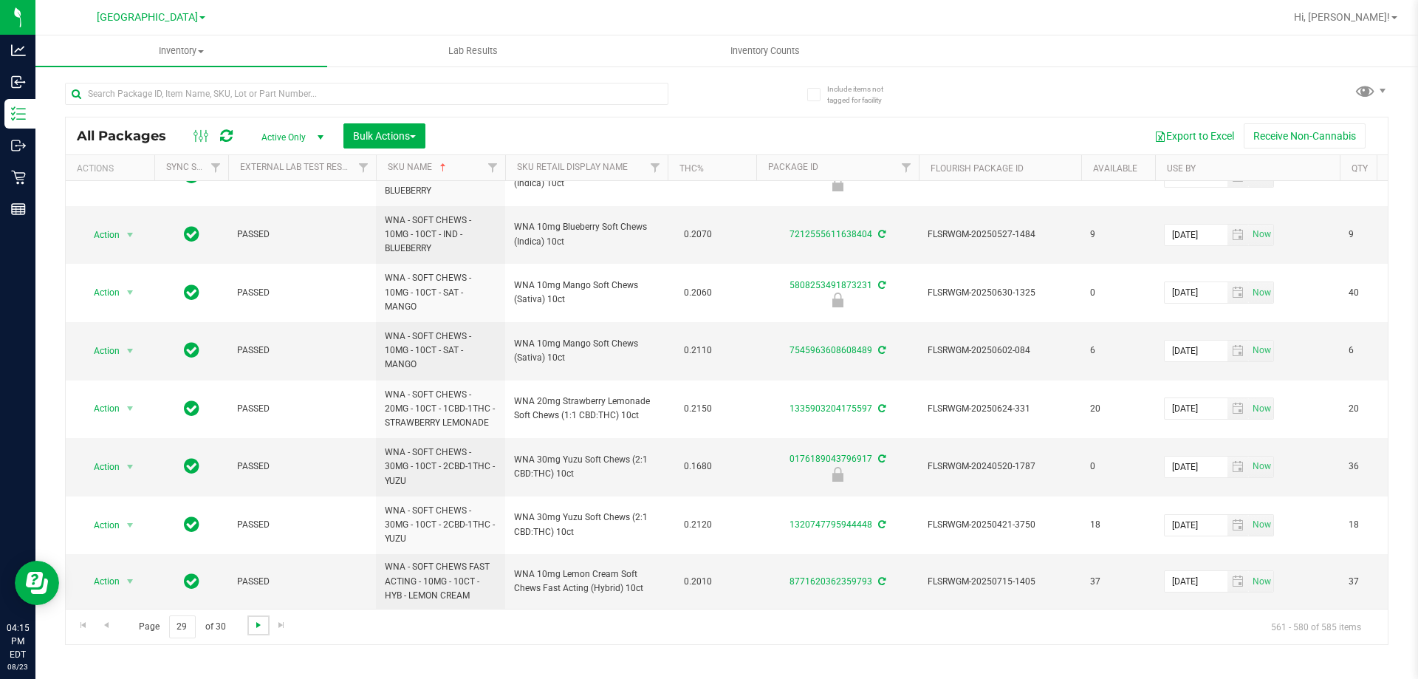
click at [253, 621] on span "Go to the next page" at bounding box center [259, 625] width 12 height 12
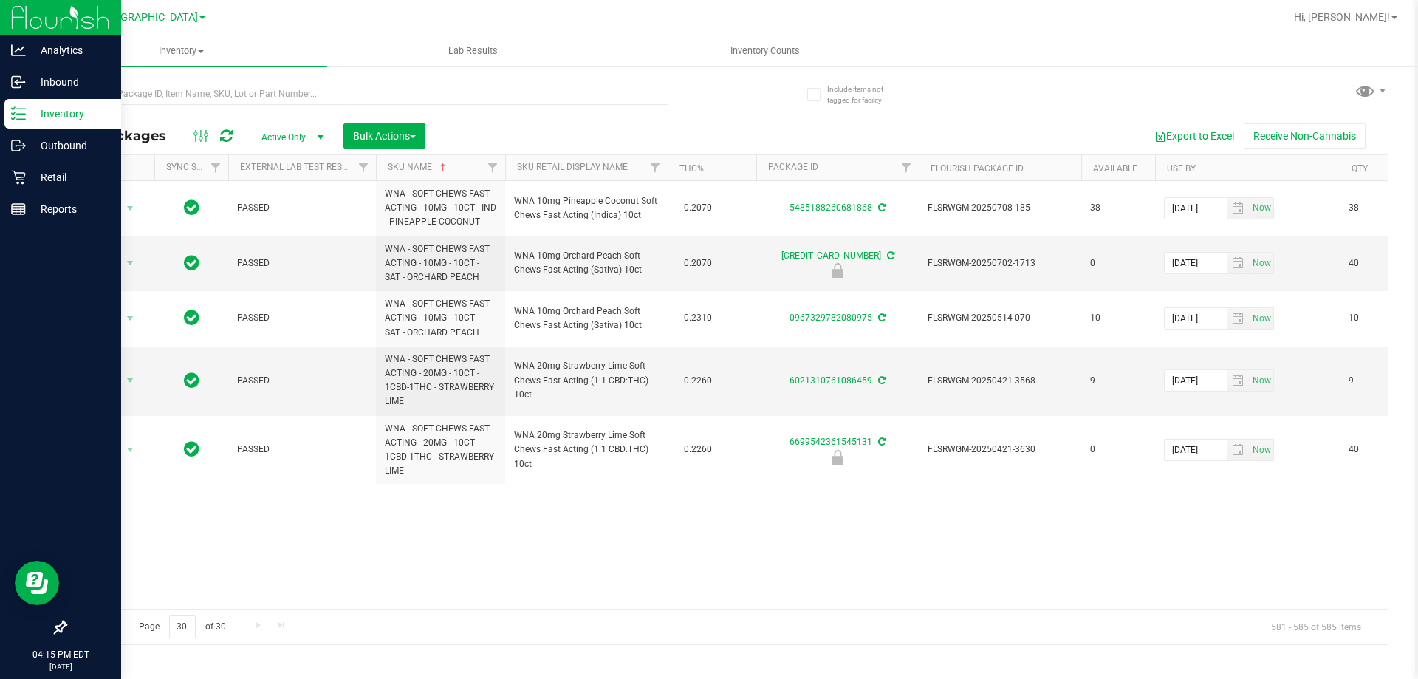
click at [53, 4] on img at bounding box center [60, 17] width 99 height 35
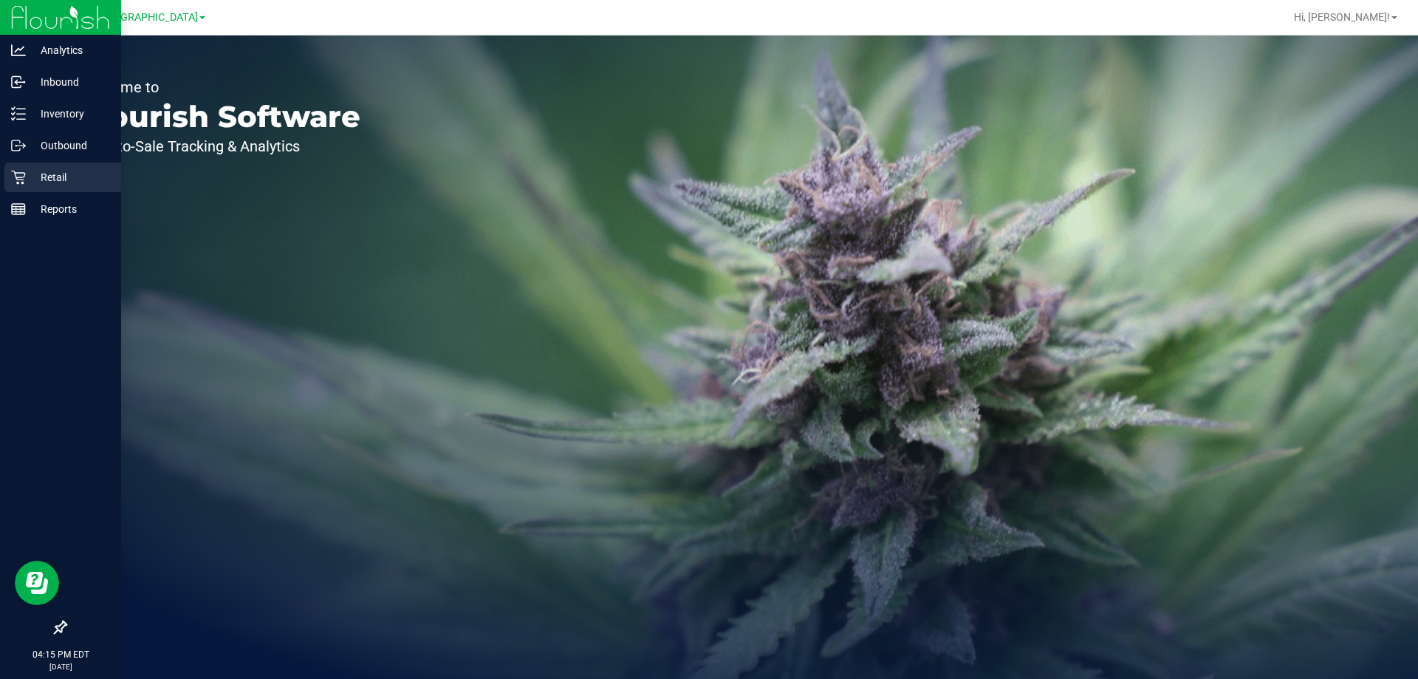
click at [23, 181] on icon at bounding box center [18, 177] width 15 height 15
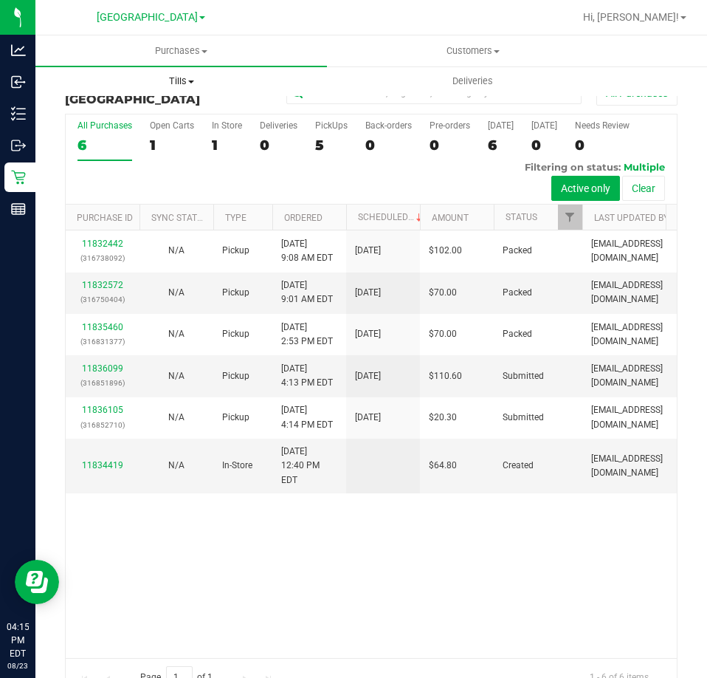
click at [189, 79] on span "Tills" at bounding box center [181, 81] width 290 height 13
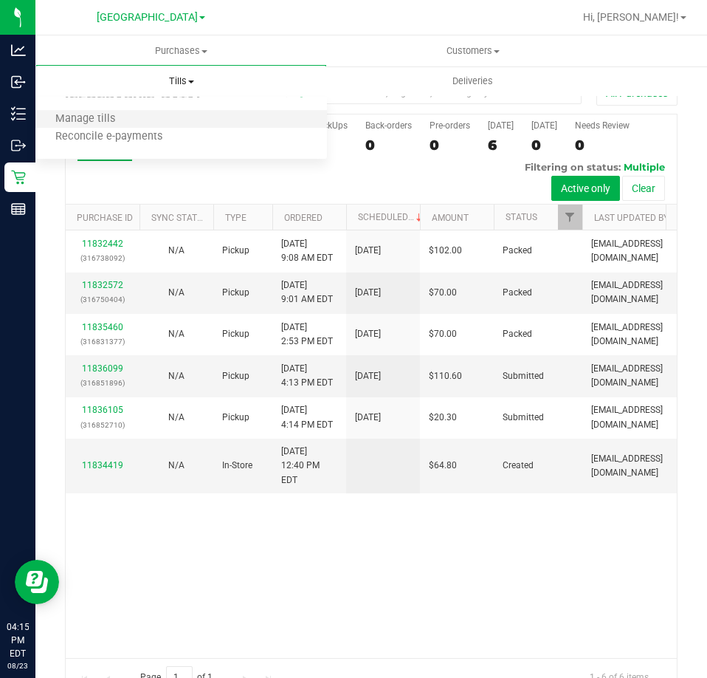
click at [136, 120] on li "Manage tills" at bounding box center [181, 120] width 292 height 18
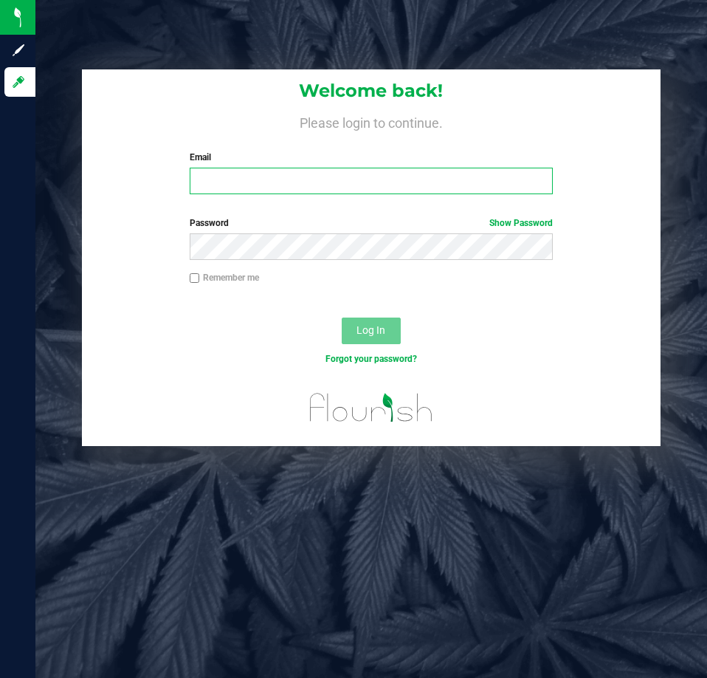
click at [275, 177] on input "Email" at bounding box center [371, 181] width 363 height 27
click at [221, 165] on div "Email Required Please format your email correctly." at bounding box center [371, 173] width 385 height 44
click at [239, 165] on div "Email Required Please format your email correctly." at bounding box center [371, 173] width 385 height 44
click at [245, 179] on input "Email" at bounding box center [371, 181] width 363 height 27
type input "[EMAIL_ADDRESS][DOMAIN_NAME]"
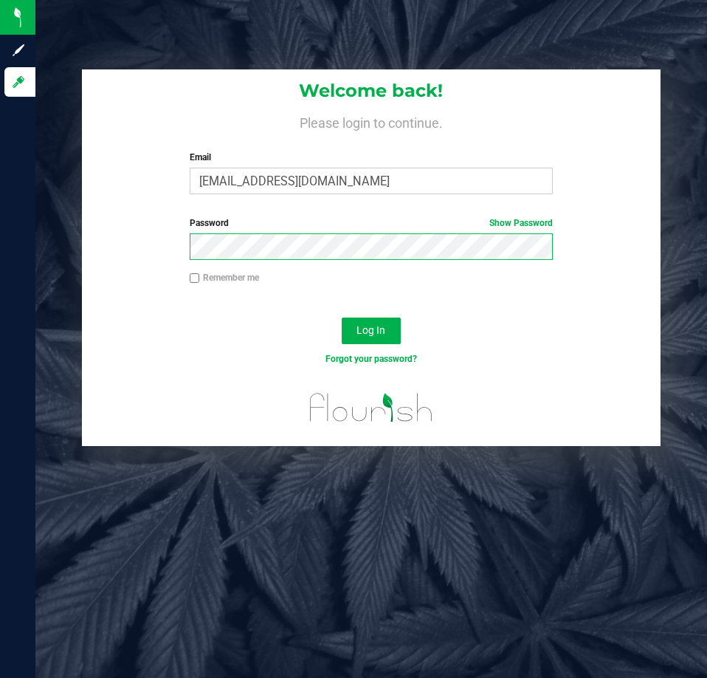
click at [70, 245] on div "Welcome back! Please login to continue. Email [EMAIL_ADDRESS][DOMAIN_NAME] Requ…" at bounding box center [371, 257] width 694 height 377
click at [342, 317] on button "Log In" at bounding box center [371, 330] width 59 height 27
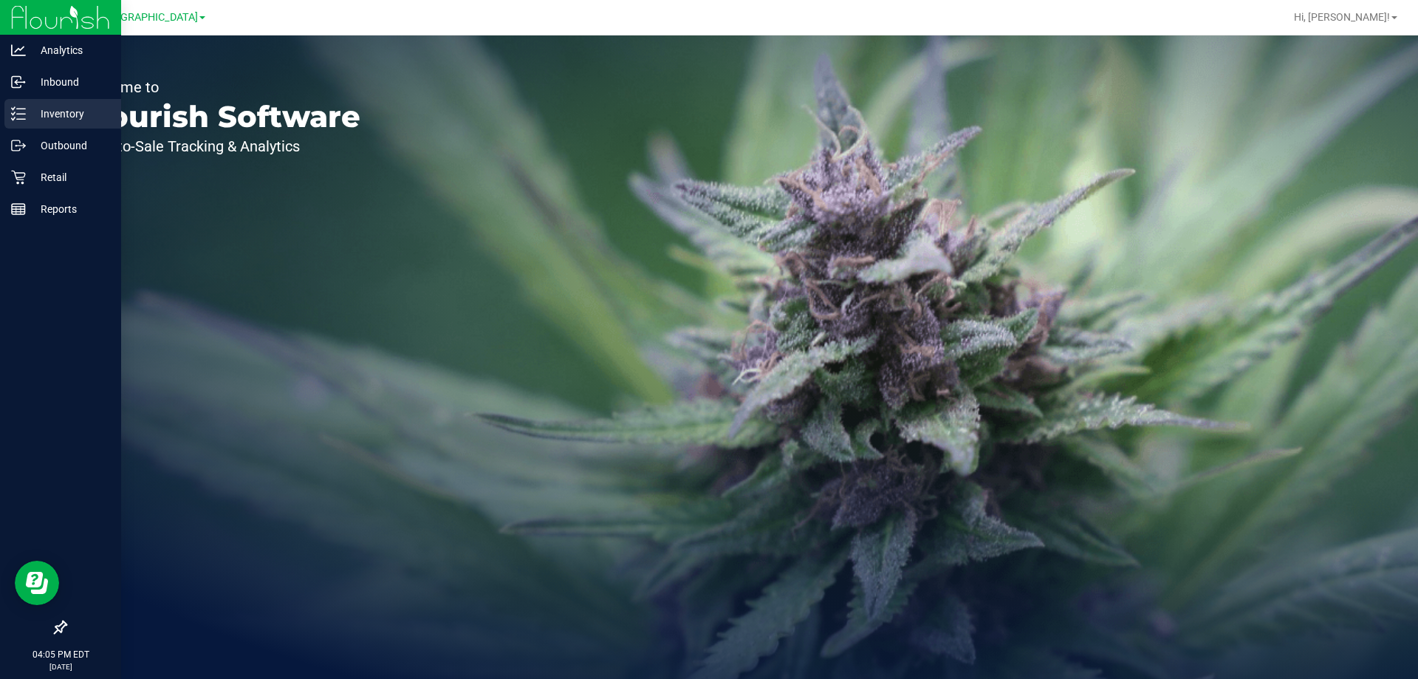
click at [56, 123] on div "Inventory" at bounding box center [62, 114] width 117 height 30
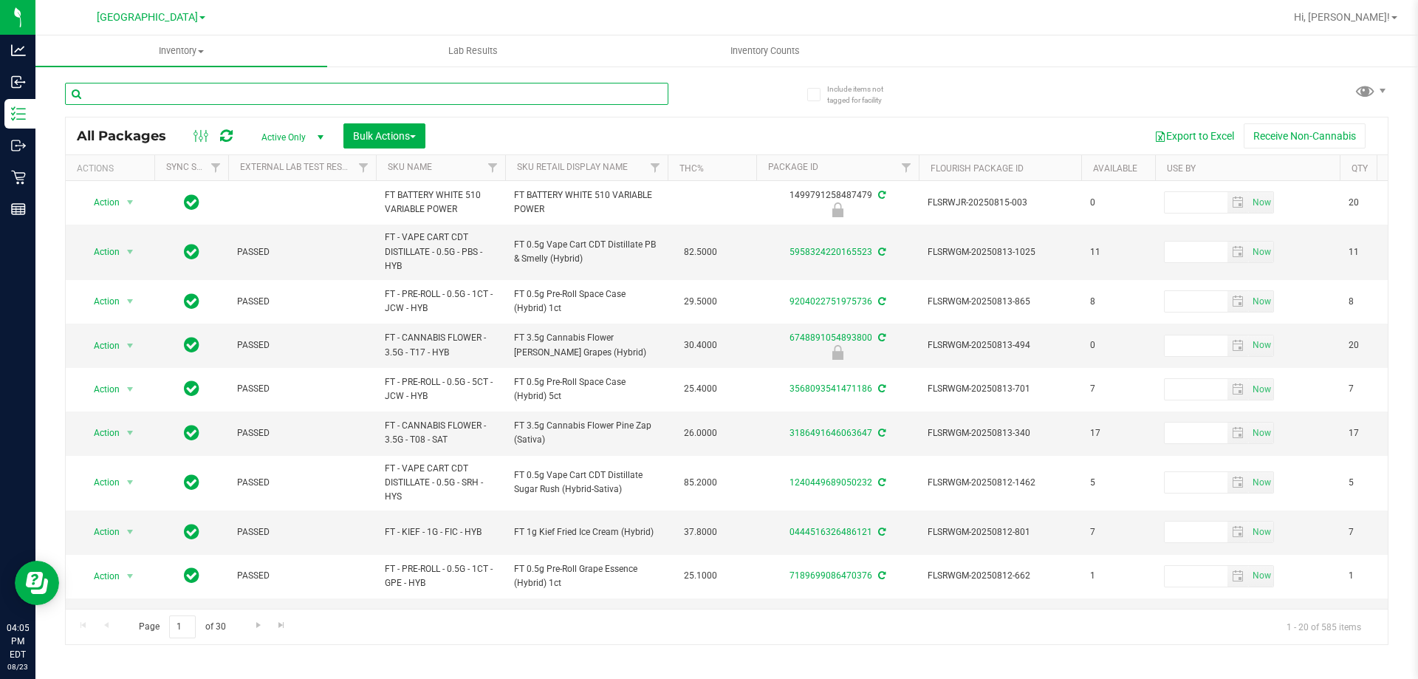
click at [196, 84] on input "text" at bounding box center [366, 94] width 603 height 22
paste input "FT 0.5g Pre-Roll Cookies n' Dream (Indica) 5ct"
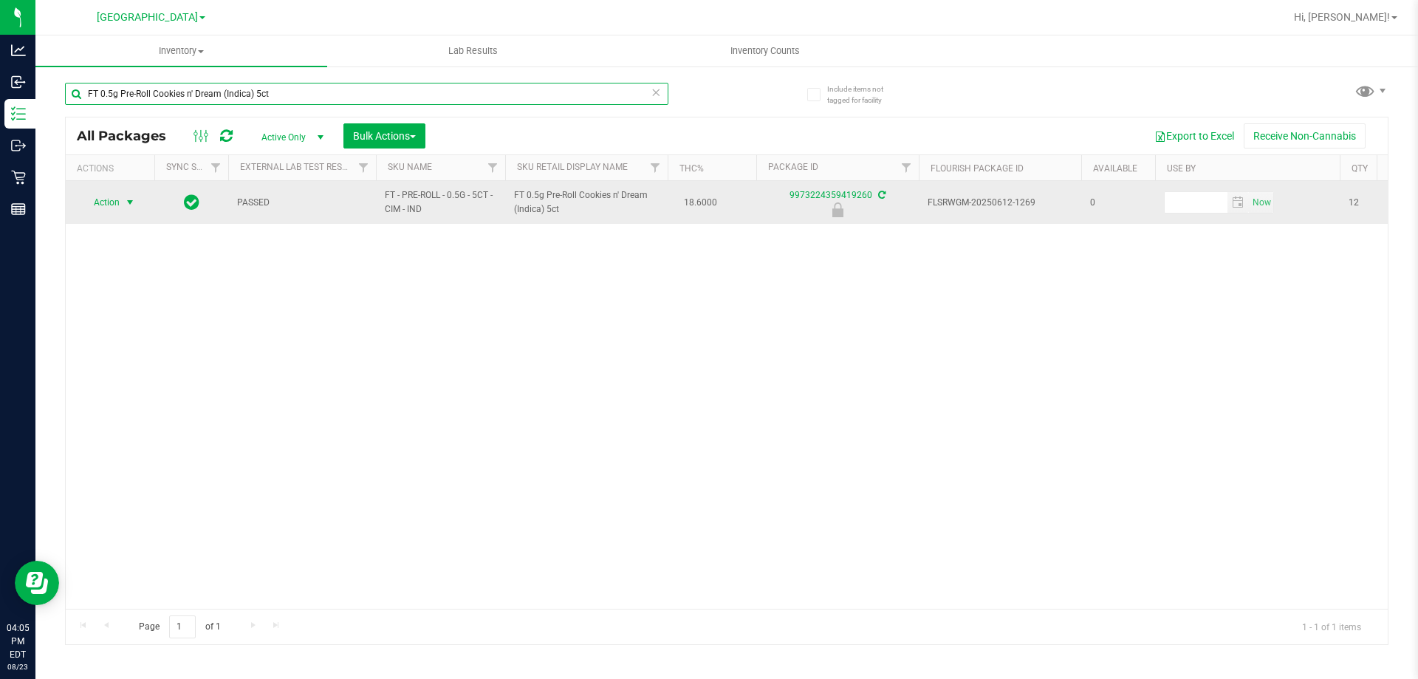
type input "FT 0.5g Pre-Roll Cookies n' Dream (Indica) 5ct"
click at [111, 193] on span "Action" at bounding box center [100, 202] width 40 height 21
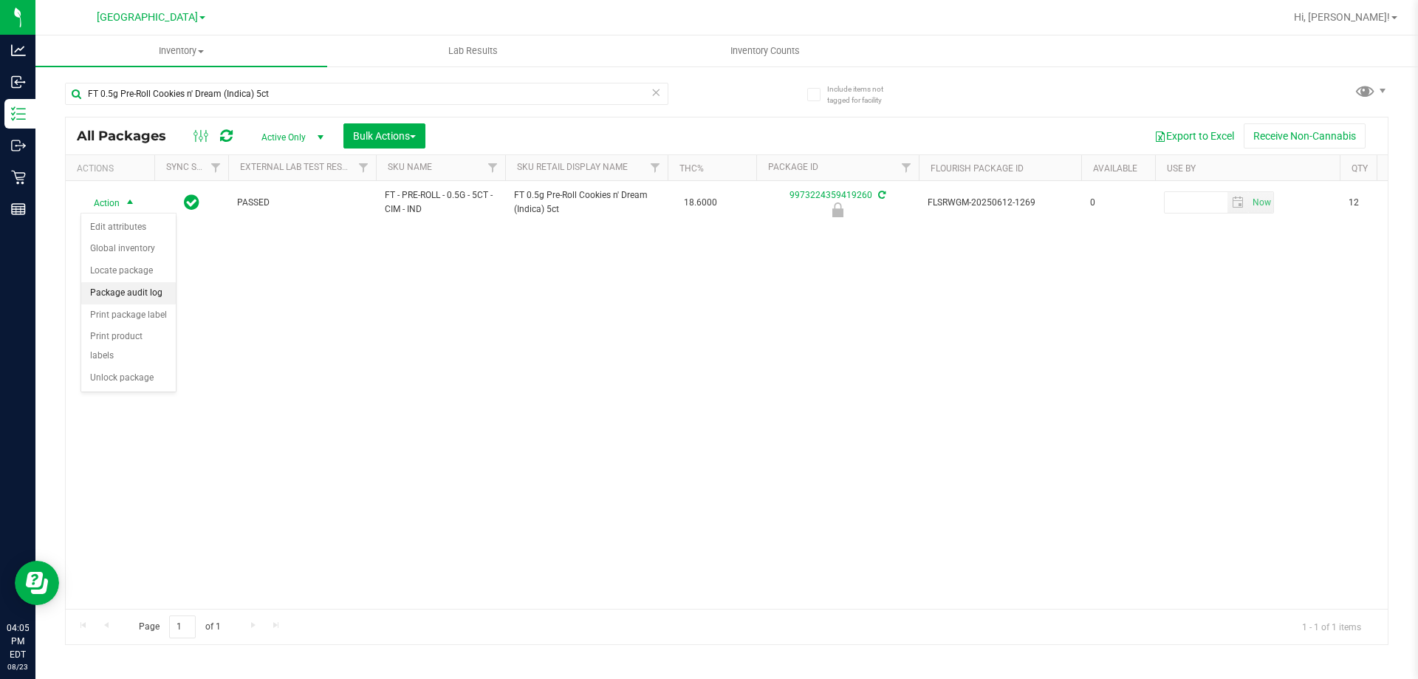
click at [124, 292] on li "Package audit log" at bounding box center [128, 293] width 95 height 22
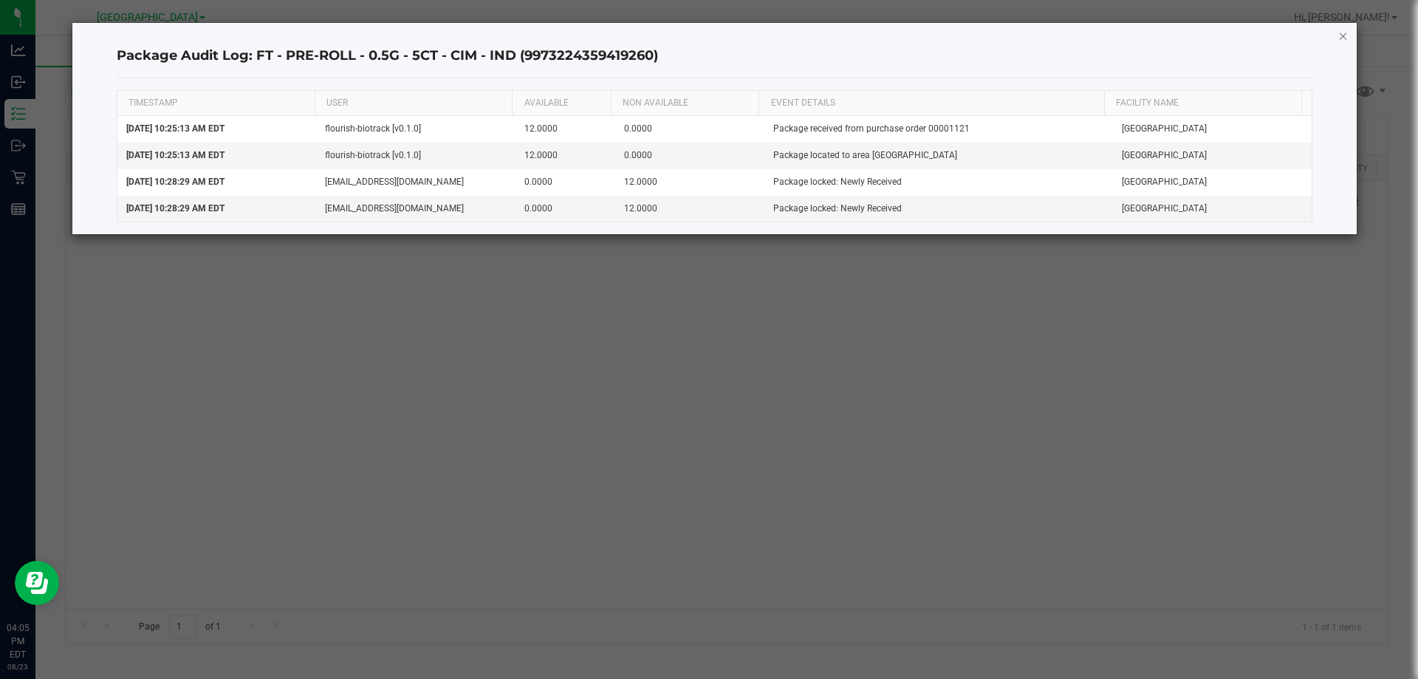
click at [1338, 36] on icon "button" at bounding box center [1343, 36] width 10 height 18
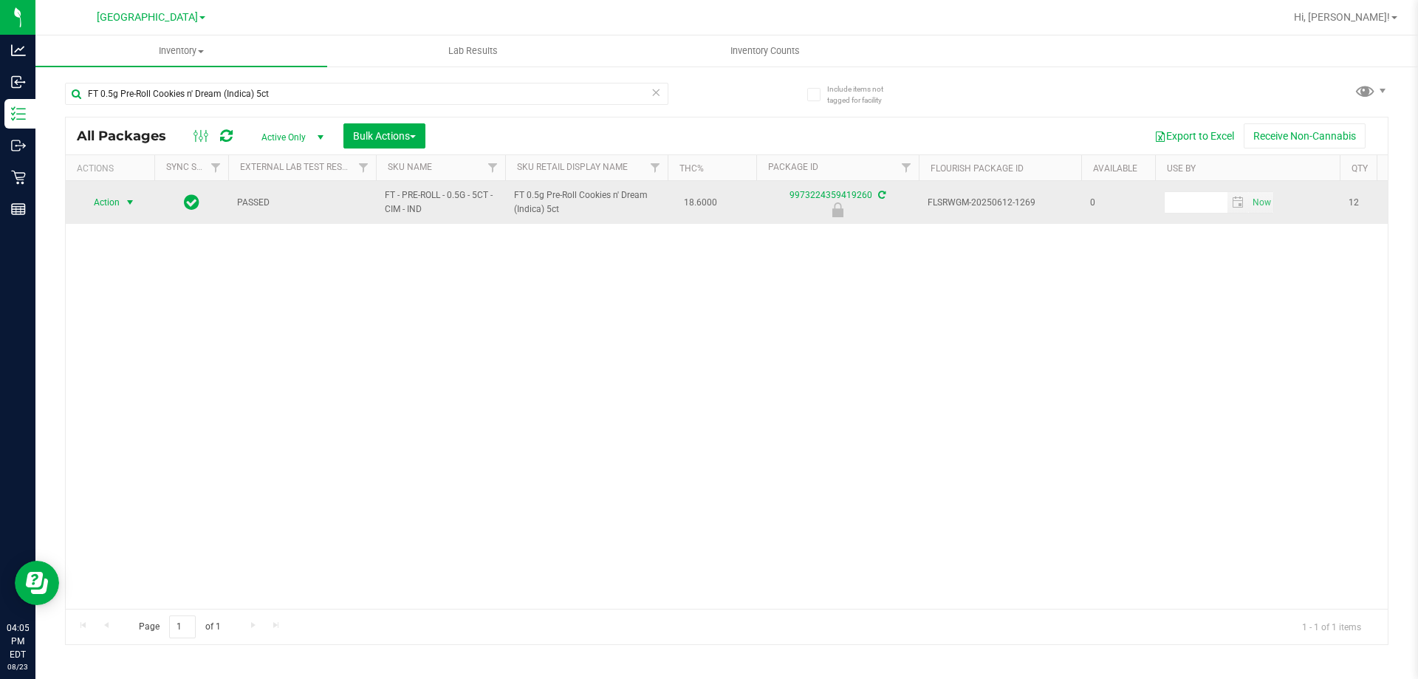
click at [100, 190] on td "Action Action Edit attributes Global inventory Locate package Package audit log…" at bounding box center [110, 202] width 89 height 43
click at [92, 209] on span "Action" at bounding box center [100, 202] width 40 height 21
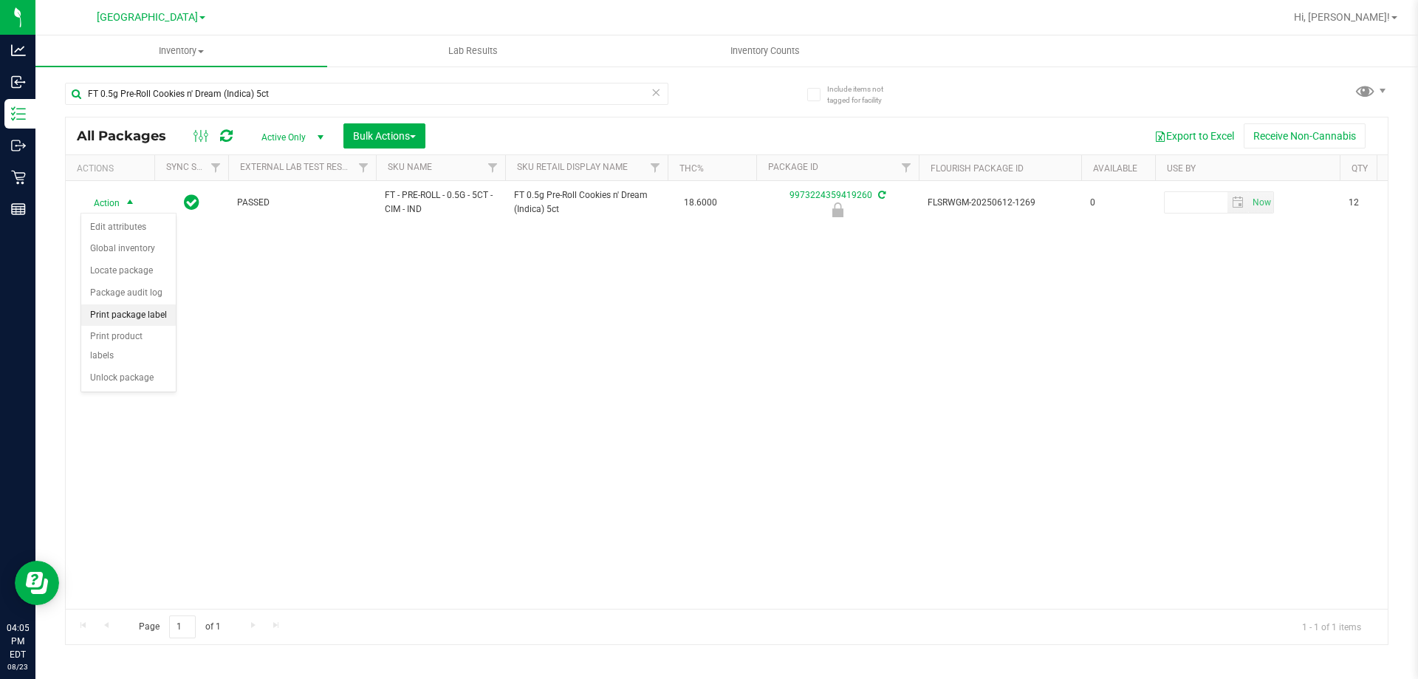
click at [120, 306] on li "Print package label" at bounding box center [128, 315] width 95 height 22
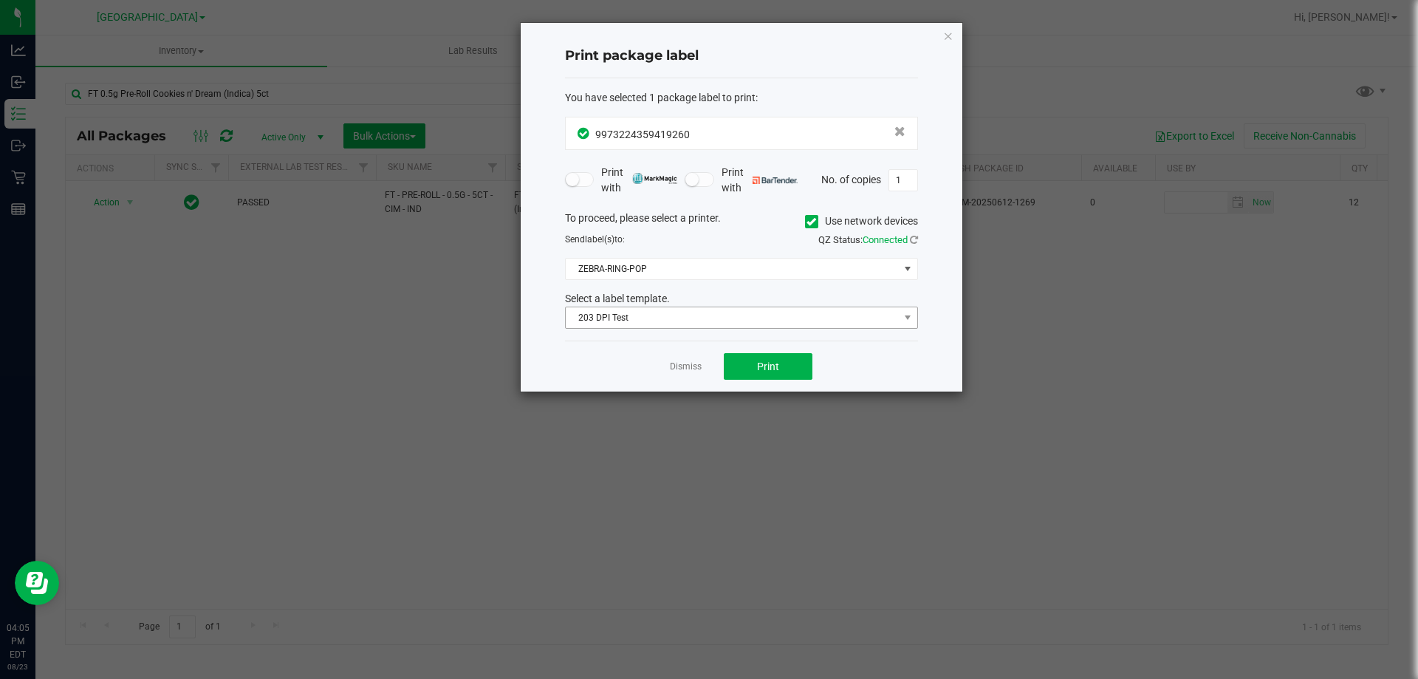
drag, startPoint x: 720, startPoint y: 303, endPoint x: 717, endPoint y: 310, distance: 8.0
click at [717, 309] on div "Select a label template. 203 DPI Test" at bounding box center [741, 310] width 375 height 38
click at [755, 368] on button "Print" at bounding box center [768, 366] width 89 height 27
click at [682, 370] on link "Dismiss" at bounding box center [686, 366] width 32 height 13
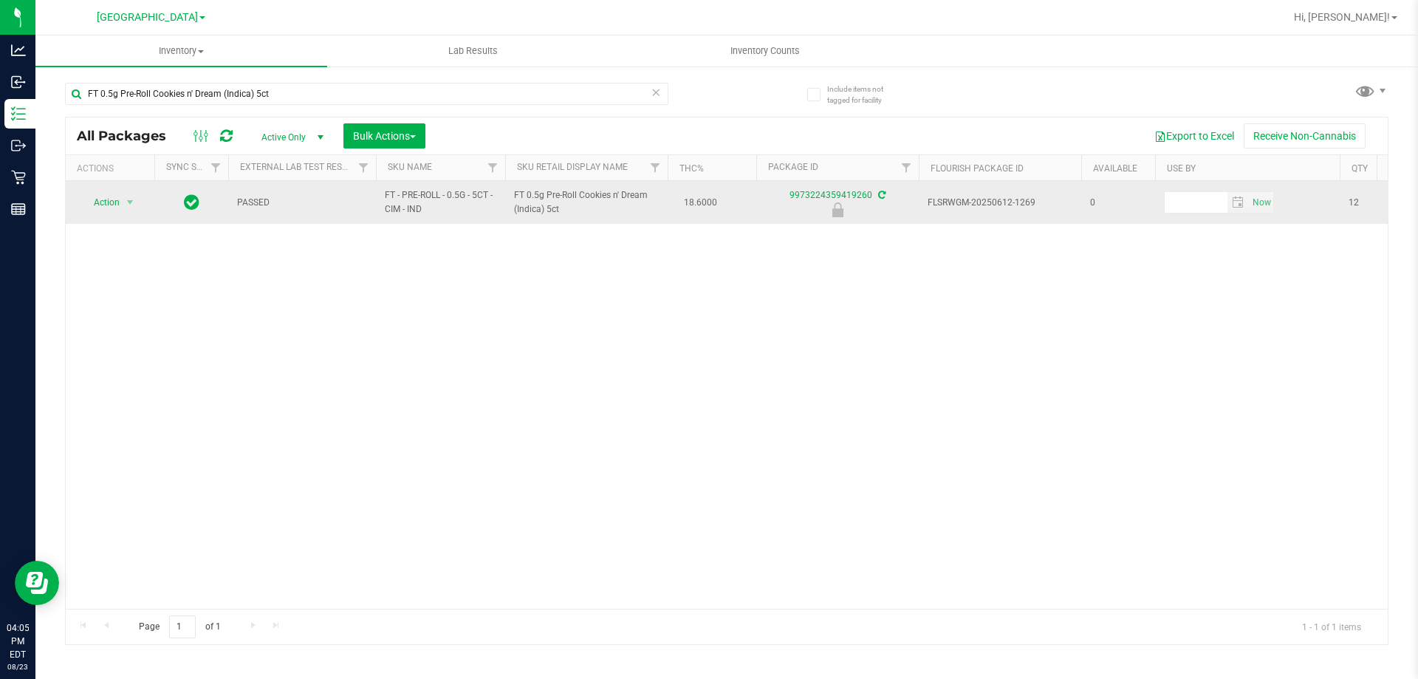
click at [102, 216] on td "Action Action Edit attributes Global inventory Locate package Package audit log…" at bounding box center [110, 202] width 89 height 43
click at [112, 202] on span "Action" at bounding box center [100, 202] width 40 height 21
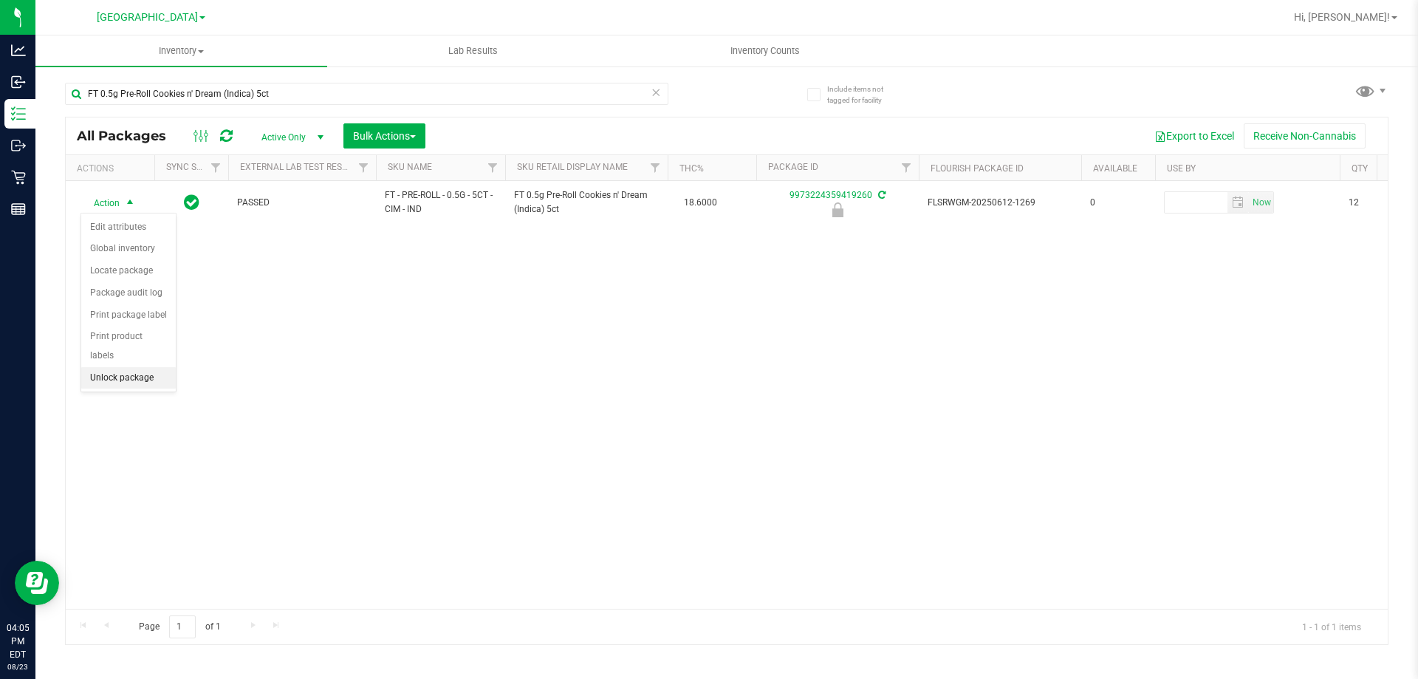
click at [100, 367] on li "Unlock package" at bounding box center [128, 378] width 95 height 22
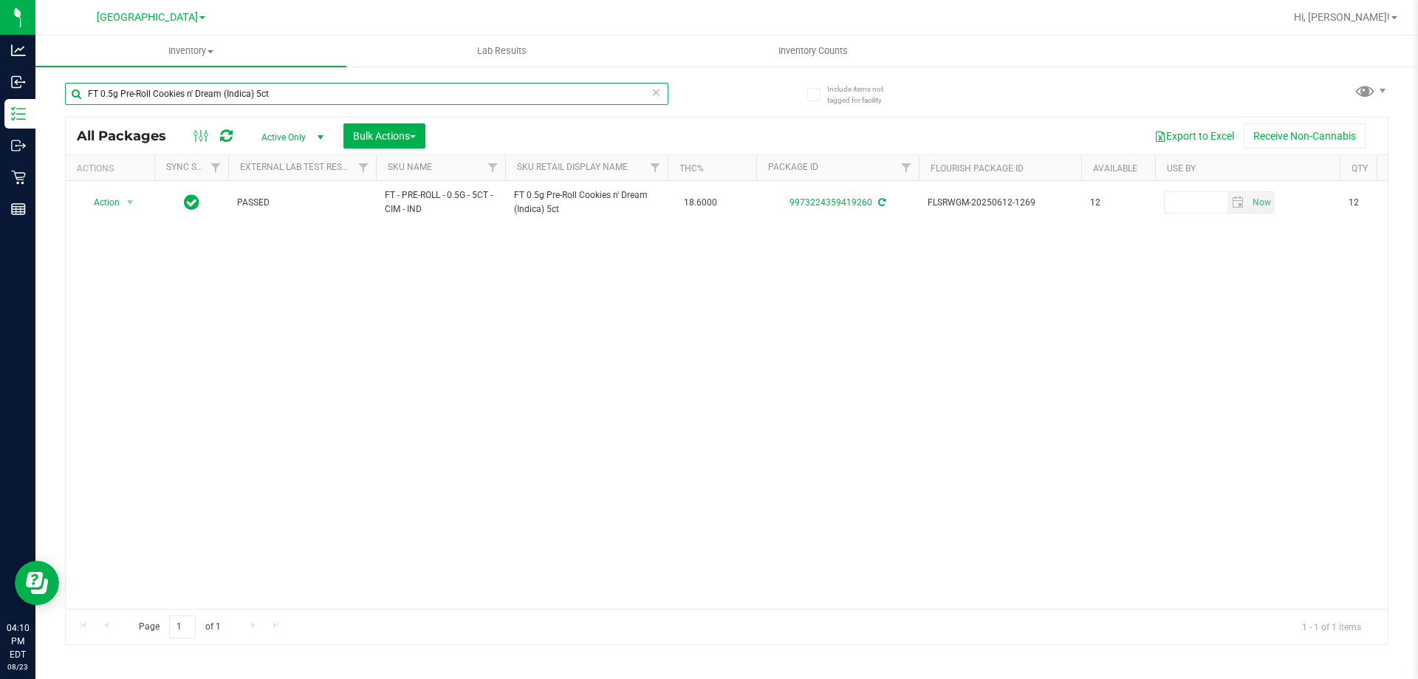
click at [264, 89] on input "FT 0.5g Pre-Roll Cookies n' Dream (Indica) 5ct" at bounding box center [366, 94] width 603 height 22
drag, startPoint x: 277, startPoint y: 86, endPoint x: 43, endPoint y: 89, distance: 234.1
click at [43, 89] on div "Include items not tagged for facility FT 0.5g Pre-Roll Cookies n' Dream (Indica…" at bounding box center [726, 290] width 1382 height 450
paste input "FT - VAPE CART CDT DISTILLATE - 1G - CMM - HYB"
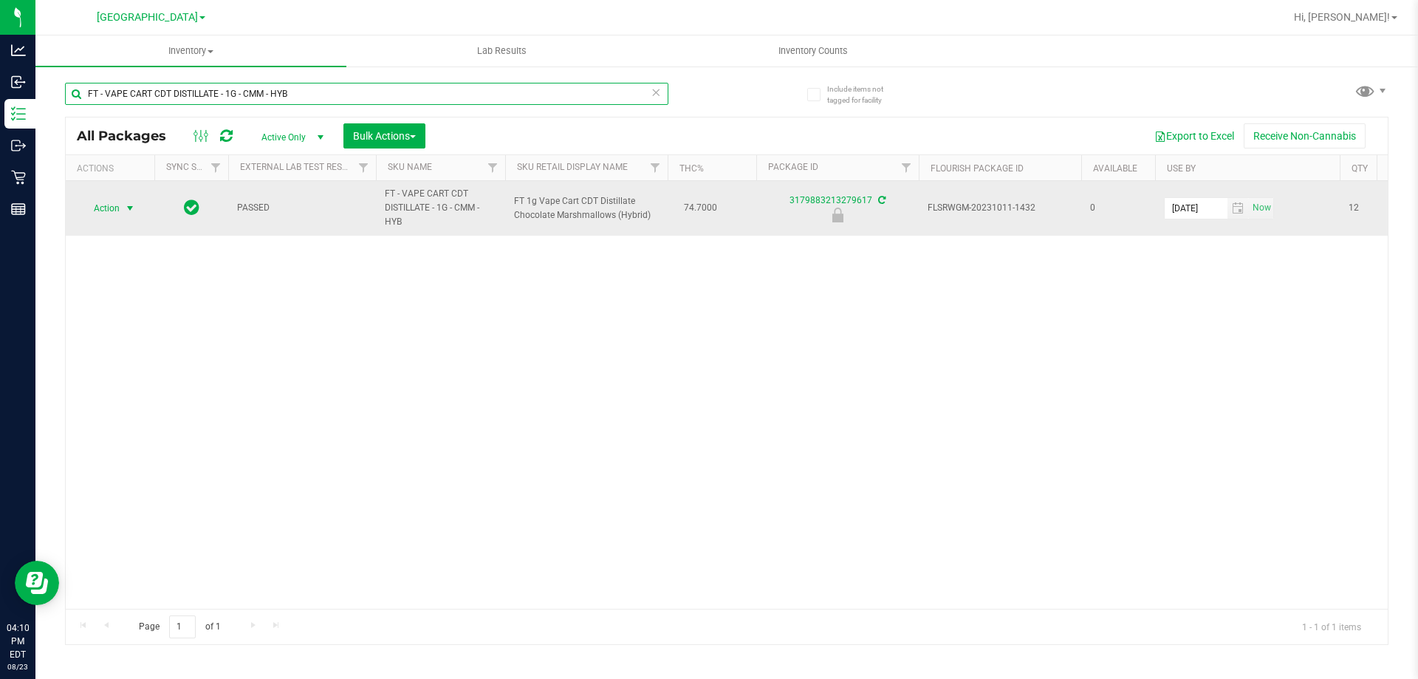
type input "FT - VAPE CART CDT DISTILLATE - 1G - CMM - HYB"
click at [111, 207] on span "Action" at bounding box center [100, 208] width 40 height 21
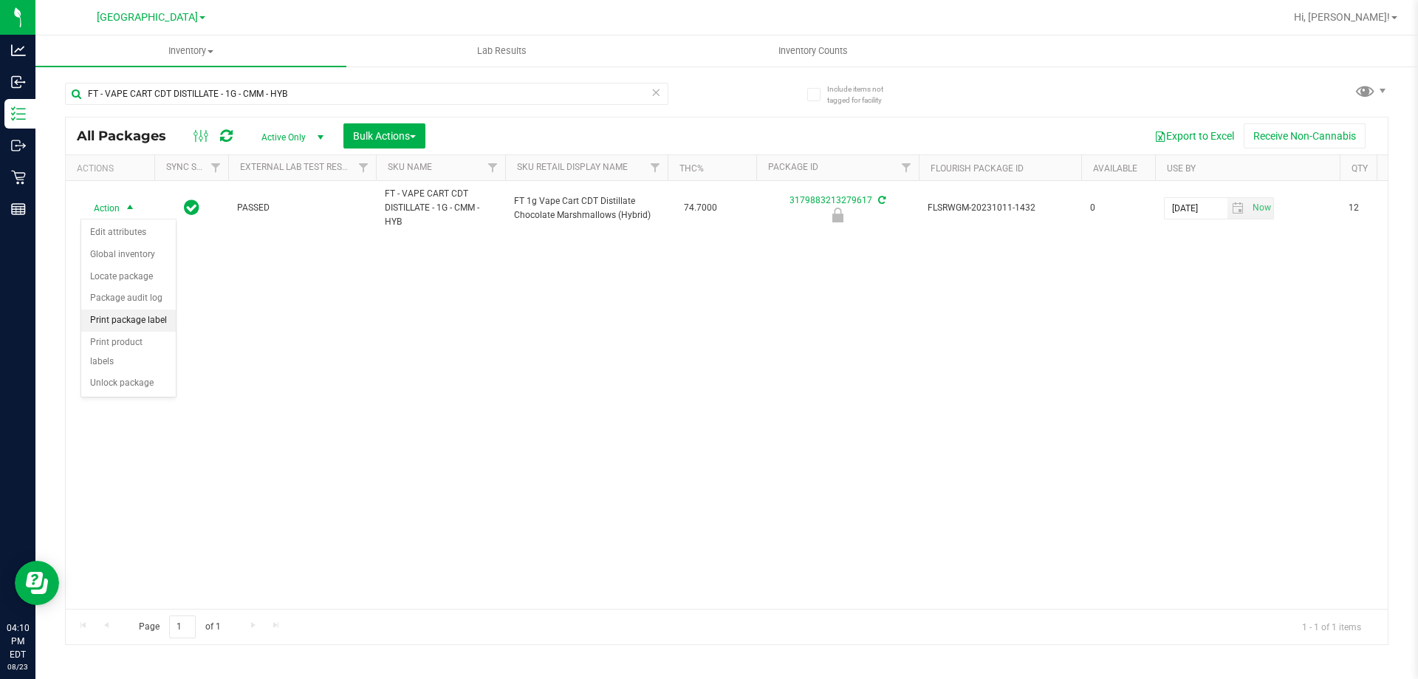
click at [123, 318] on li "Print package label" at bounding box center [128, 320] width 95 height 22
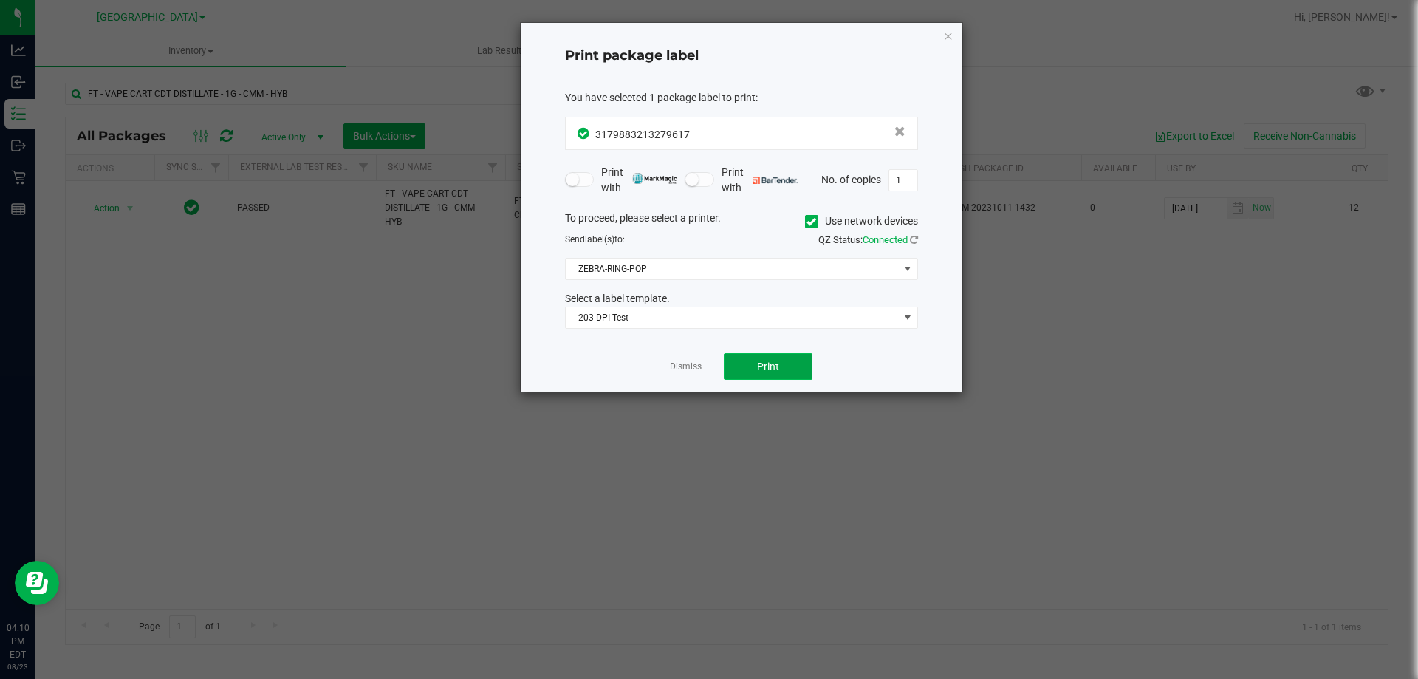
click at [764, 373] on button "Print" at bounding box center [768, 366] width 89 height 27
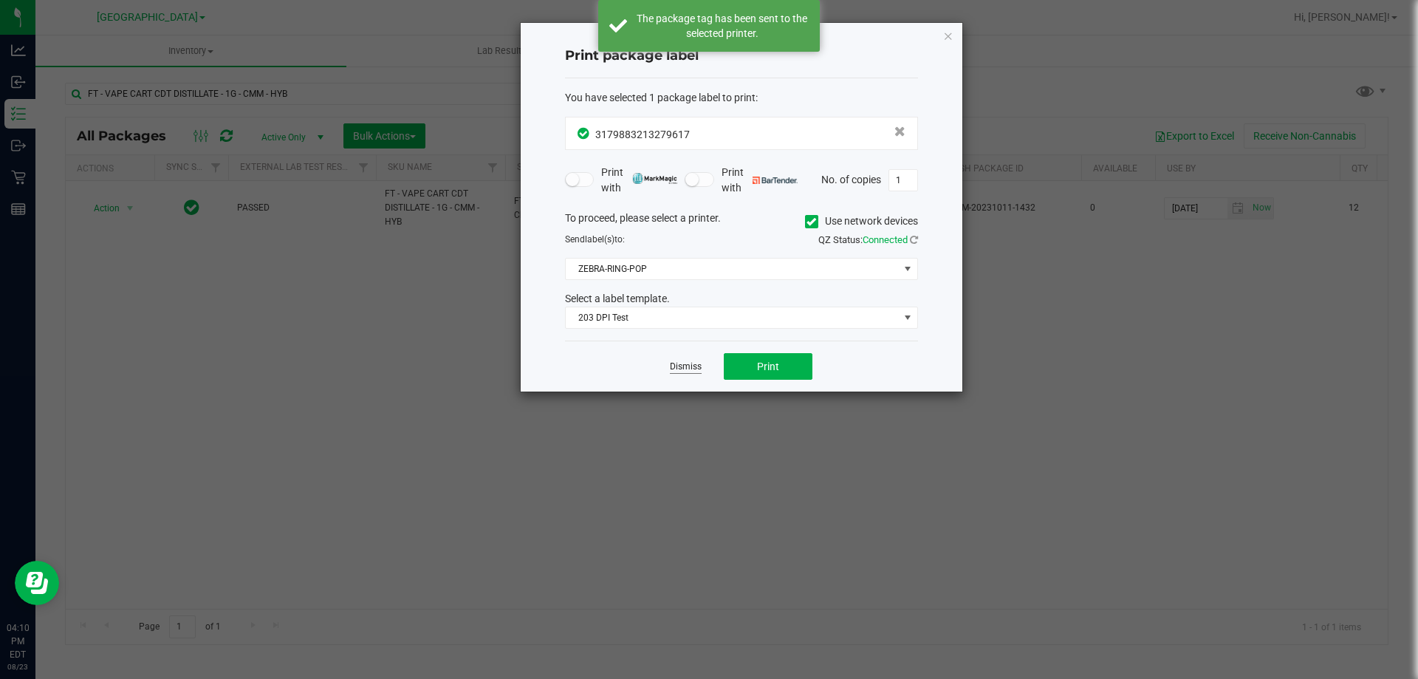
click at [687, 365] on link "Dismiss" at bounding box center [686, 366] width 32 height 13
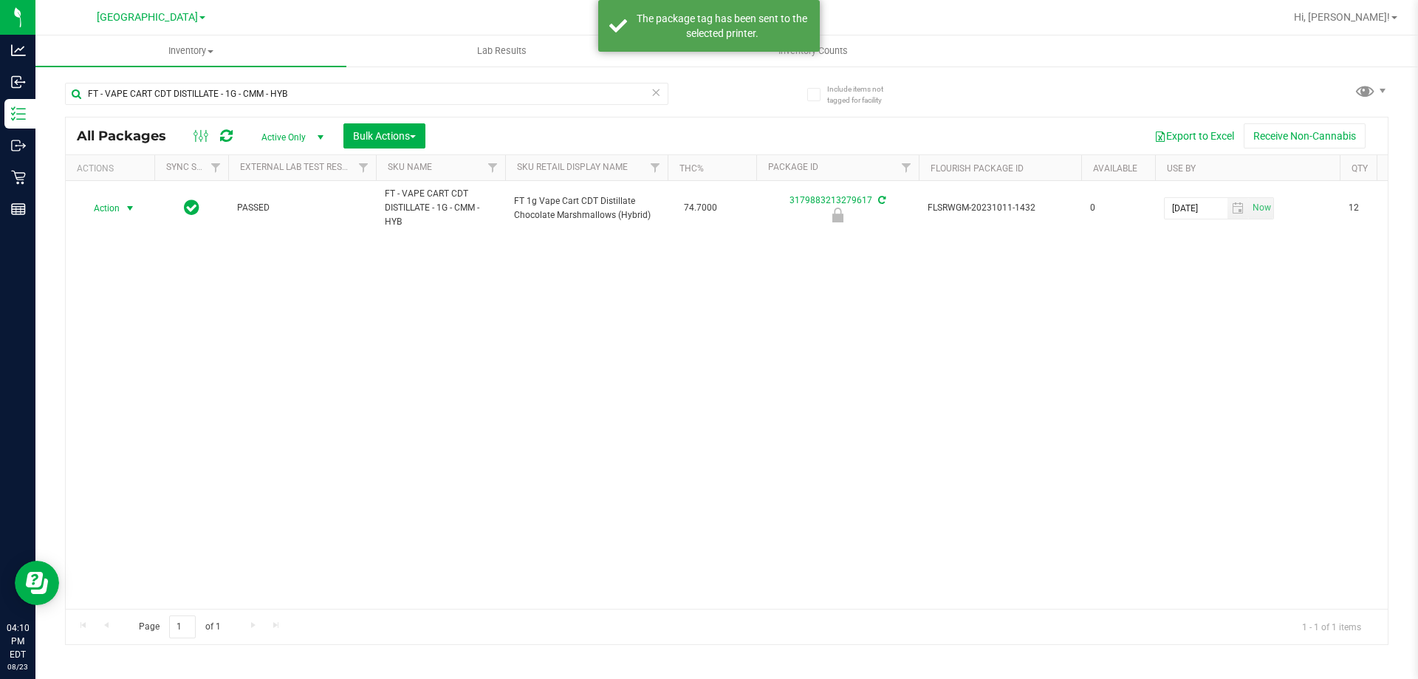
click at [399, 404] on div "Action Action Edit attributes Global inventory Locate package Package audit log…" at bounding box center [727, 395] width 1322 height 428
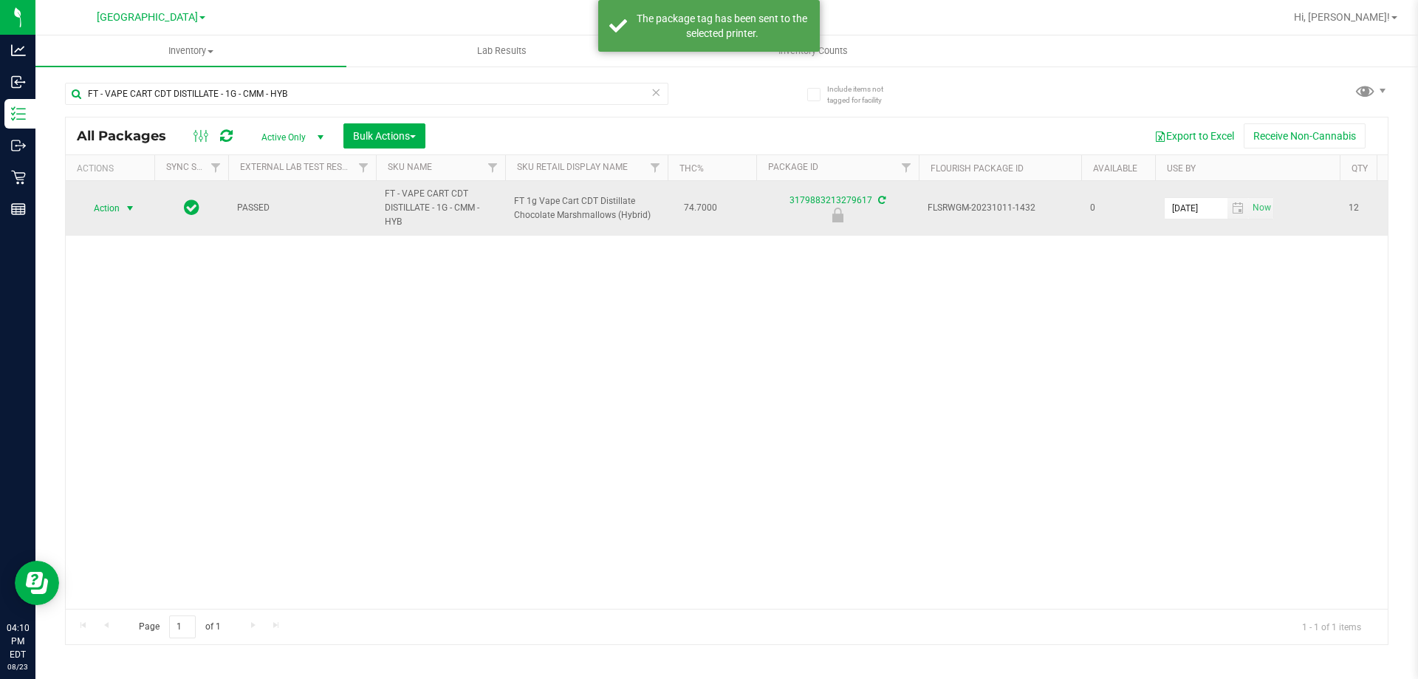
click at [95, 205] on span "Action" at bounding box center [100, 208] width 40 height 21
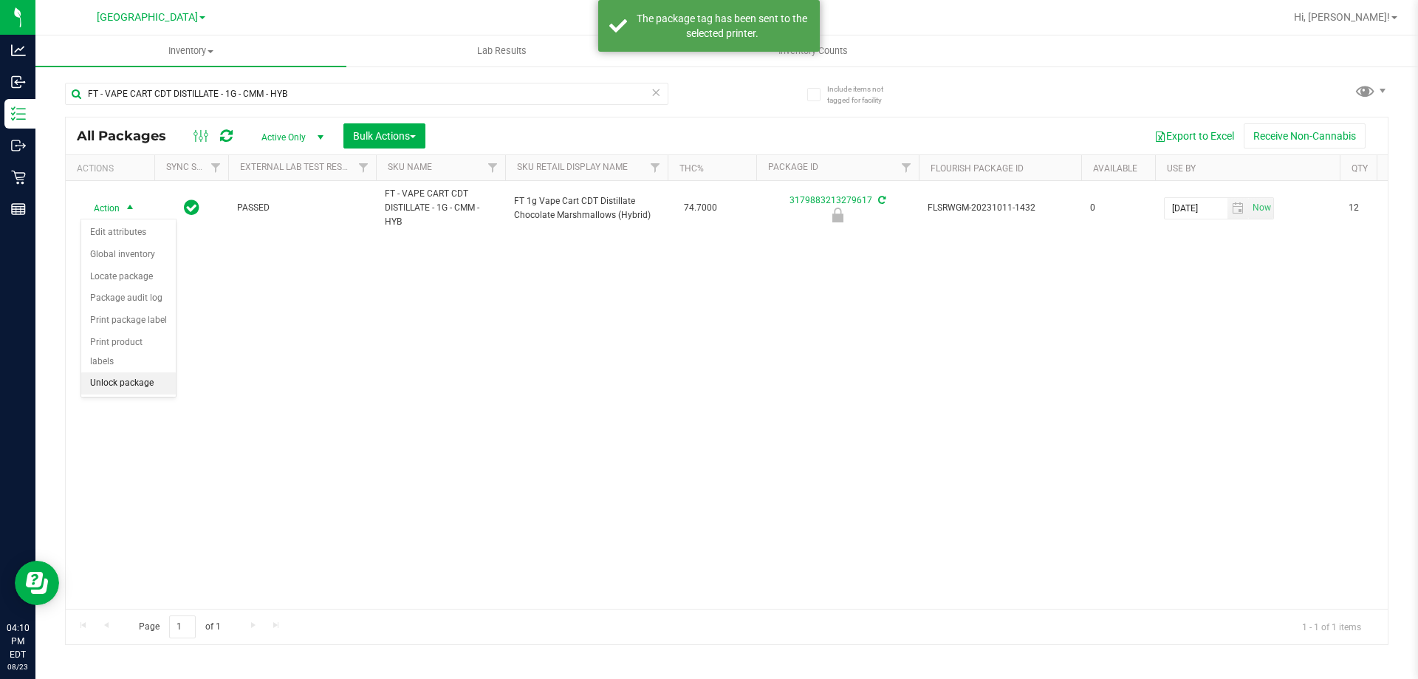
click at [117, 372] on li "Unlock package" at bounding box center [128, 383] width 95 height 22
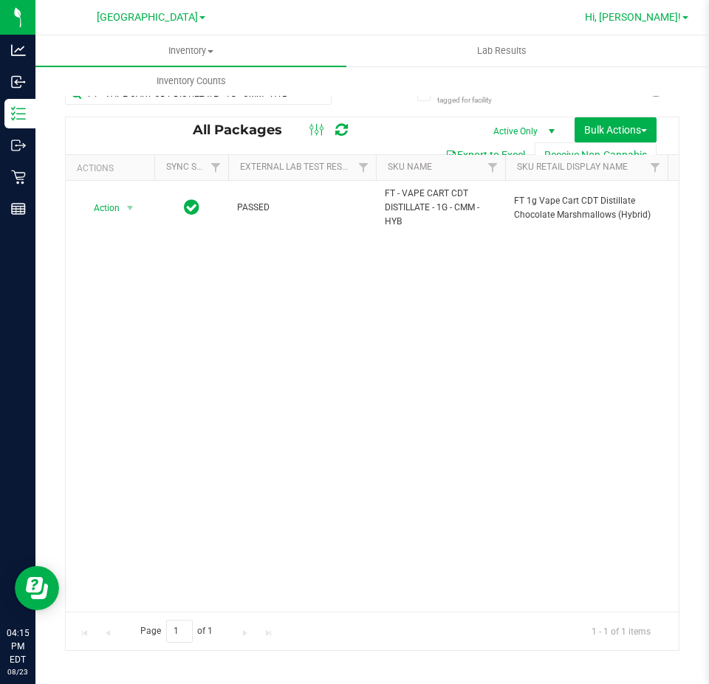
click at [666, 20] on span "Hi, [PERSON_NAME]!" at bounding box center [633, 17] width 96 height 12
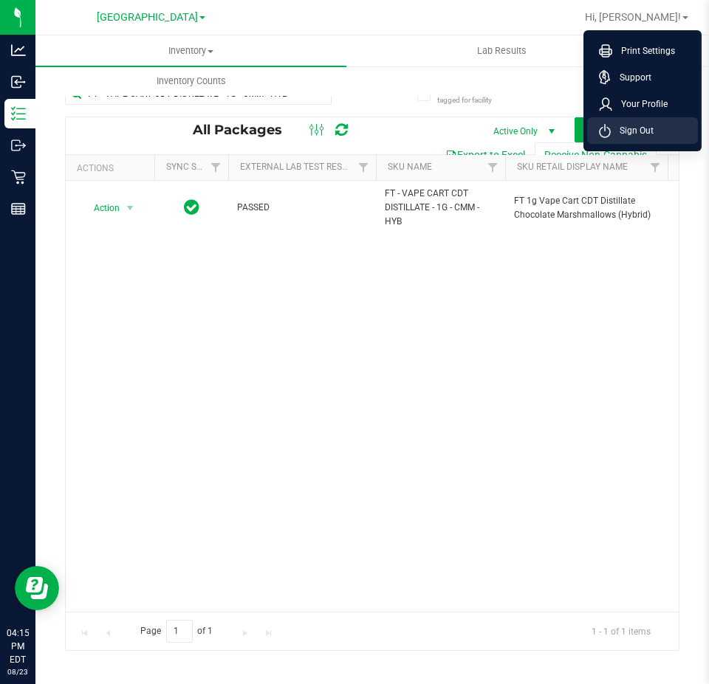
click at [656, 134] on li "Sign Out" at bounding box center [642, 130] width 111 height 27
